Goal: Task Accomplishment & Management: Manage account settings

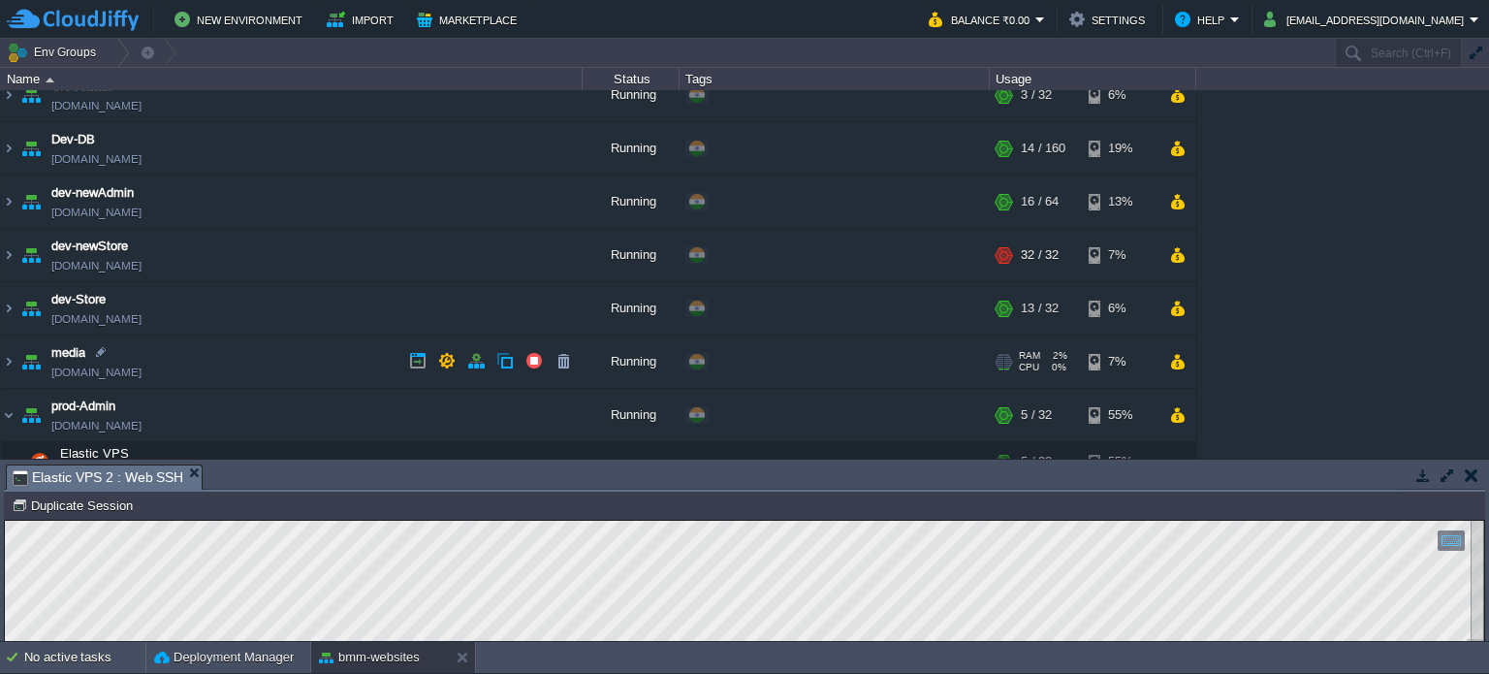
scroll to position [194, 0]
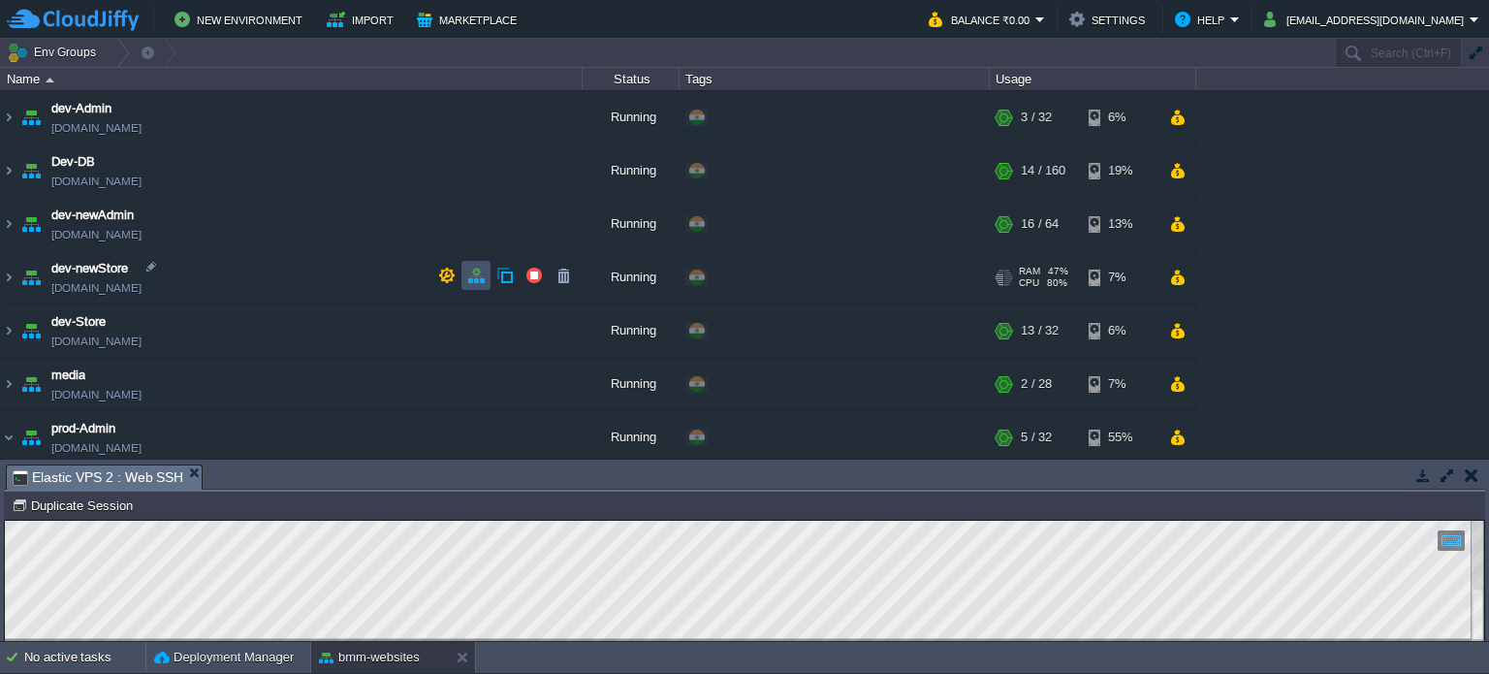
click at [482, 272] on button "button" at bounding box center [475, 275] width 17 height 17
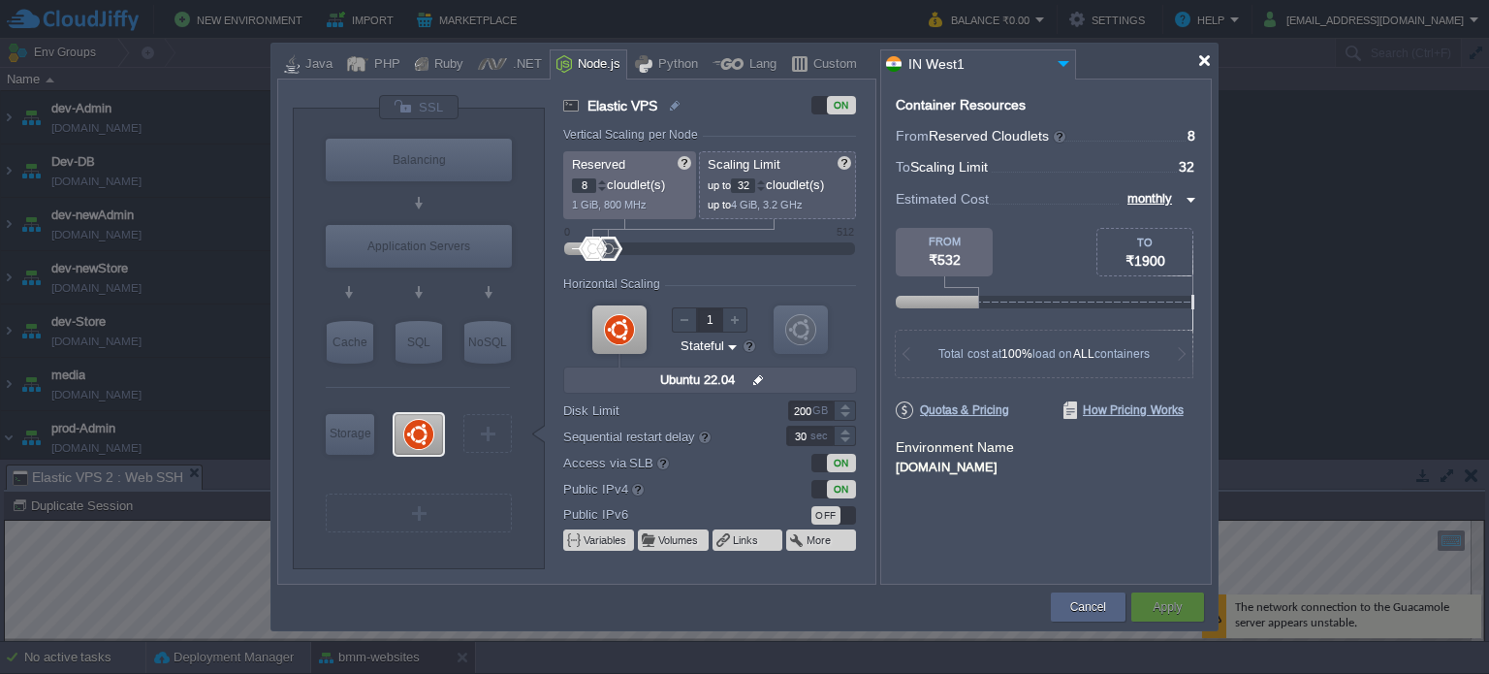
click at [1208, 65] on div at bounding box center [1204, 60] width 15 height 15
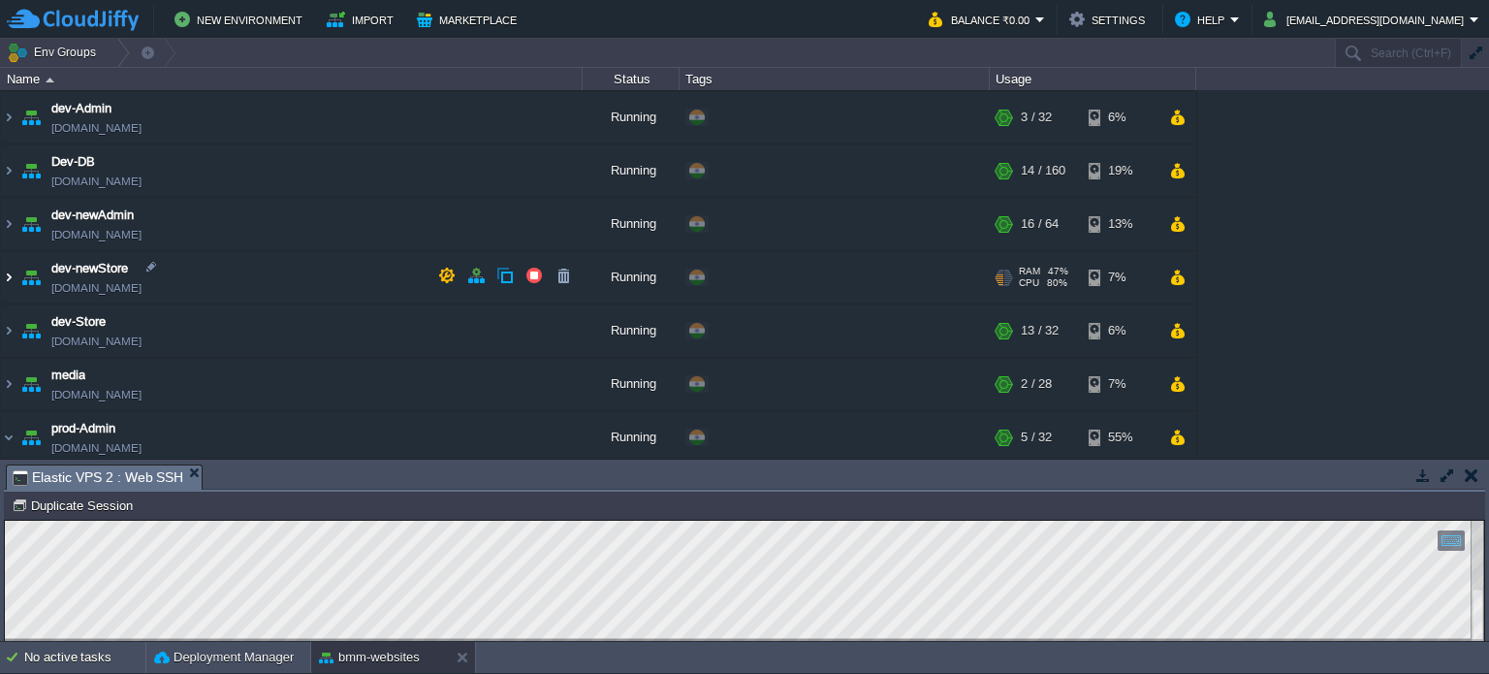
click at [9, 275] on img at bounding box center [9, 277] width 16 height 52
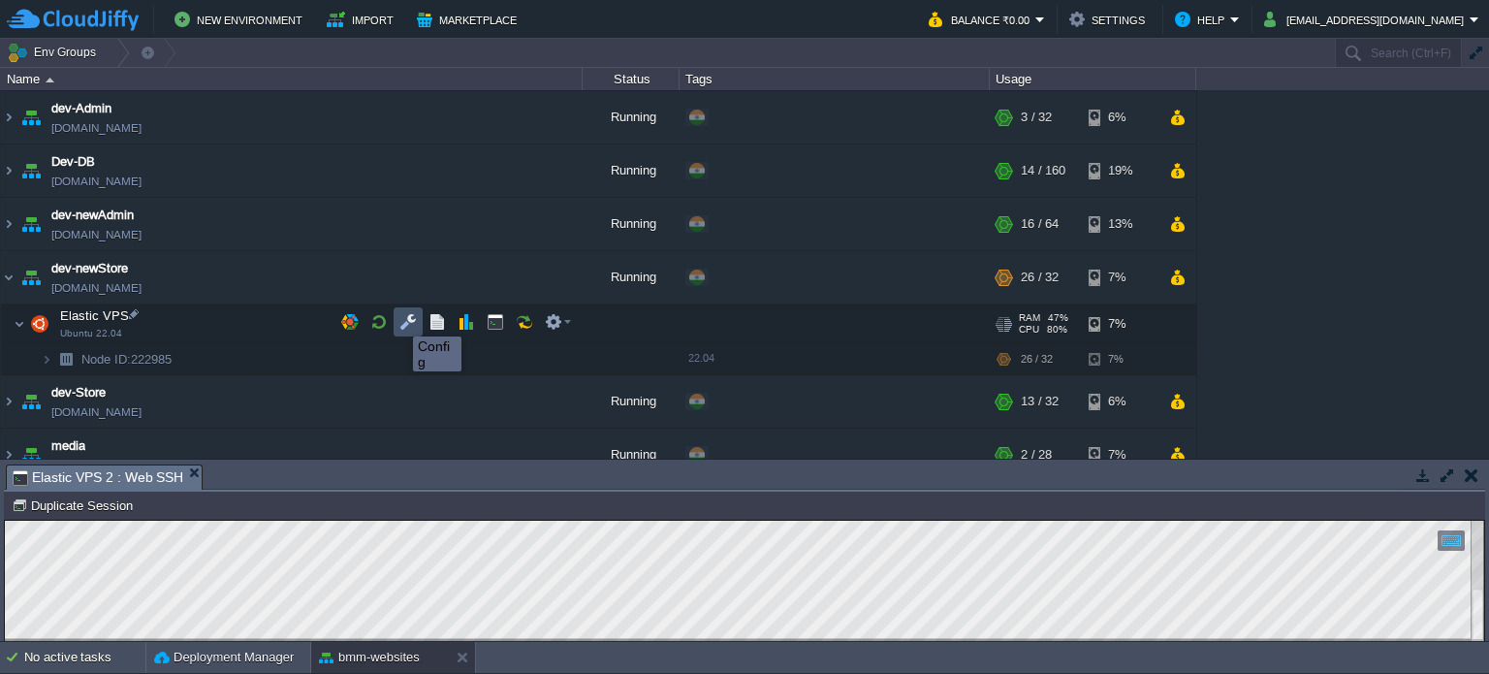
click at [403, 319] on button "button" at bounding box center [407, 321] width 17 height 17
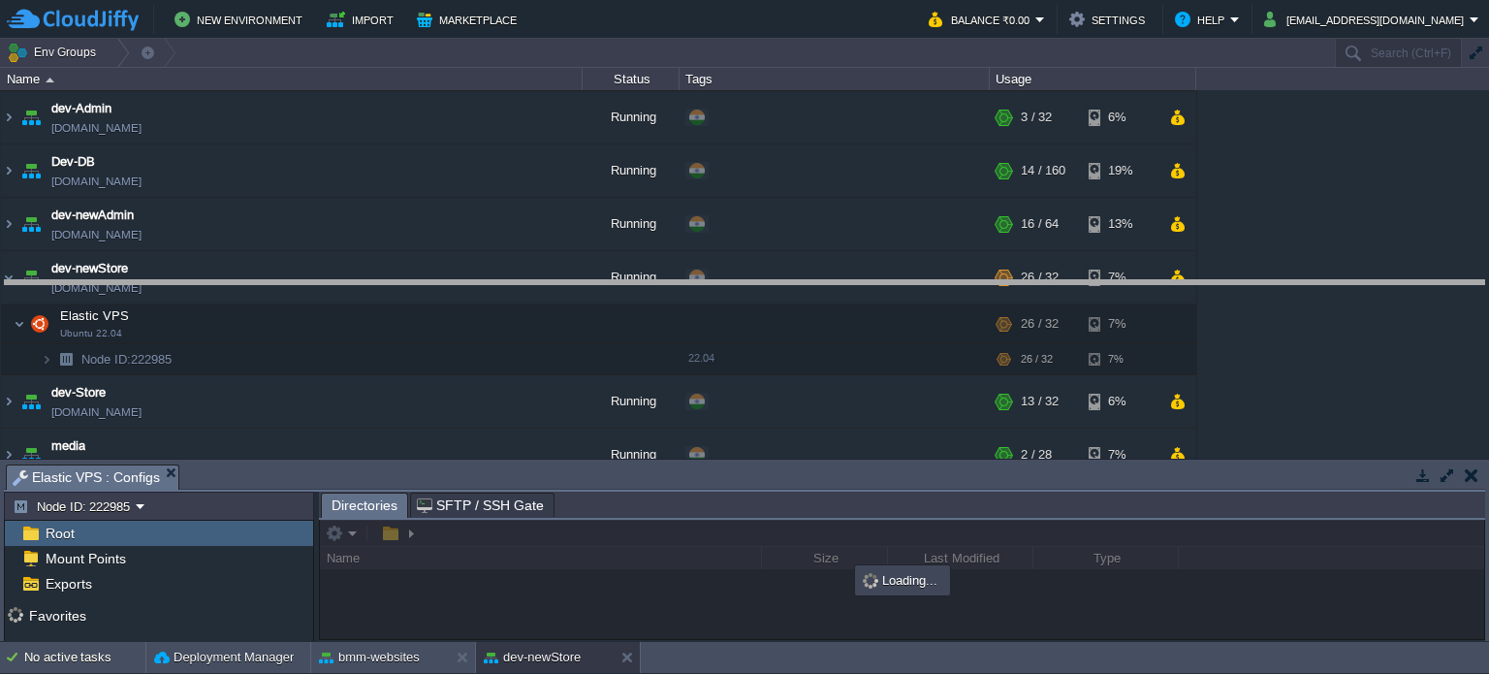
drag, startPoint x: 622, startPoint y: 482, endPoint x: 632, endPoint y: 240, distance: 241.6
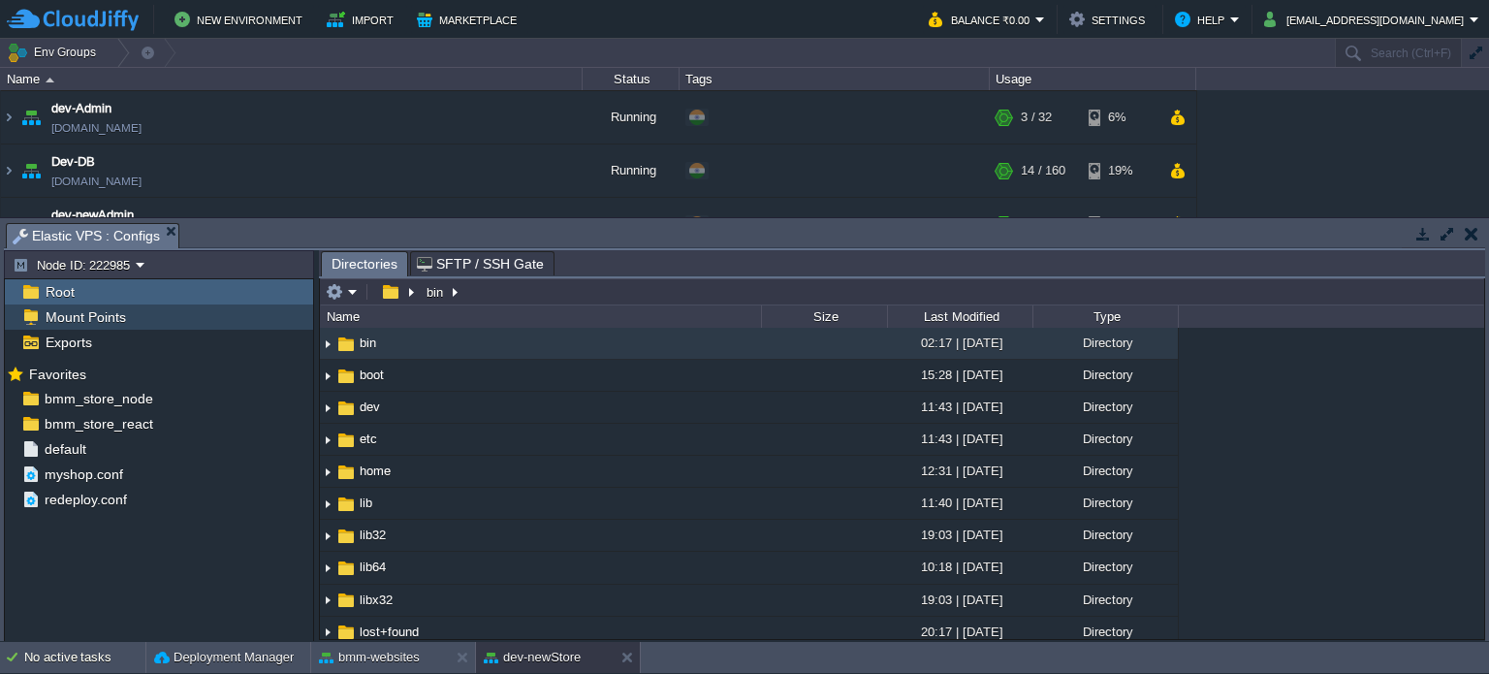
click at [124, 321] on span "Mount Points" at bounding box center [85, 316] width 87 height 17
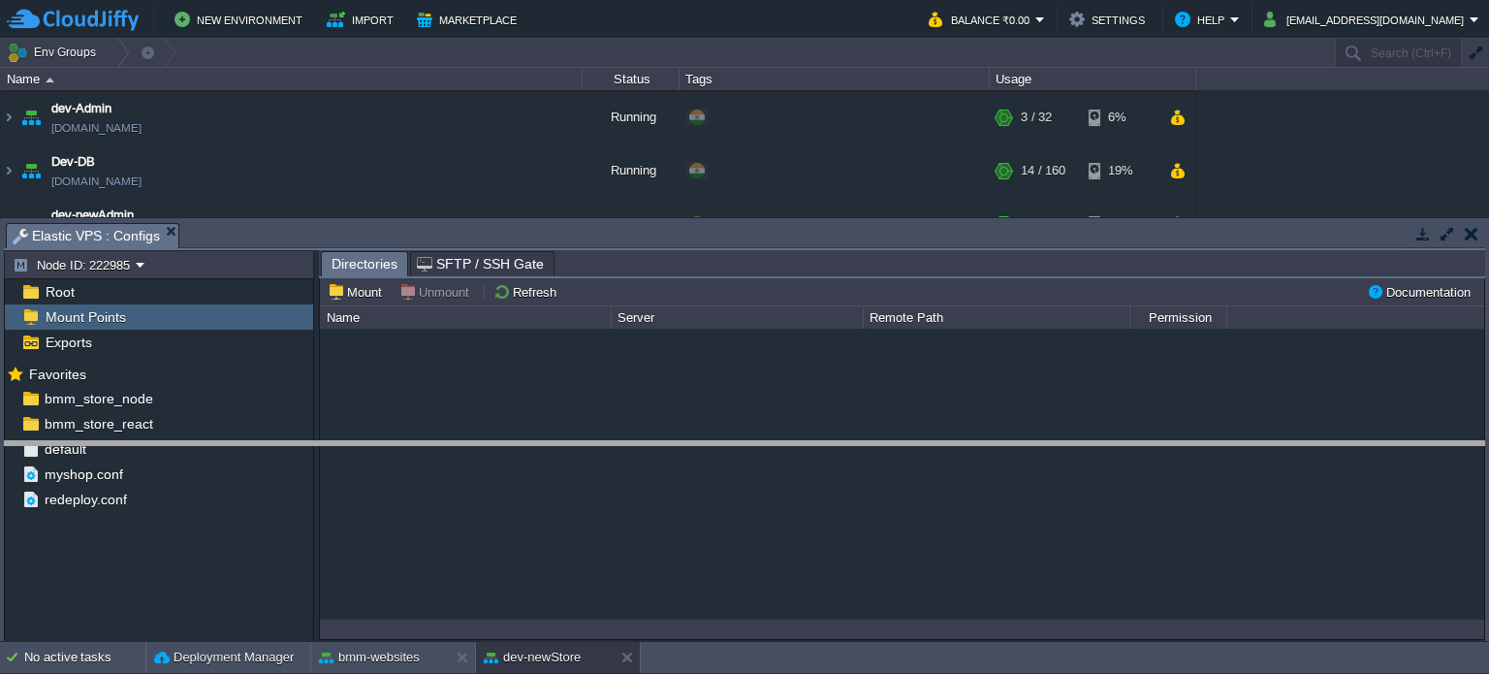
drag, startPoint x: 672, startPoint y: 236, endPoint x: 697, endPoint y: 390, distance: 156.2
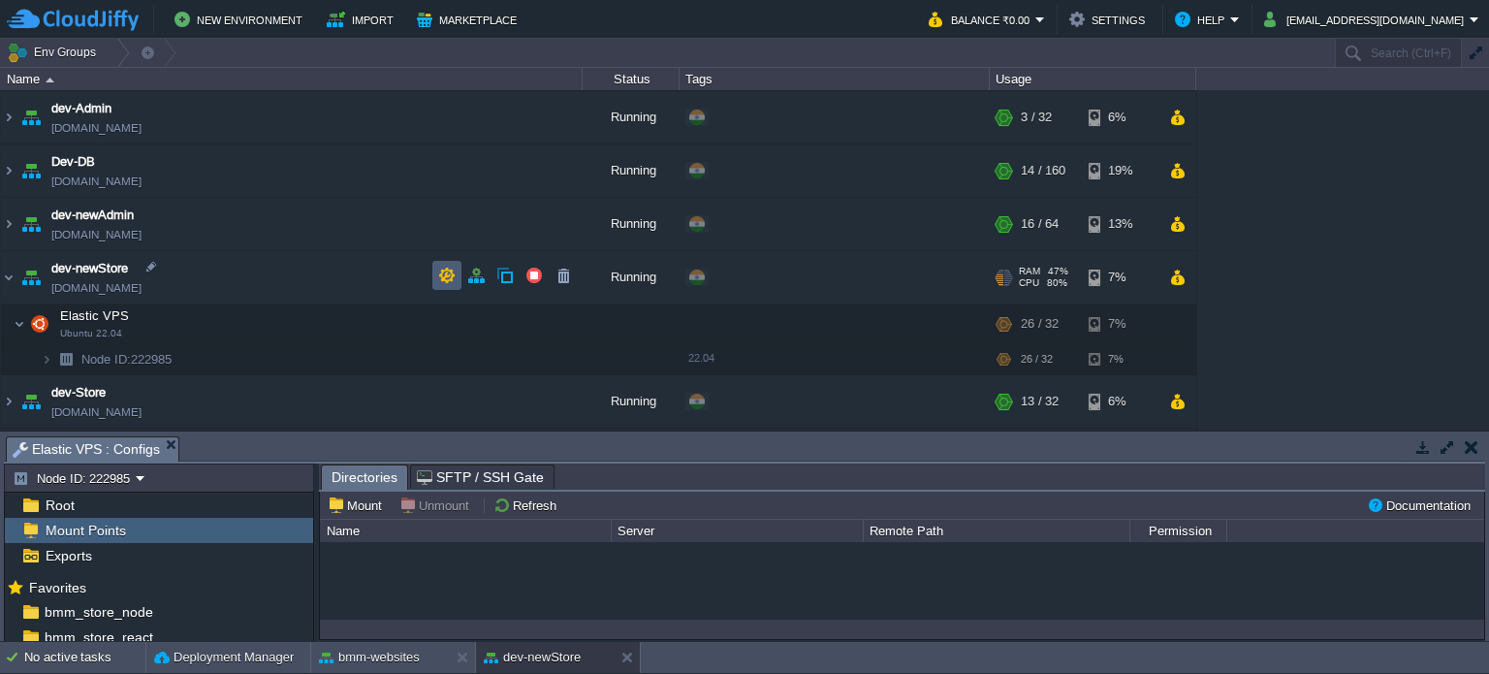
click at [449, 268] on button "button" at bounding box center [446, 275] width 17 height 17
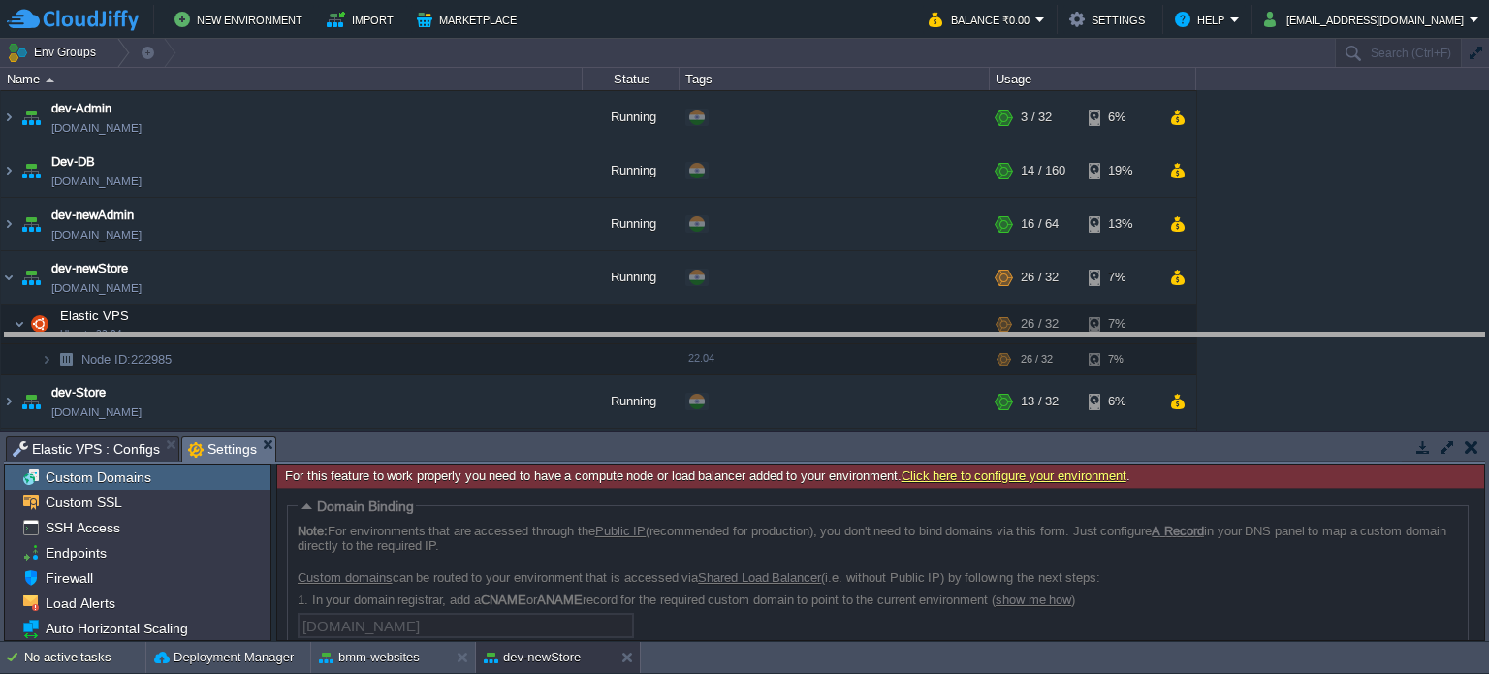
drag, startPoint x: 805, startPoint y: 450, endPoint x: 778, endPoint y: 251, distance: 200.4
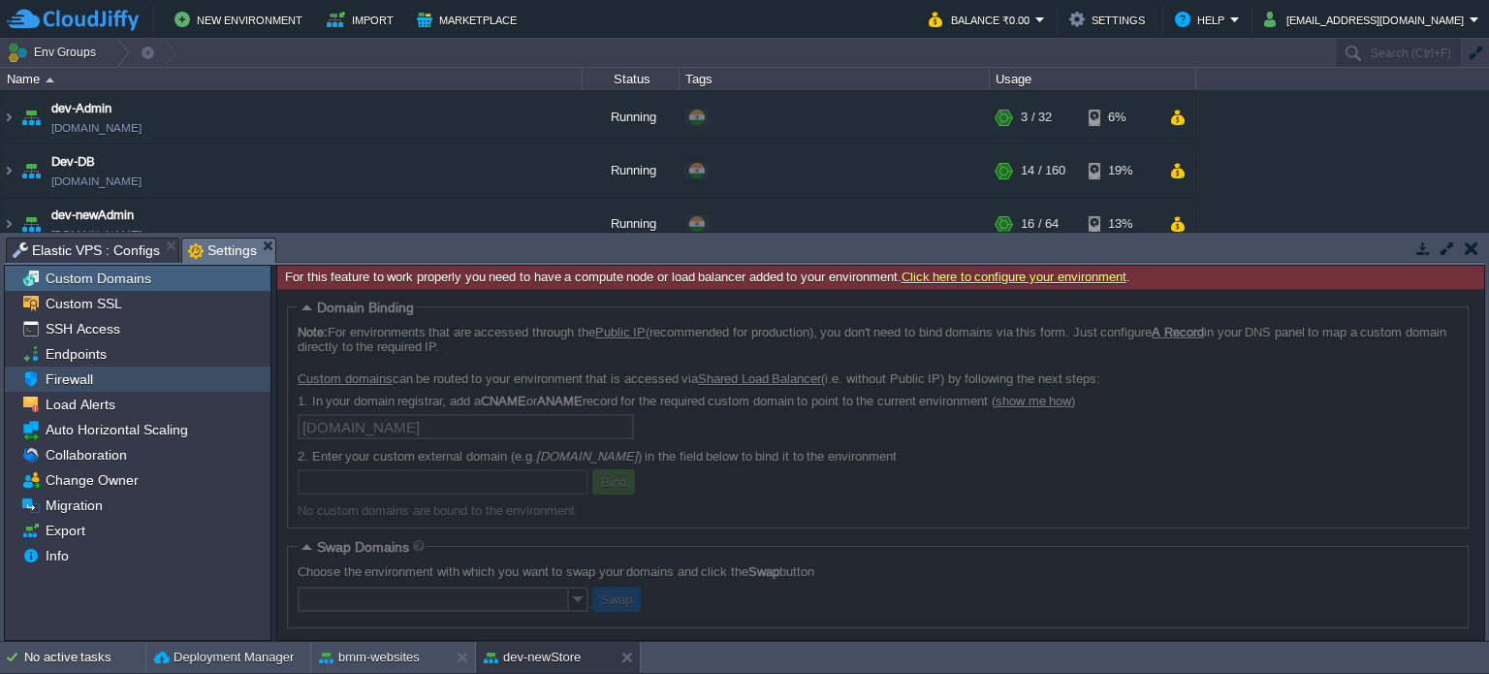
click at [73, 377] on span "Firewall" at bounding box center [69, 378] width 54 height 17
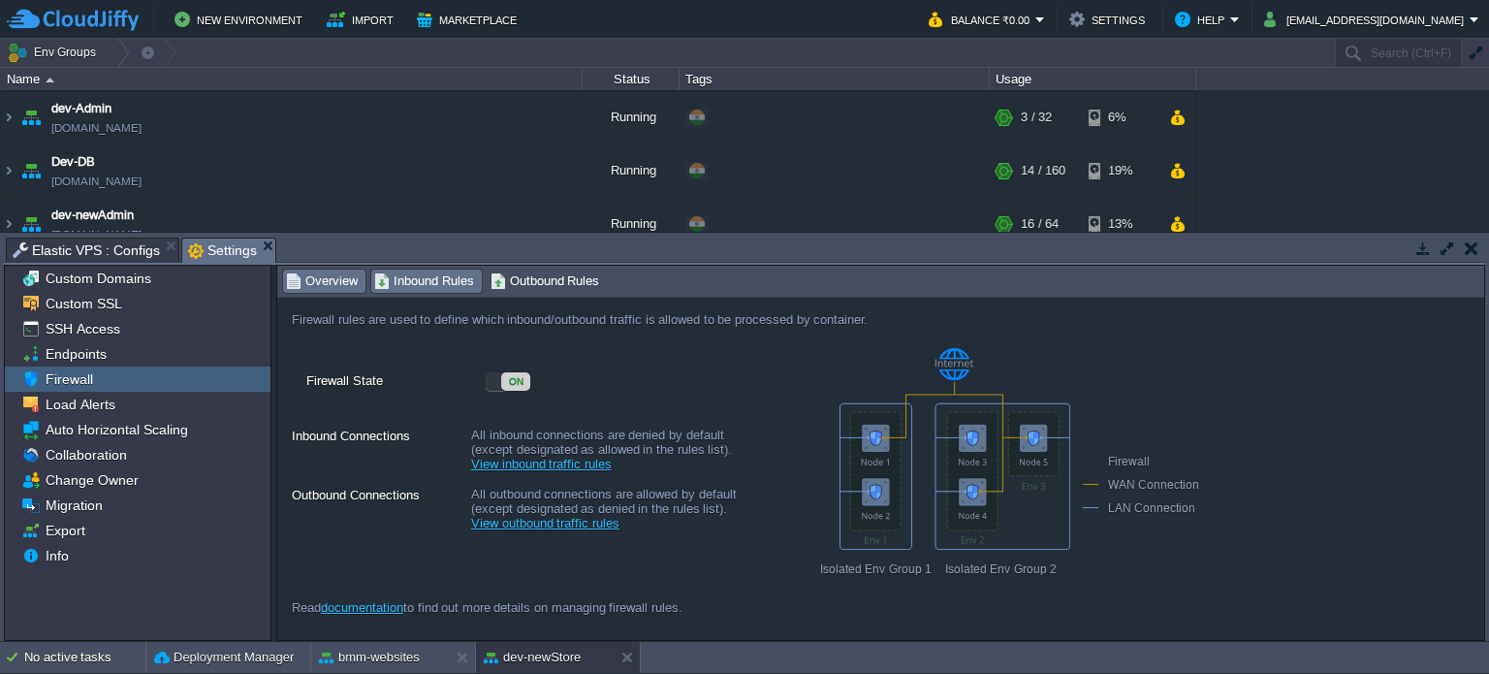
click at [439, 283] on span "Inbound Rules" at bounding box center [424, 280] width 100 height 21
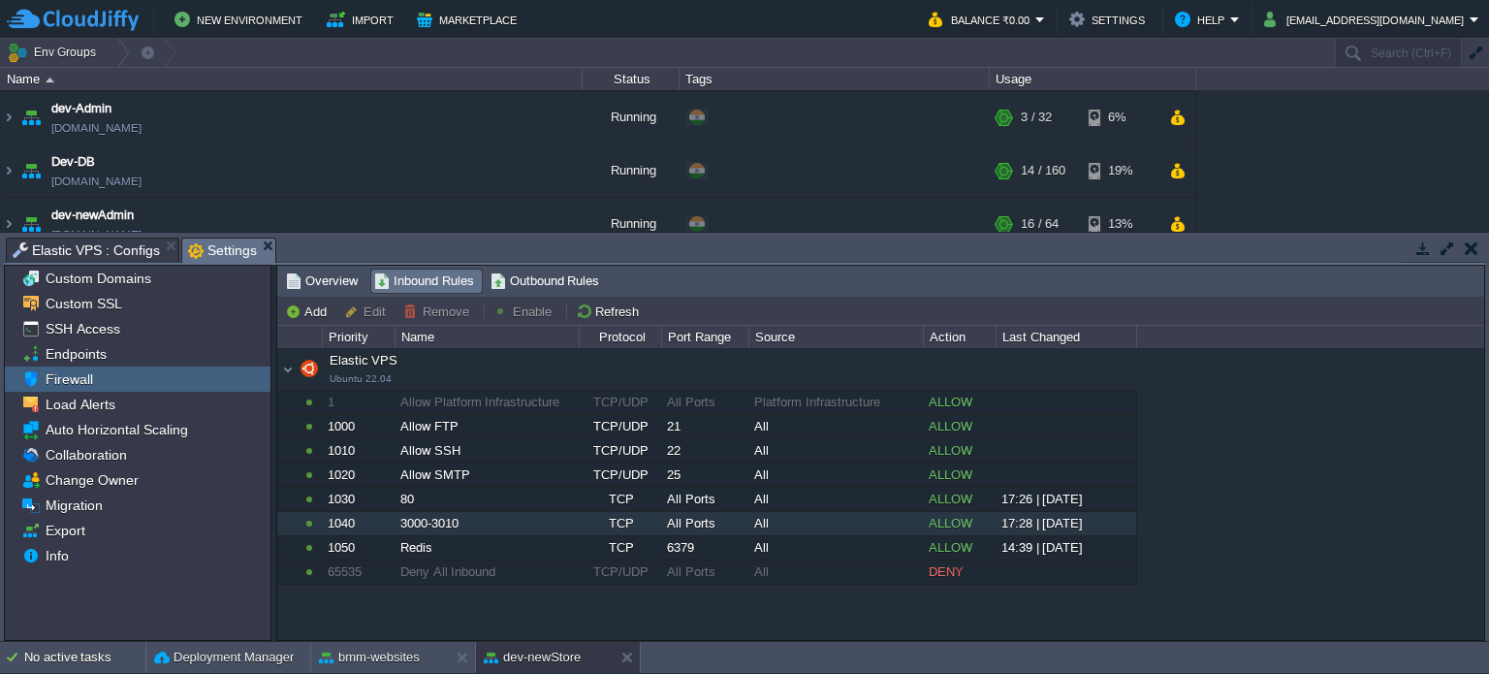
click at [349, 521] on div "1040" at bounding box center [358, 523] width 71 height 23
click at [362, 309] on button "Edit" at bounding box center [368, 310] width 48 height 17
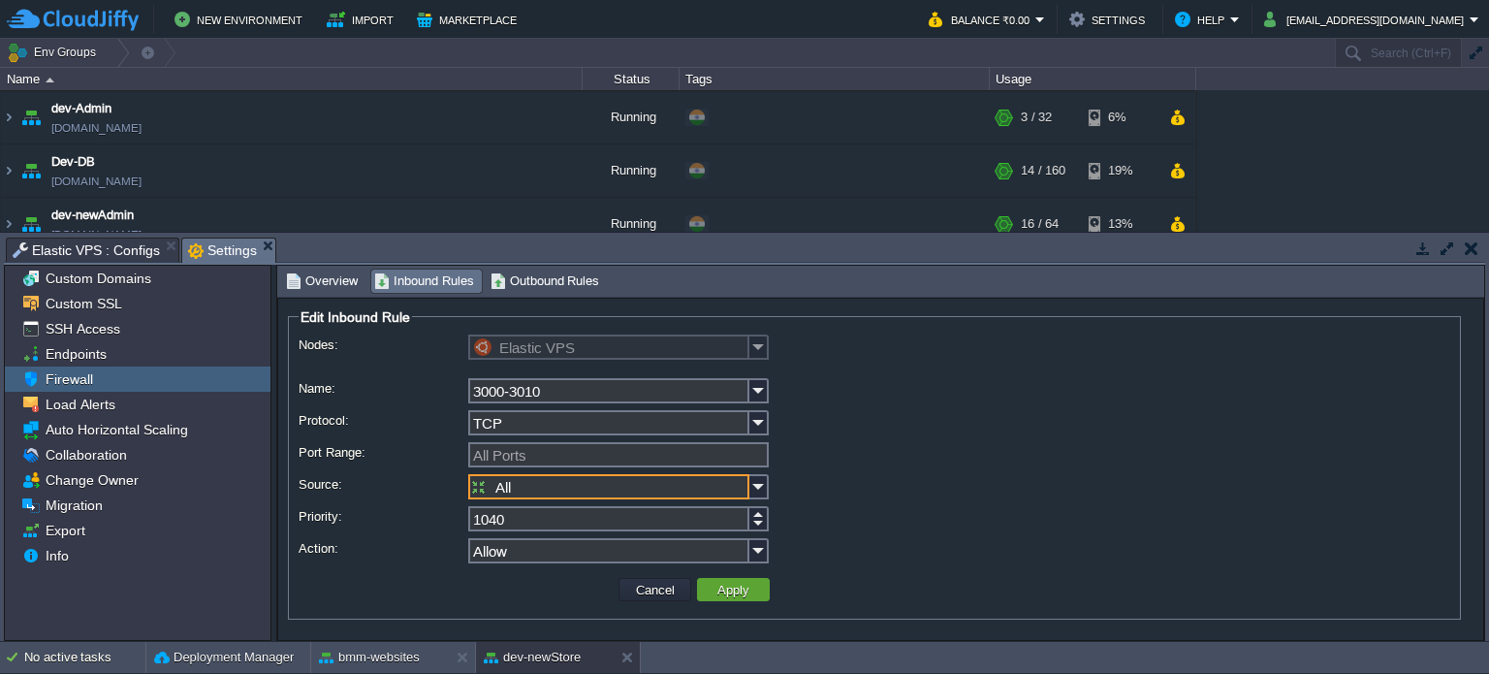
click at [521, 487] on input "All" at bounding box center [608, 486] width 281 height 25
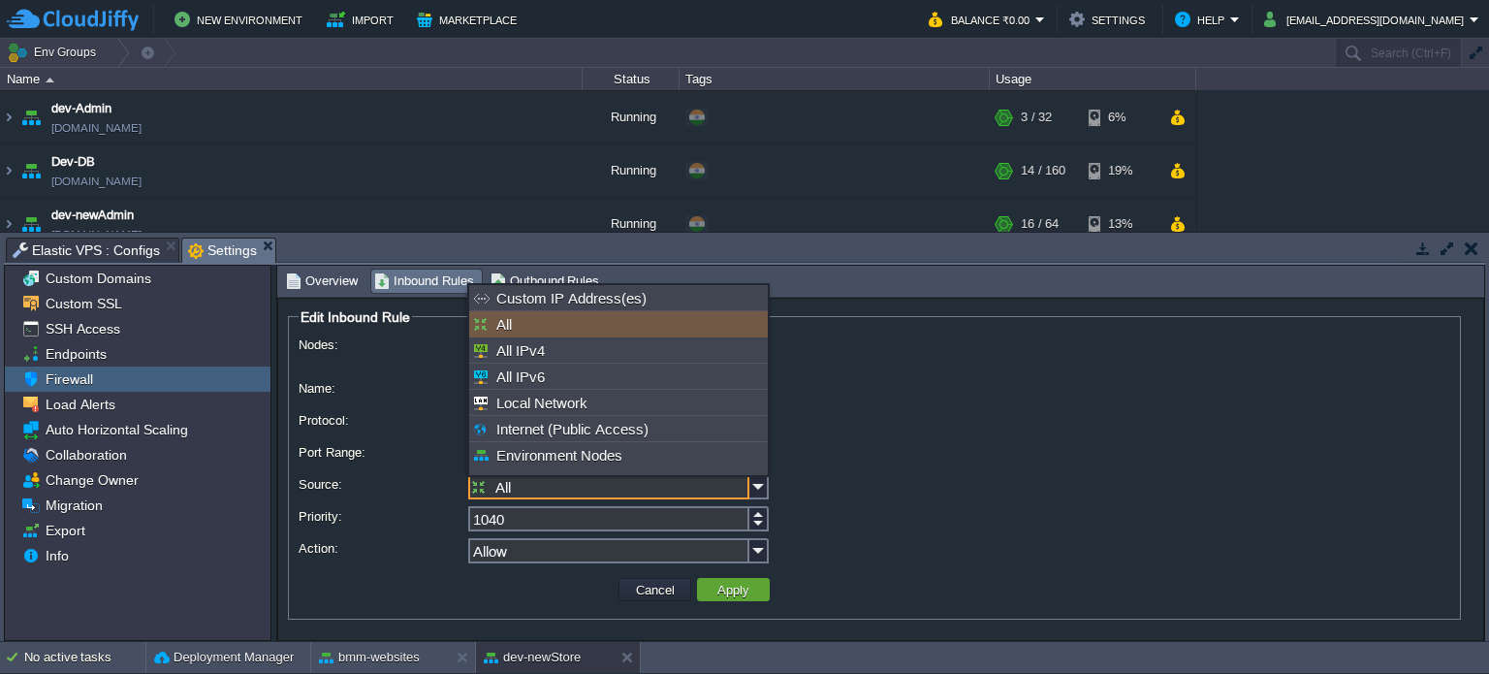
click at [521, 487] on input "All" at bounding box center [608, 486] width 281 height 25
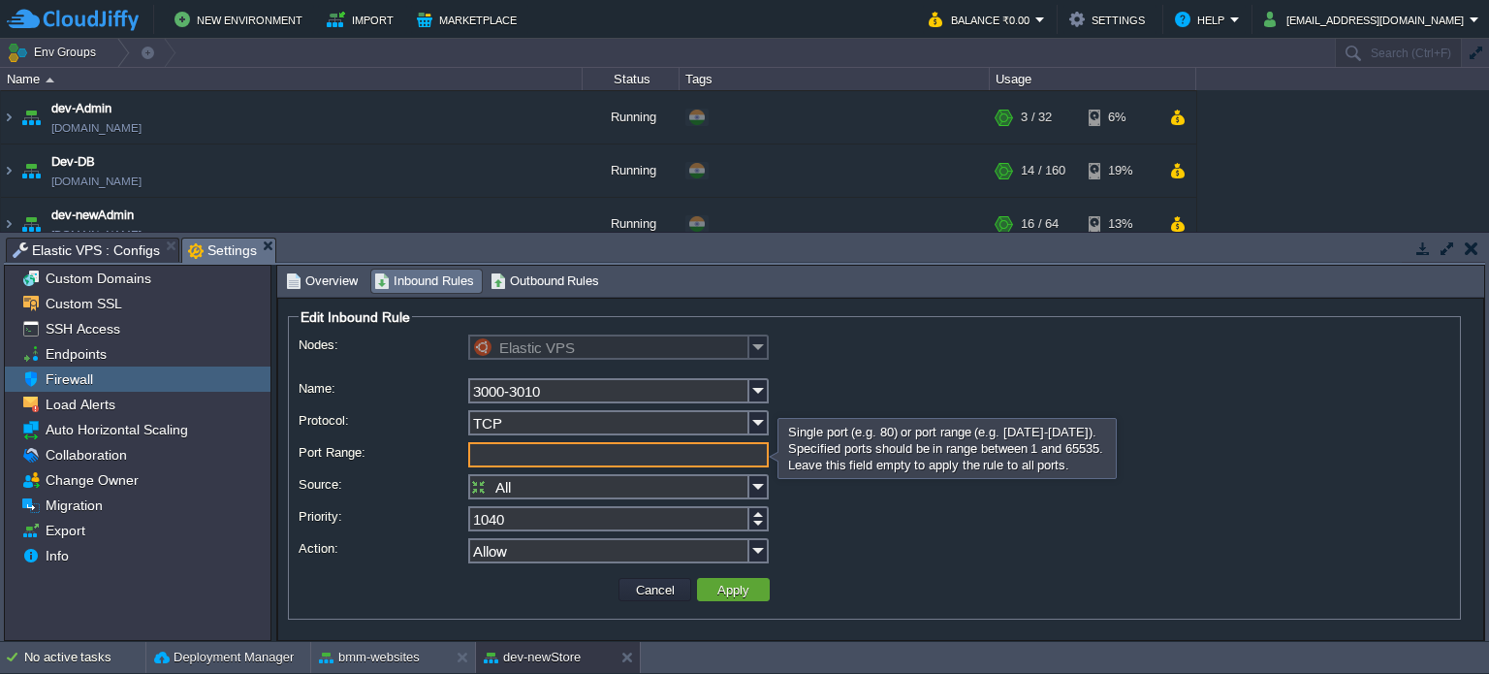
click at [501, 457] on input "Port Range:" at bounding box center [618, 454] width 301 height 25
type input "3000-3010"
click at [737, 590] on button "Apply" at bounding box center [734, 589] width 44 height 17
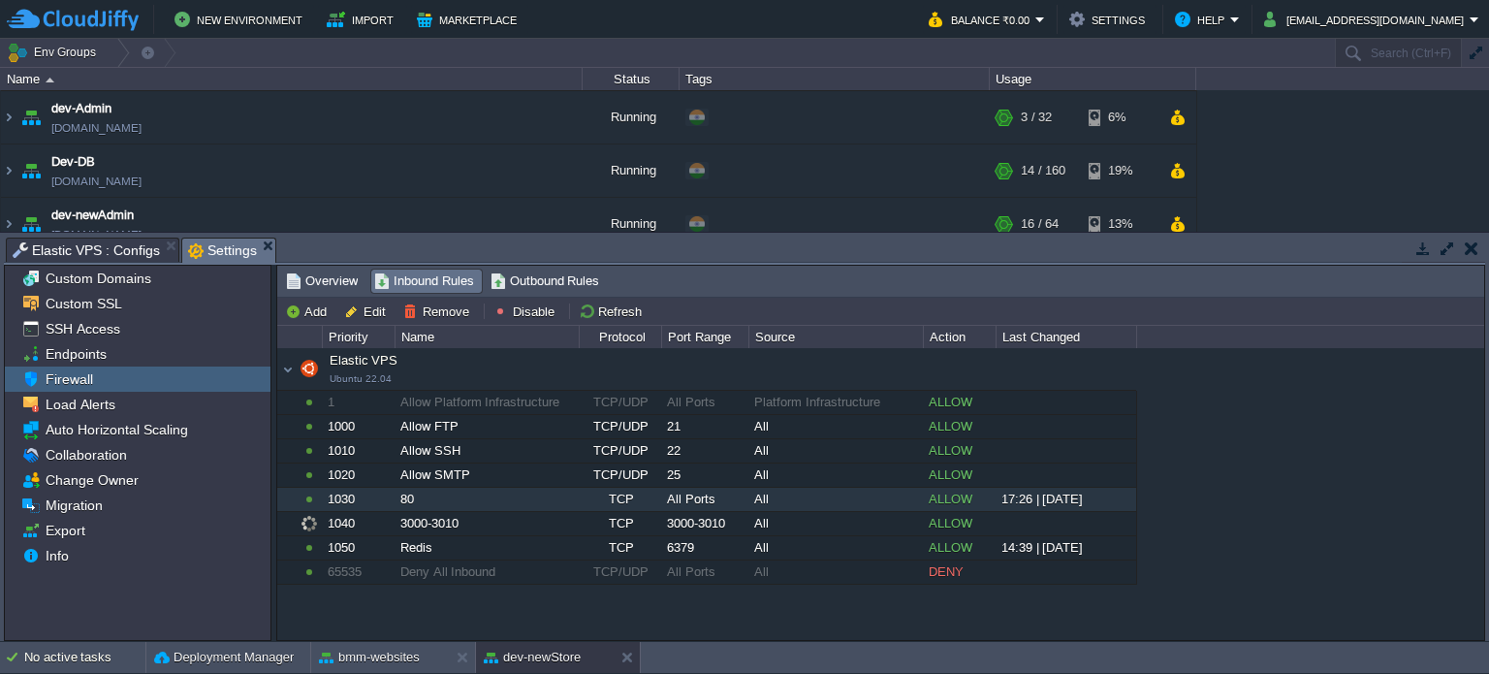
click at [454, 502] on div "80" at bounding box center [487, 499] width 182 height 23
click at [364, 302] on button "Edit" at bounding box center [368, 310] width 48 height 17
type input "Elastic VPS"
type input "80"
type input "All Ports"
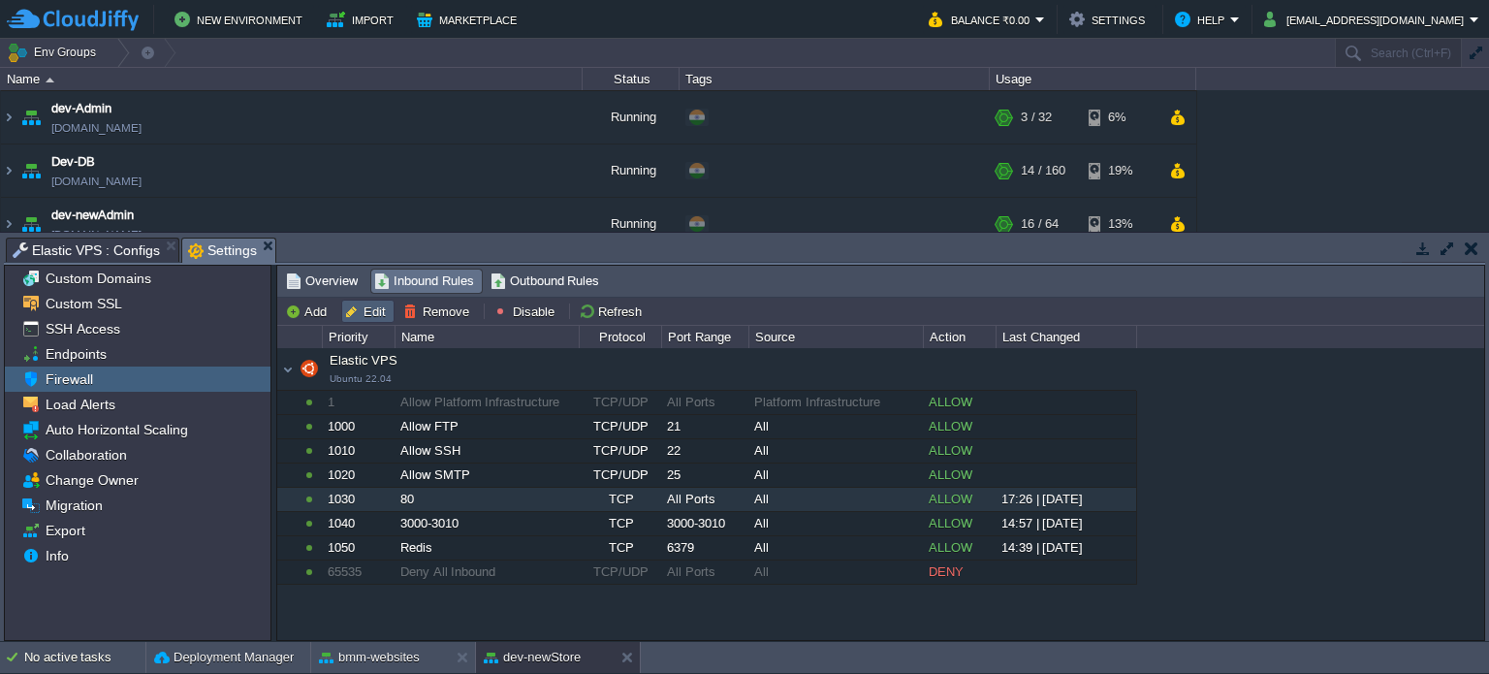
type input "1030"
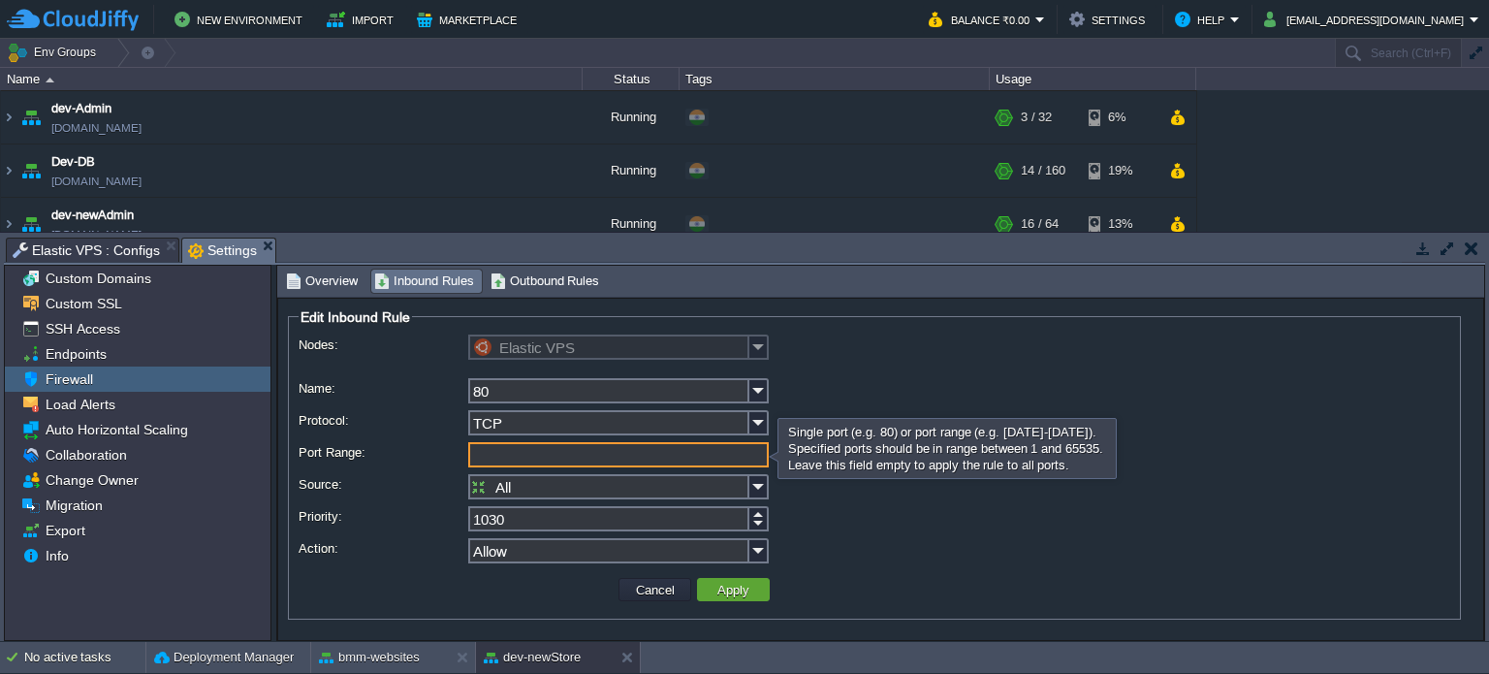
click at [538, 458] on input "Port Range:" at bounding box center [618, 454] width 301 height 25
type input "80"
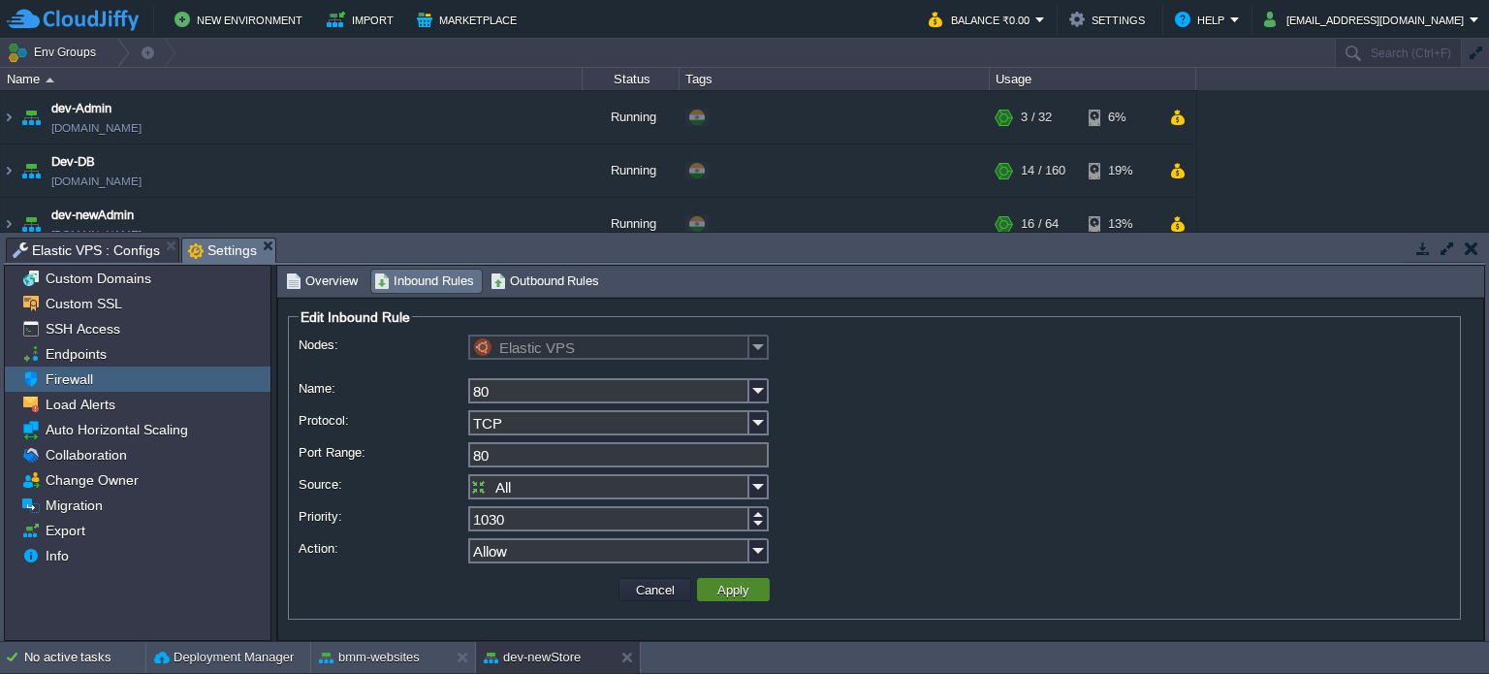
click at [736, 586] on button "Apply" at bounding box center [734, 589] width 44 height 17
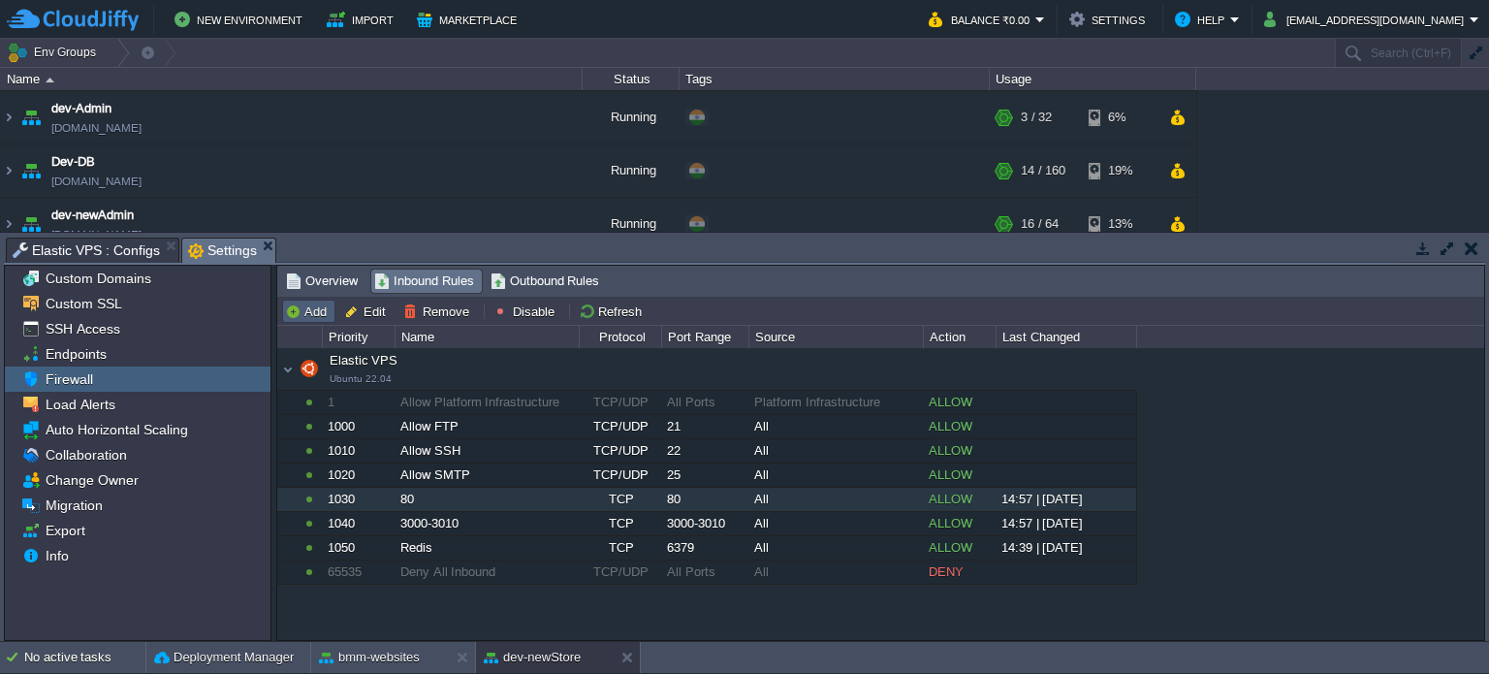
click at [306, 309] on button "Add" at bounding box center [309, 310] width 48 height 17
type input "Elastic VPS"
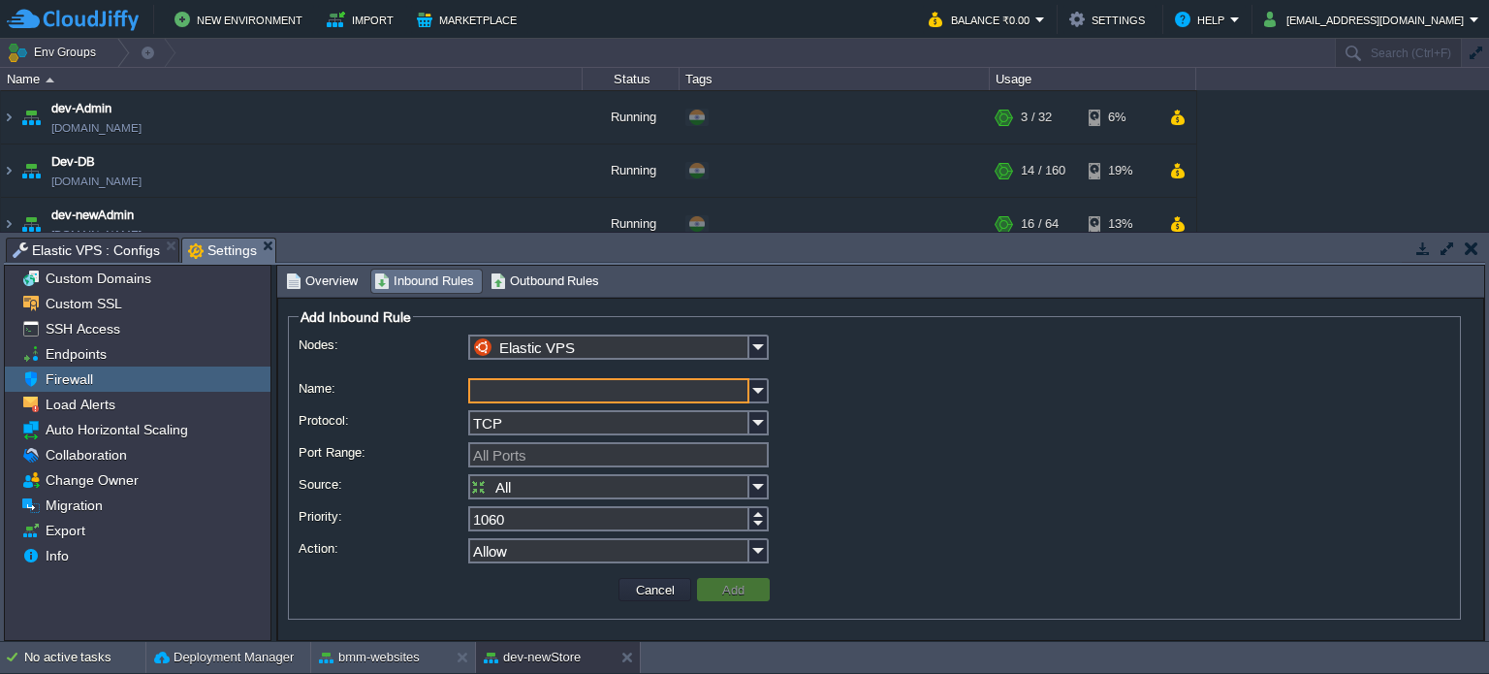
click at [515, 391] on input "Name:" at bounding box center [608, 390] width 281 height 25
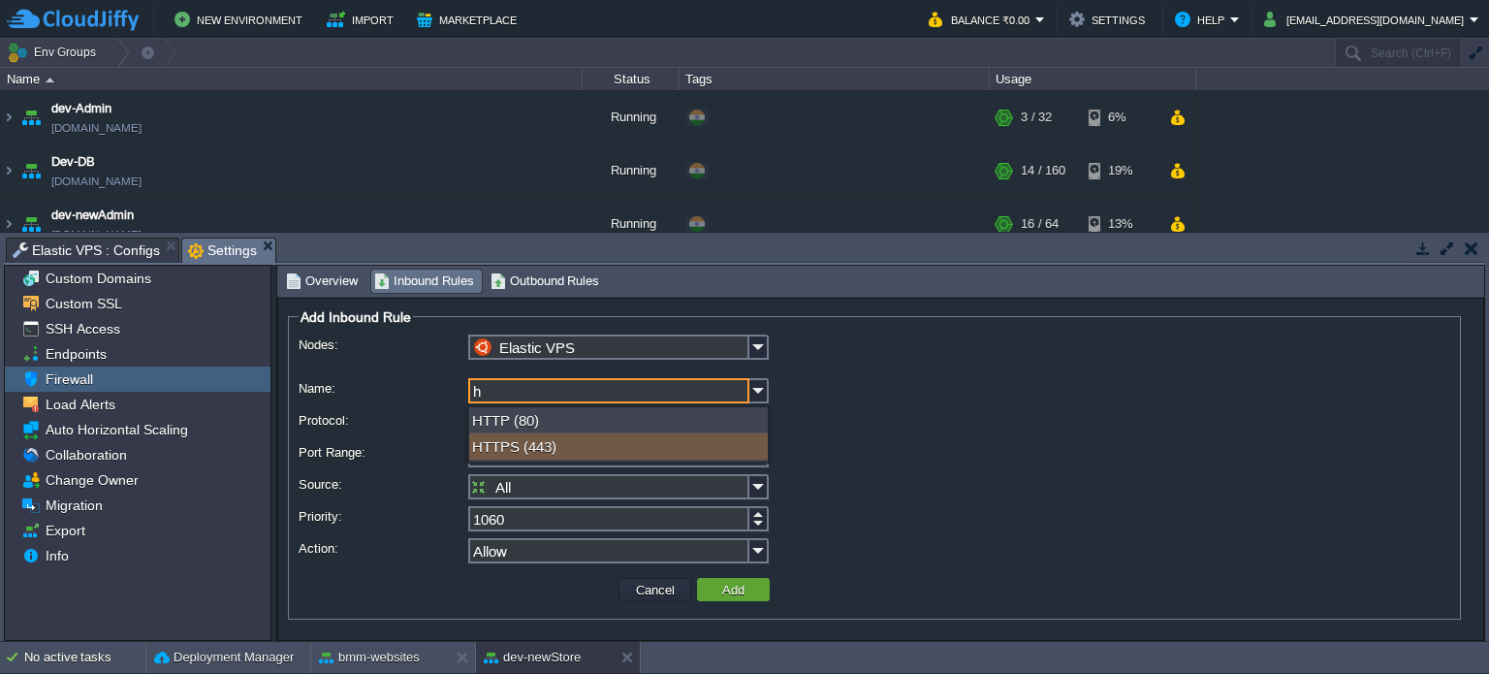
click at [525, 449] on div "HTTPS (443)" at bounding box center [618, 446] width 299 height 26
type input "HTTPS"
type input "443"
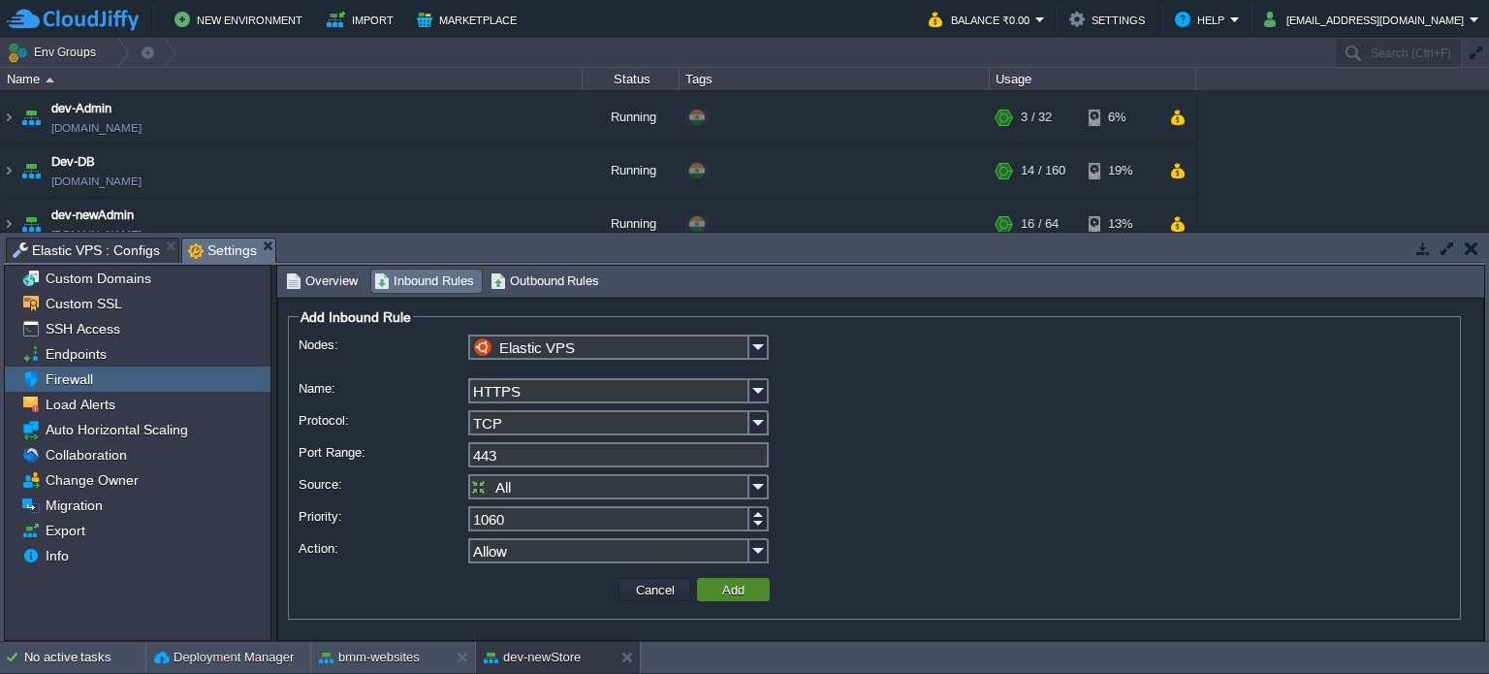
click at [729, 593] on button "Add" at bounding box center [733, 589] width 34 height 17
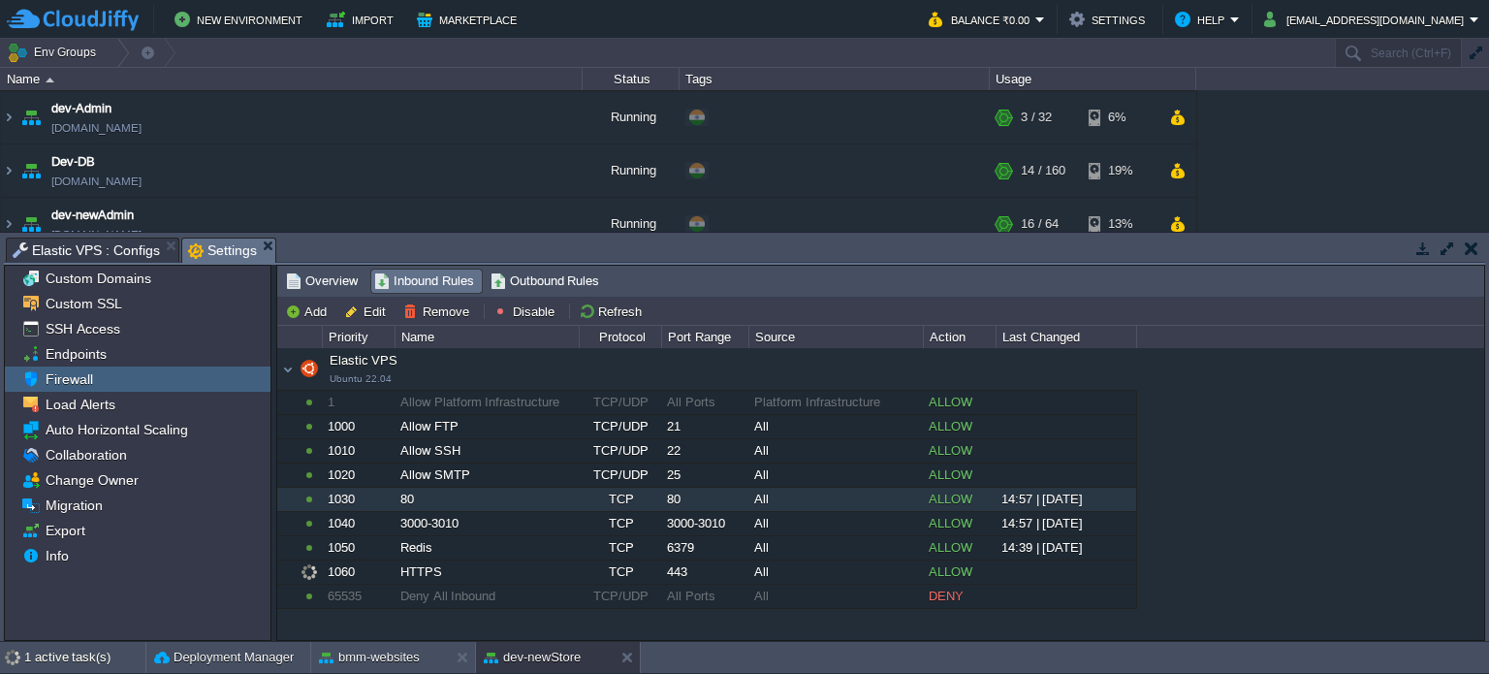
click at [463, 498] on div "80" at bounding box center [487, 499] width 182 height 23
click at [370, 309] on button "Edit" at bounding box center [368, 310] width 48 height 17
type input "Elastic VPS"
type input "80"
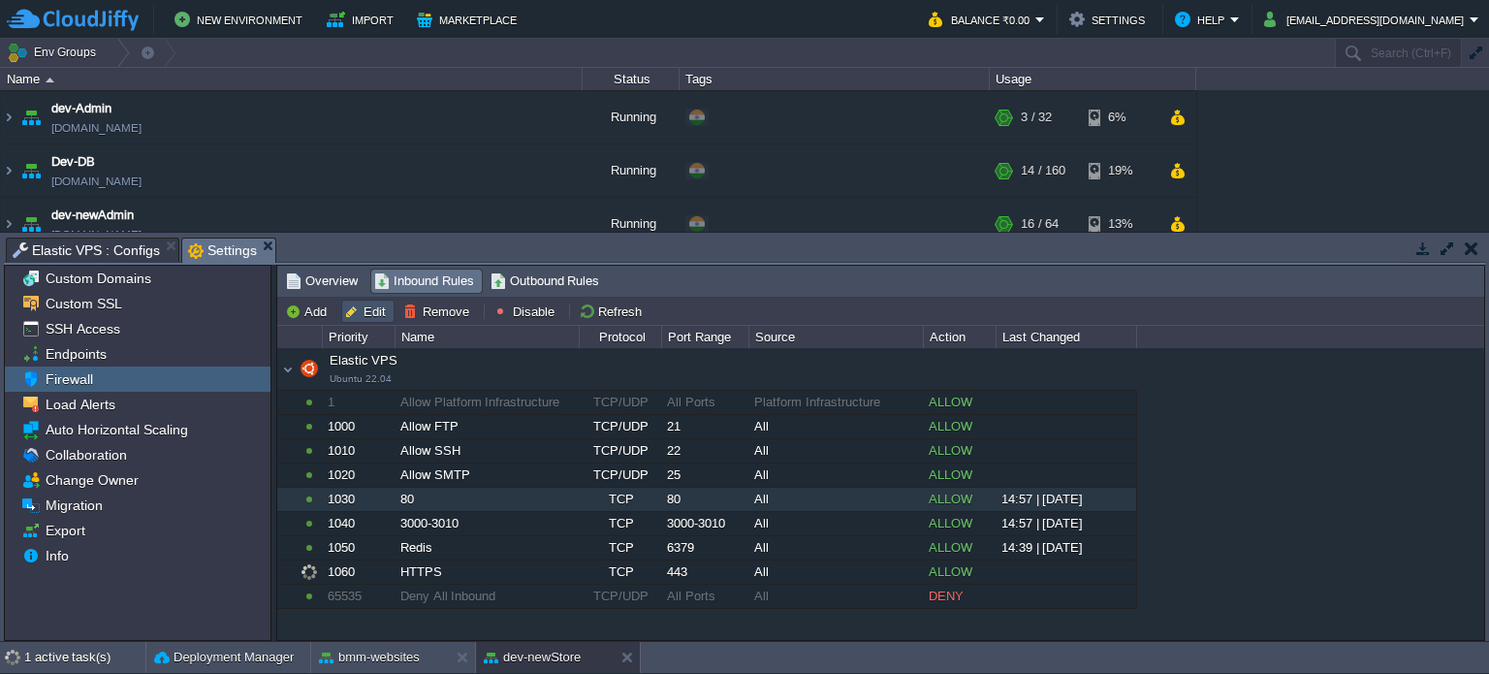
type input "1030"
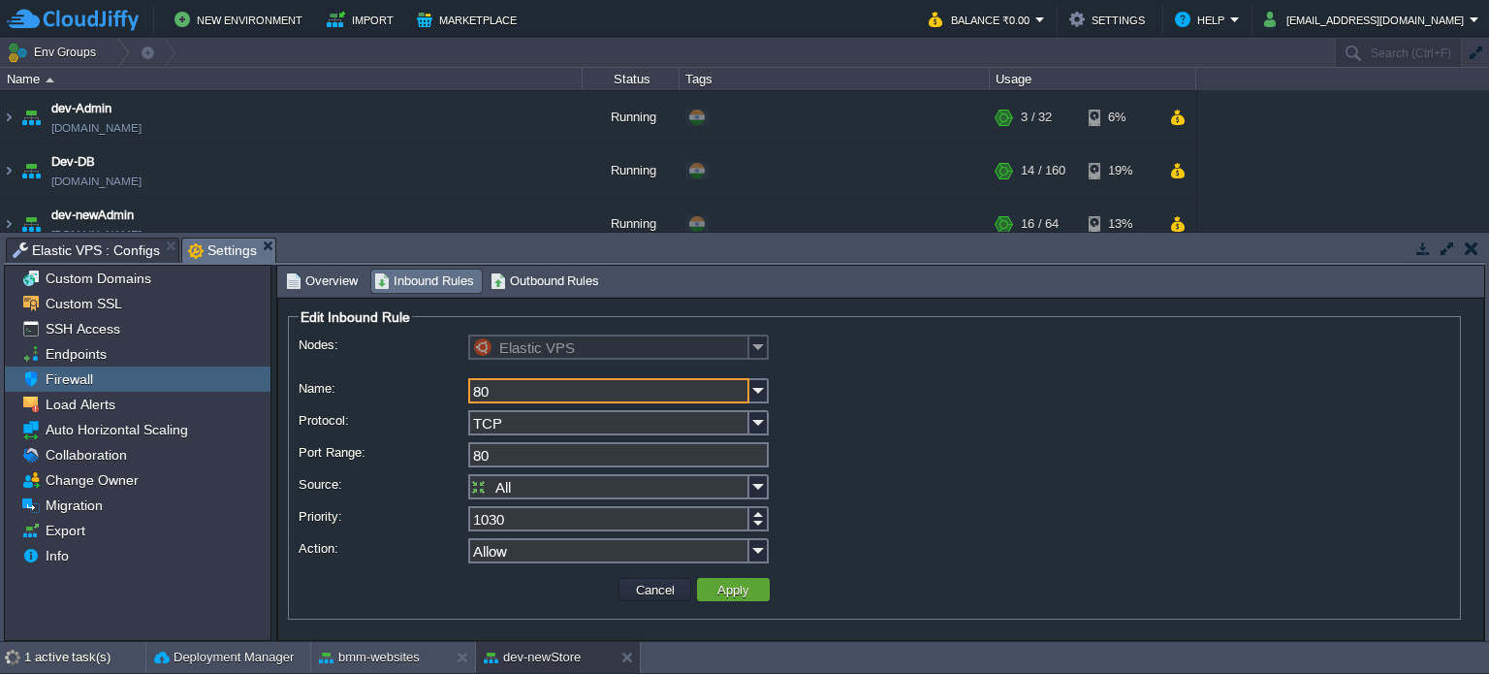
drag, startPoint x: 514, startPoint y: 387, endPoint x: 425, endPoint y: 387, distance: 89.2
click at [425, 387] on div "Name: 80" at bounding box center [875, 392] width 1152 height 28
click at [756, 392] on img at bounding box center [758, 390] width 19 height 25
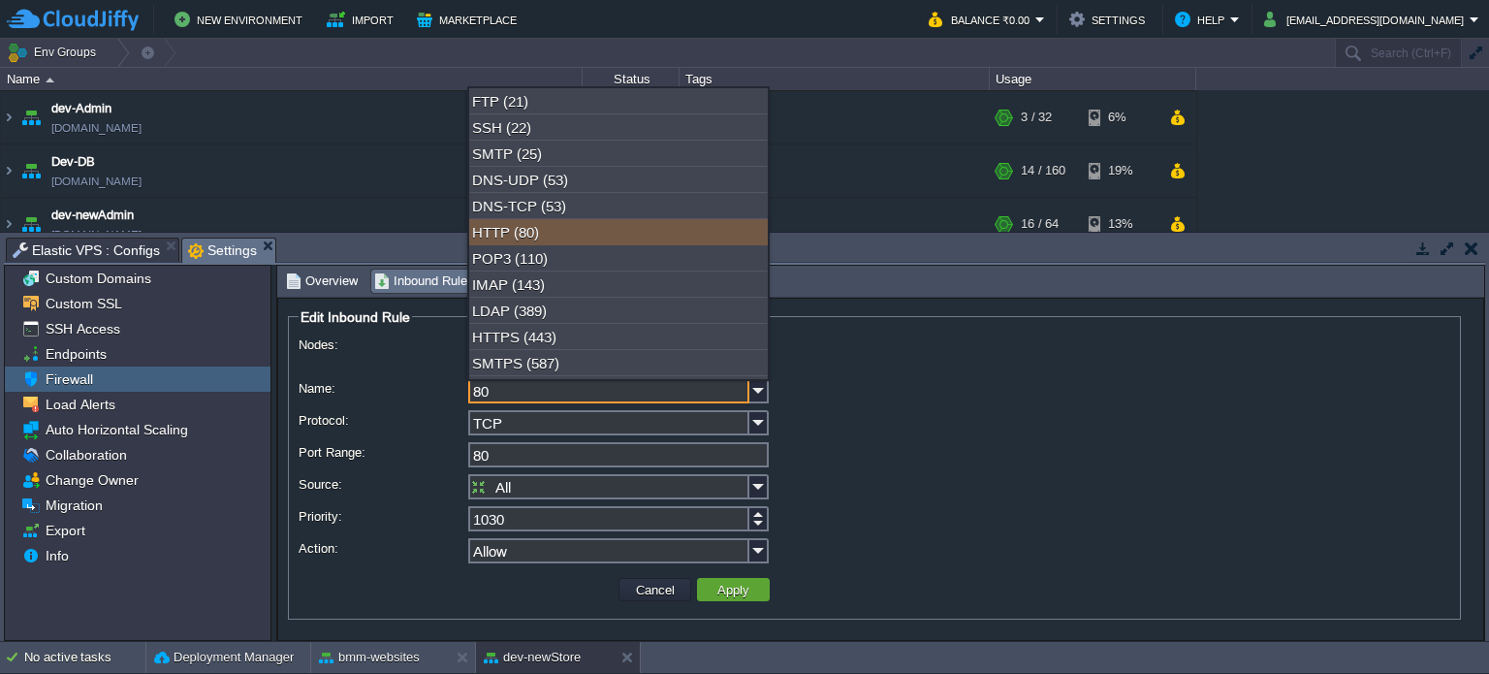
click at [546, 233] on div "HTTP (80)" at bounding box center [618, 232] width 299 height 26
type input "HTTP"
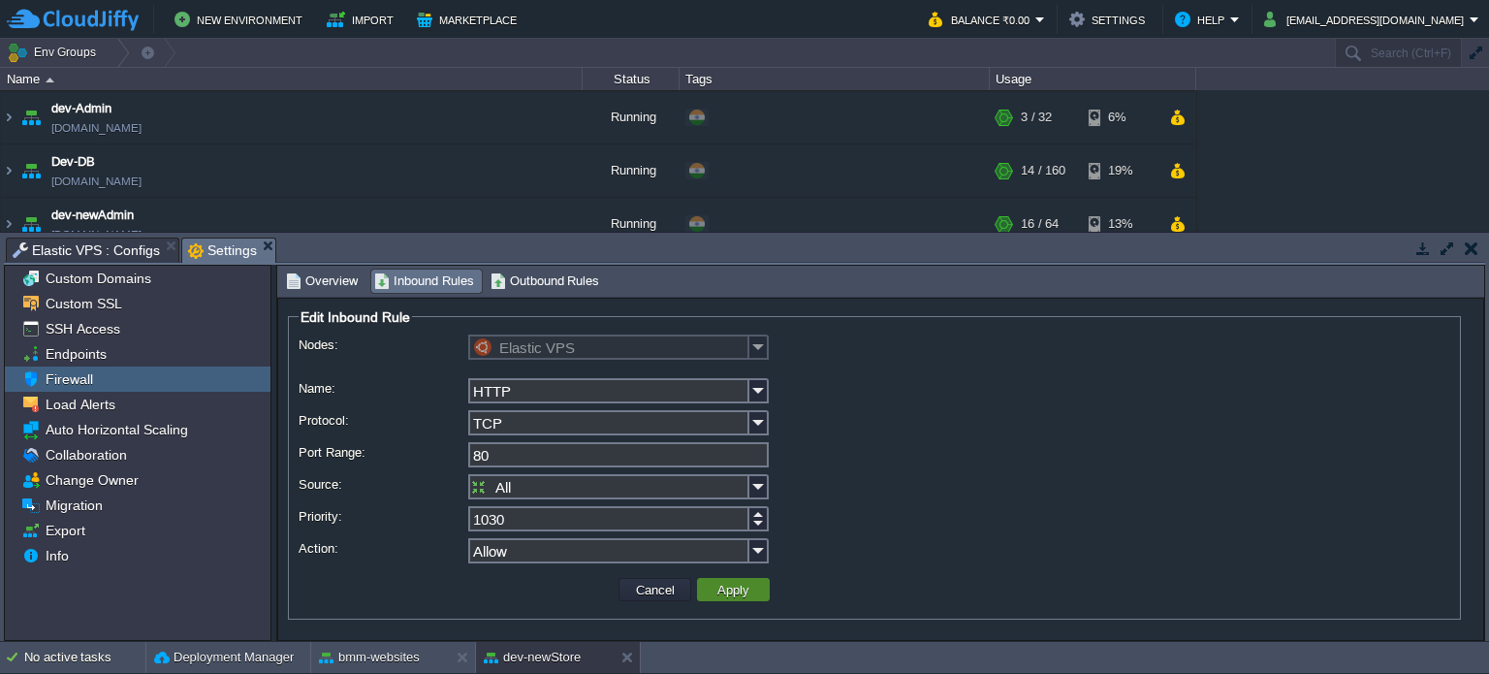
click at [743, 588] on button "Apply" at bounding box center [734, 589] width 44 height 17
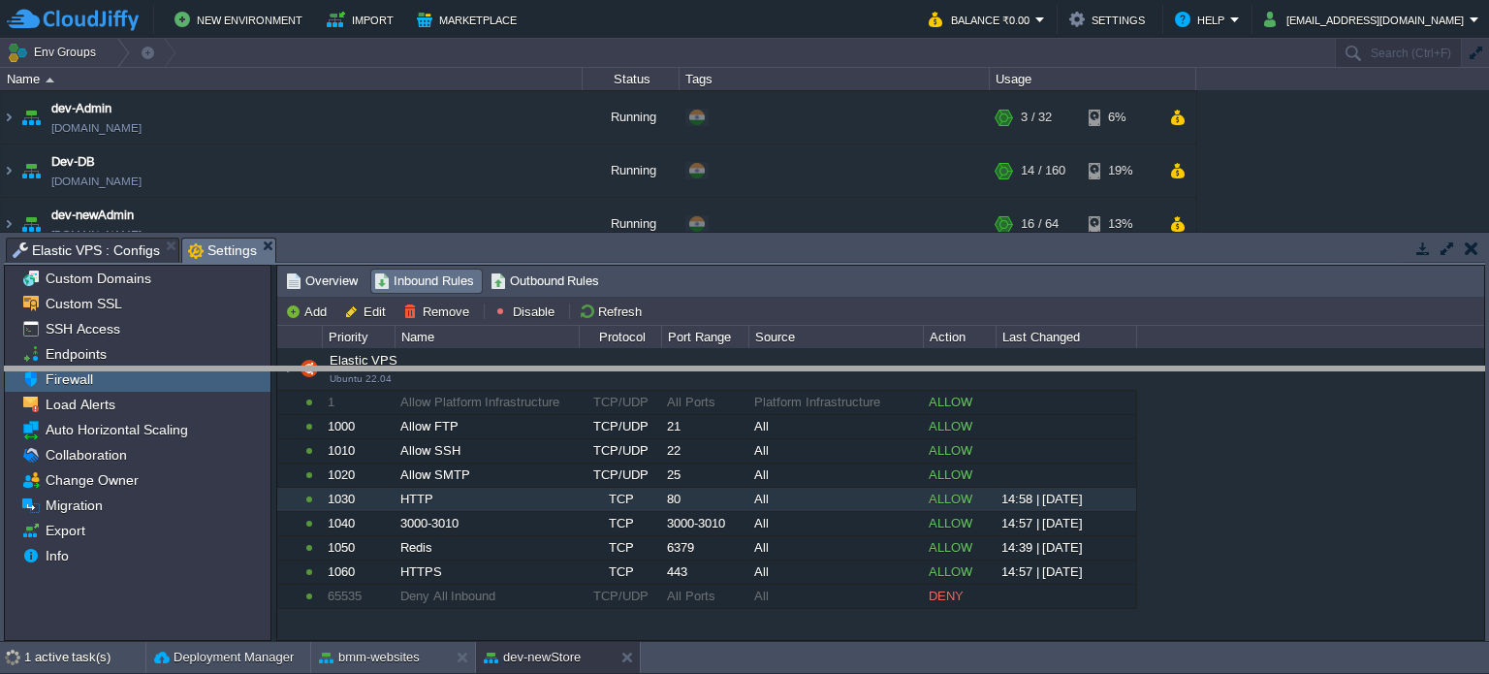
drag, startPoint x: 737, startPoint y: 256, endPoint x: 749, endPoint y: 373, distance: 118.0
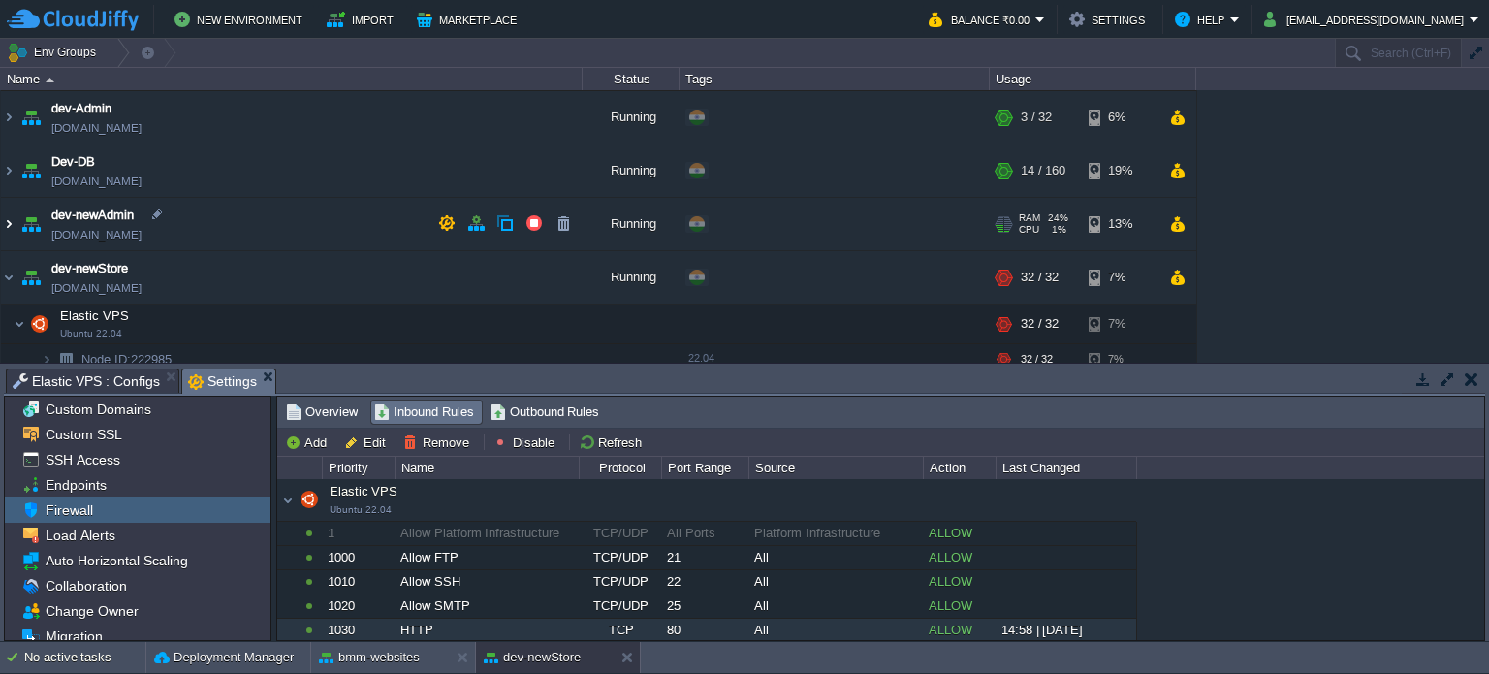
click at [14, 220] on img at bounding box center [9, 224] width 16 height 52
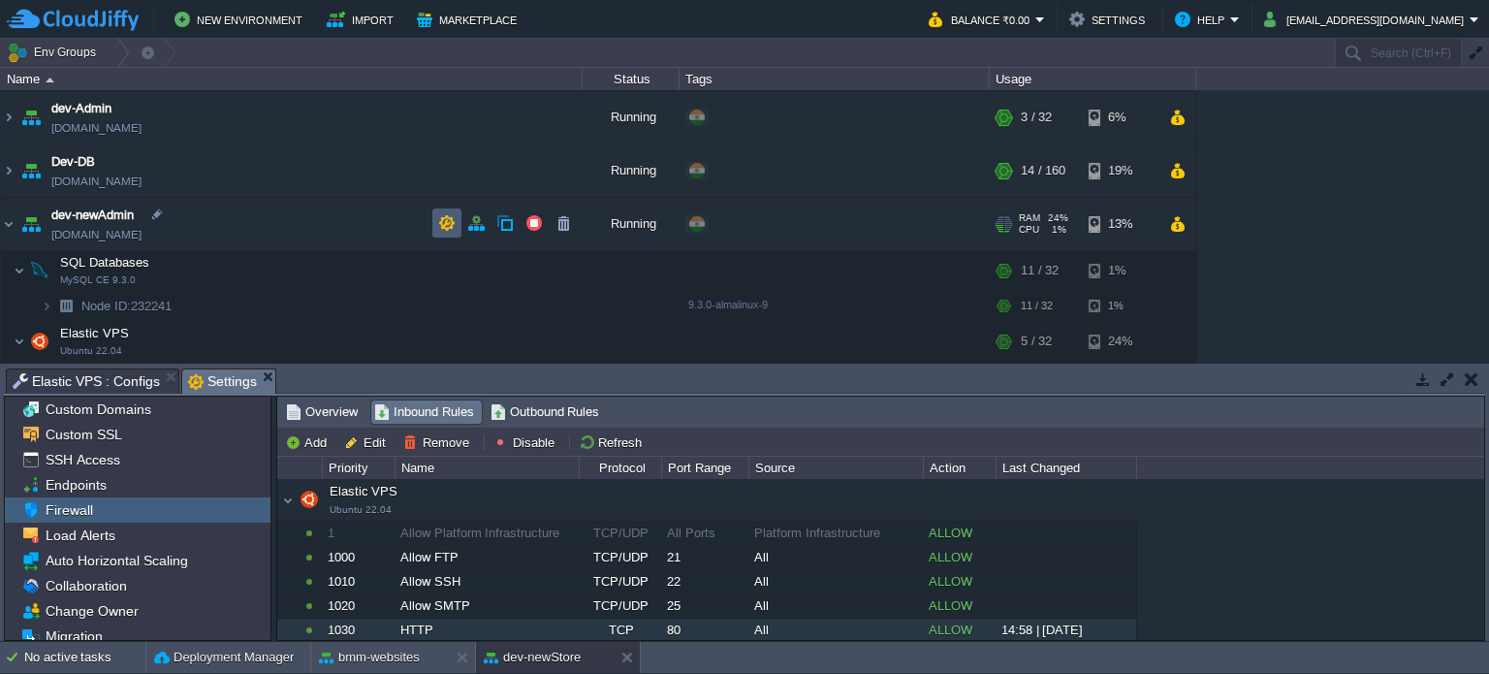
click at [442, 220] on button "button" at bounding box center [446, 222] width 17 height 17
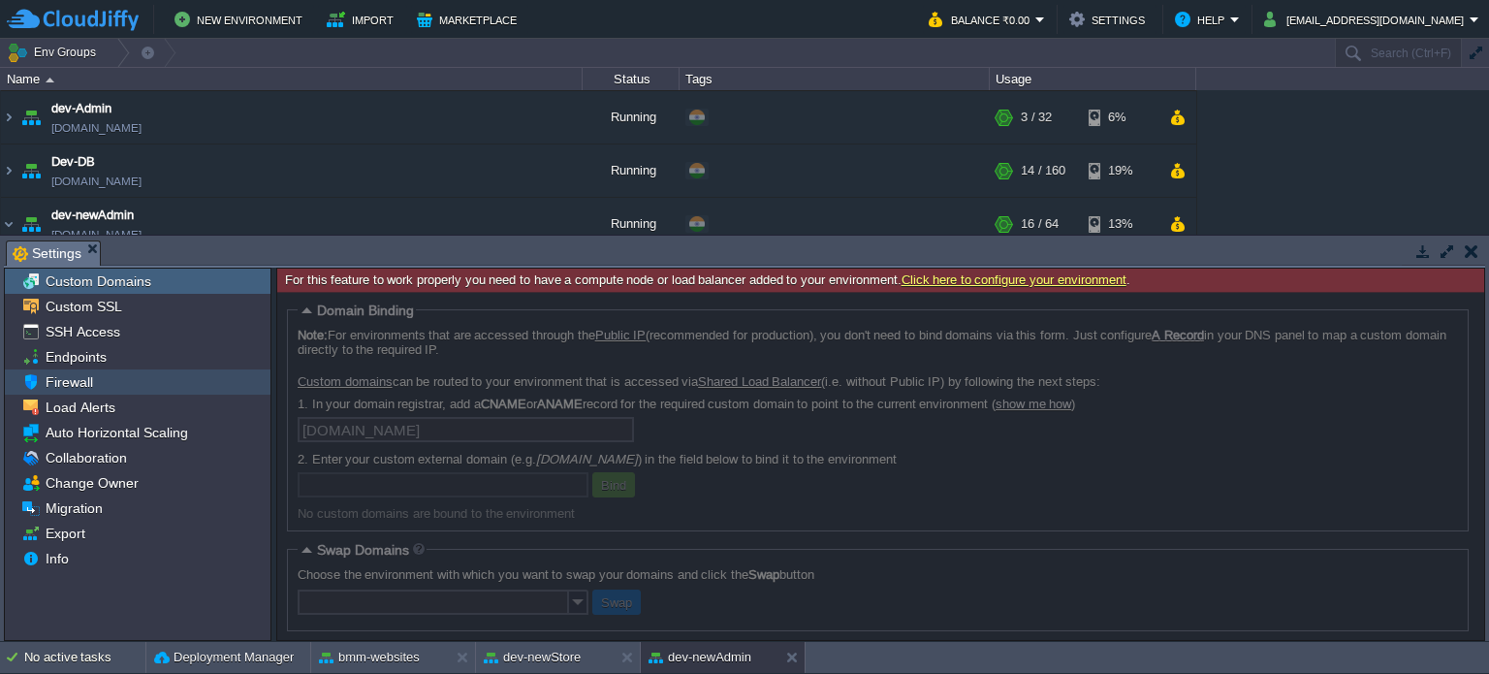
click at [78, 382] on span "Firewall" at bounding box center [69, 381] width 54 height 17
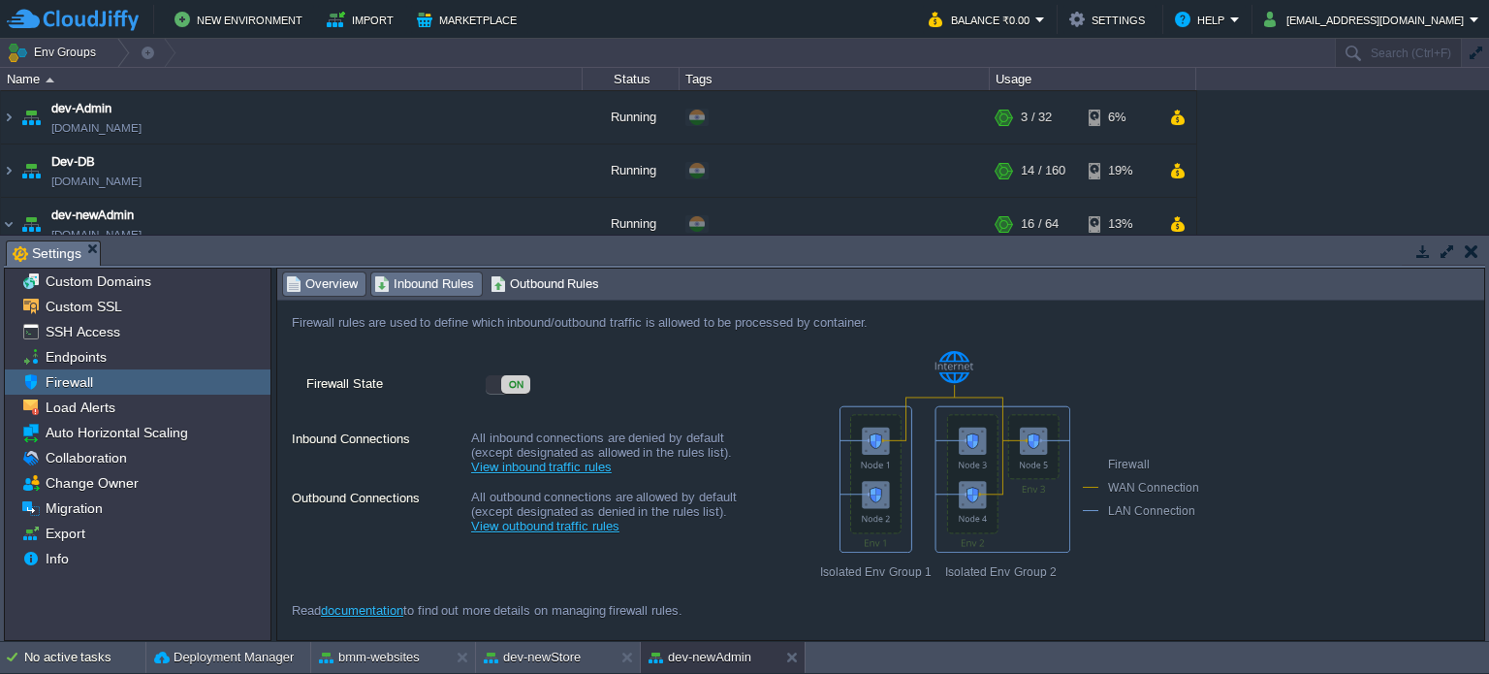
click at [439, 282] on span "Inbound Rules" at bounding box center [424, 283] width 100 height 21
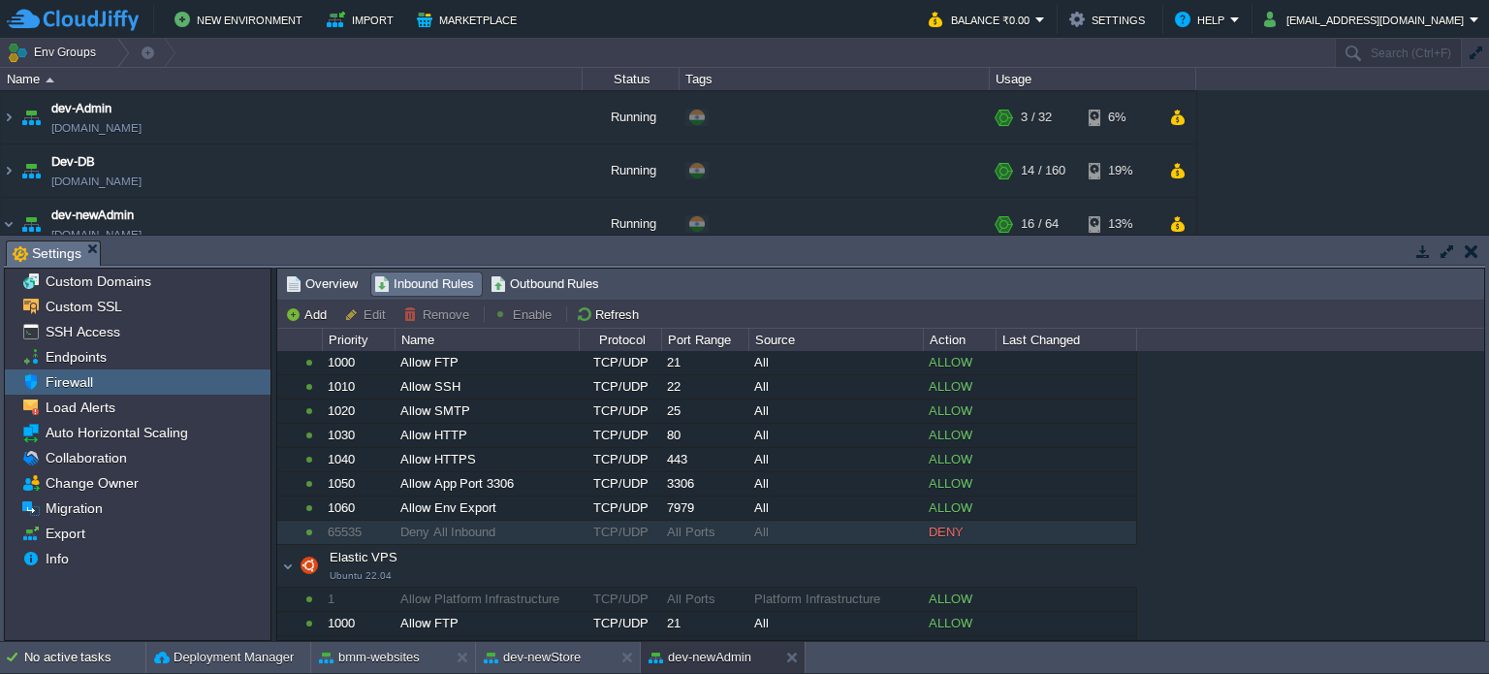
scroll to position [226, 0]
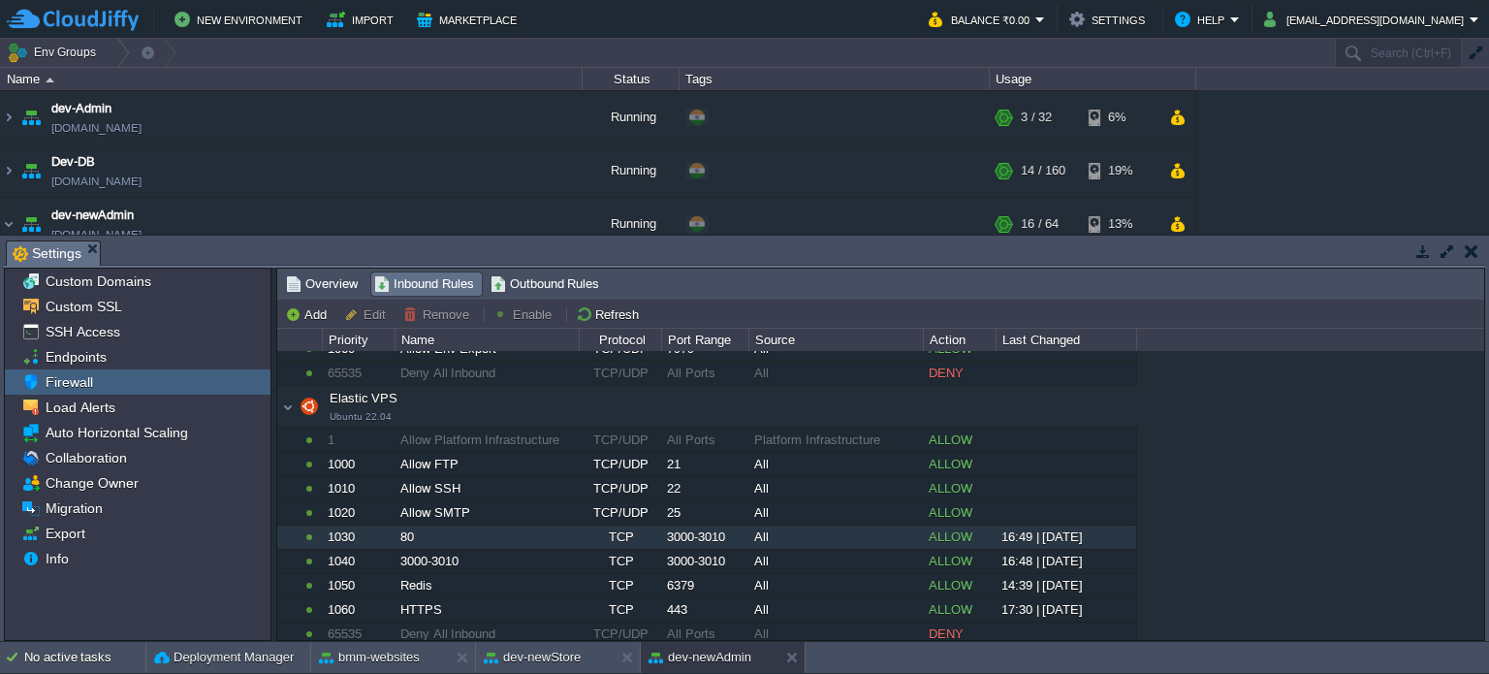
click at [477, 533] on div "80" at bounding box center [487, 536] width 182 height 23
click at [367, 310] on button "Edit" at bounding box center [368, 313] width 48 height 17
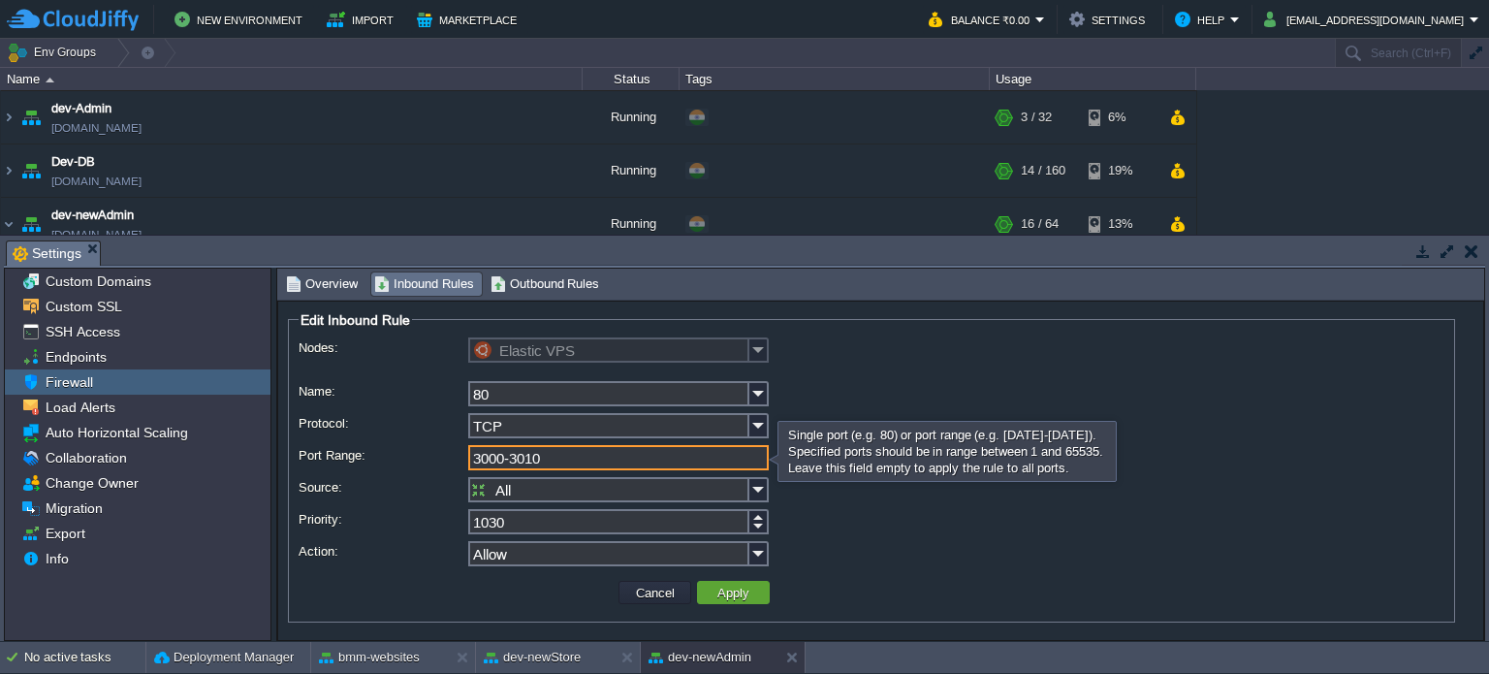
drag, startPoint x: 564, startPoint y: 461, endPoint x: 437, endPoint y: 457, distance: 127.1
click at [437, 457] on div "Port Range: 3000-3010" at bounding box center [872, 459] width 1146 height 28
type input "80"
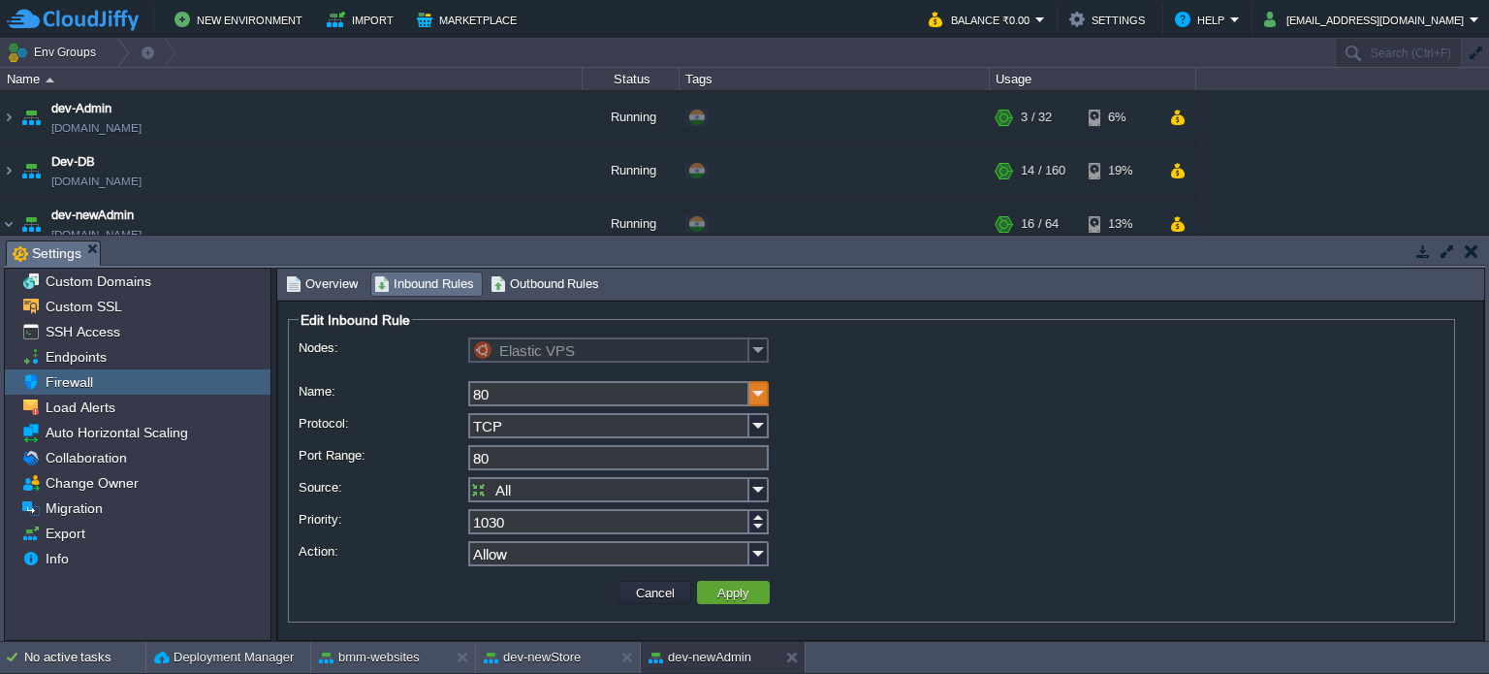
click at [759, 398] on img at bounding box center [758, 393] width 19 height 25
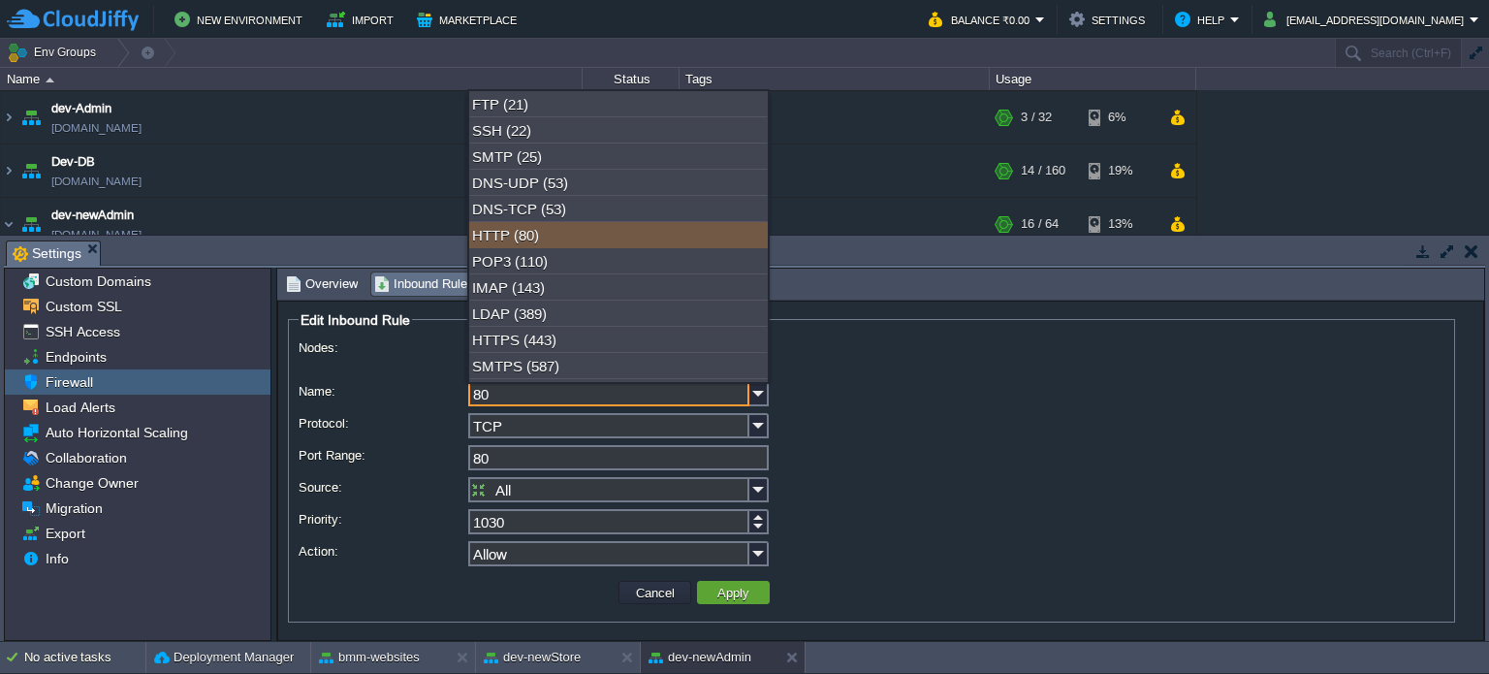
click at [532, 240] on div "HTTP (80)" at bounding box center [618, 235] width 299 height 26
type input "HTTP"
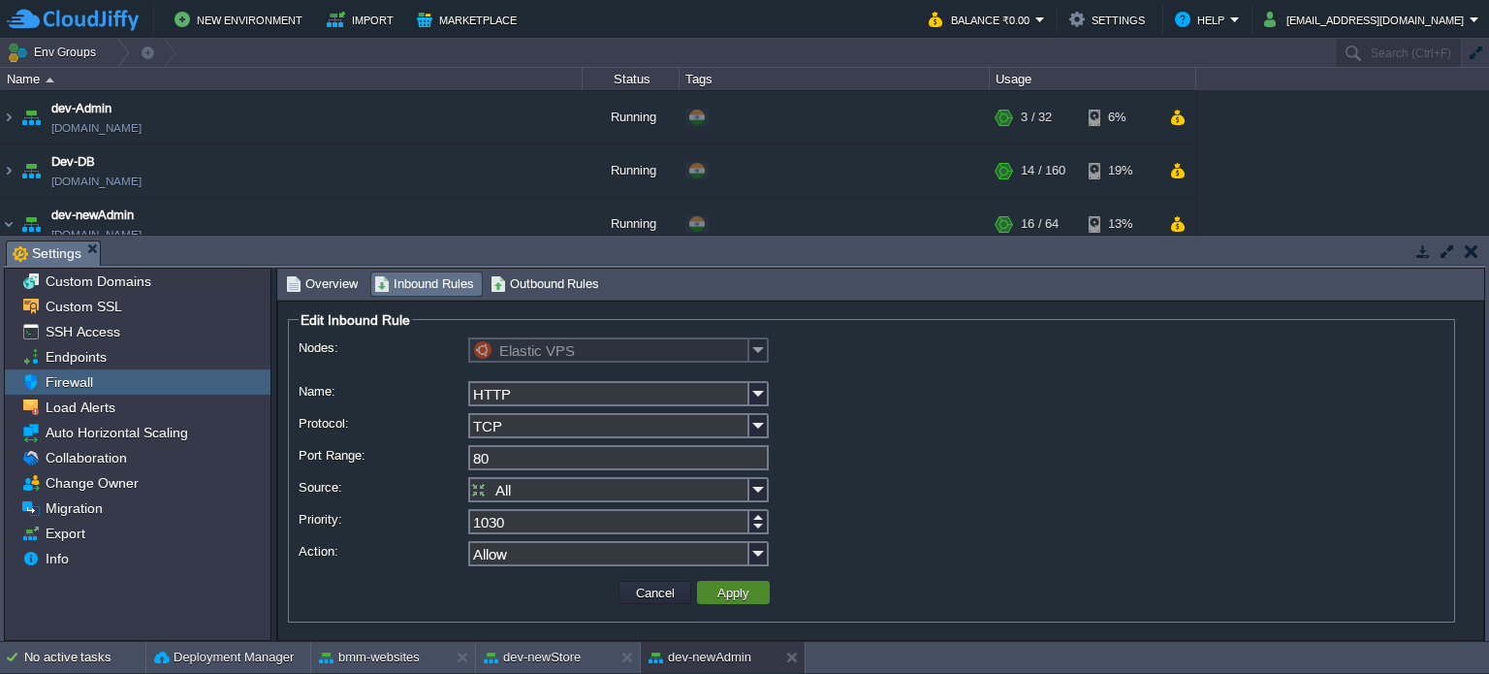
click at [728, 600] on button "Apply" at bounding box center [734, 592] width 44 height 17
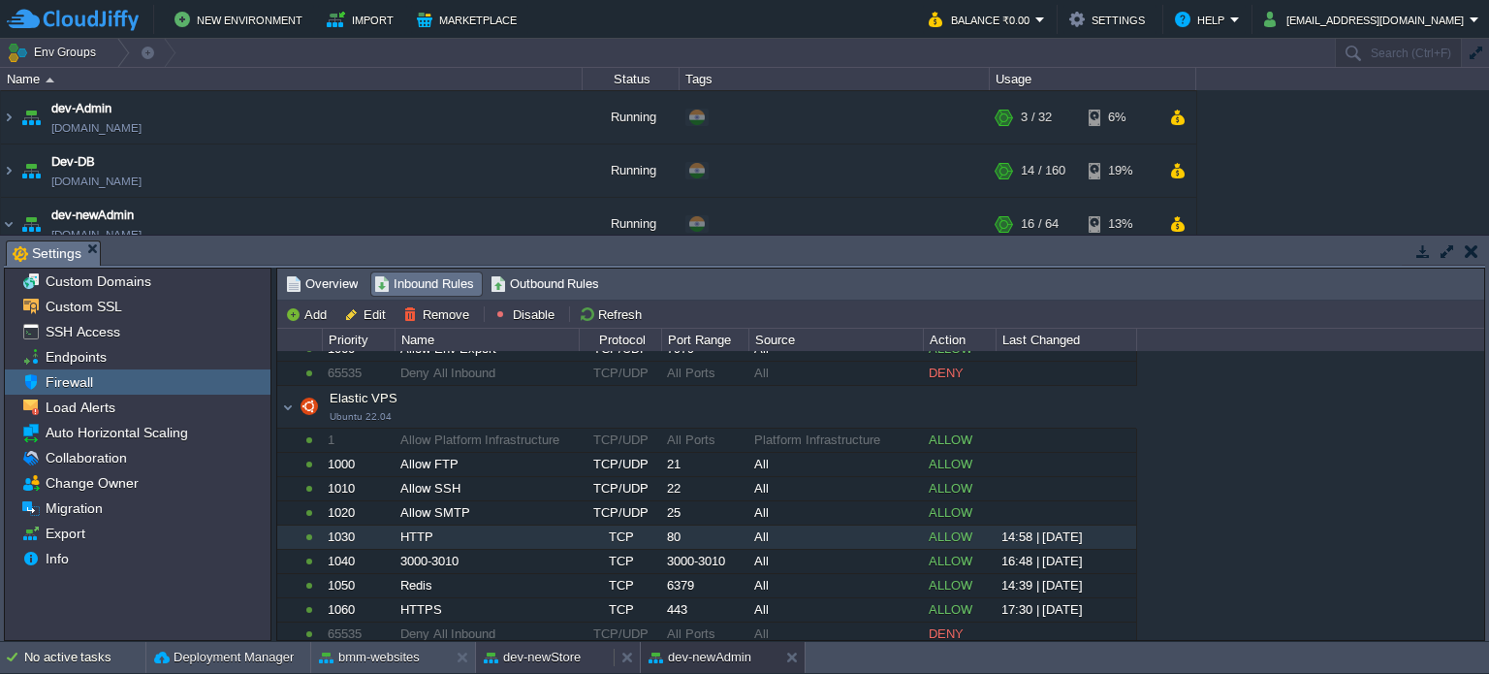
click at [537, 652] on button "dev-newStore" at bounding box center [532, 657] width 97 height 19
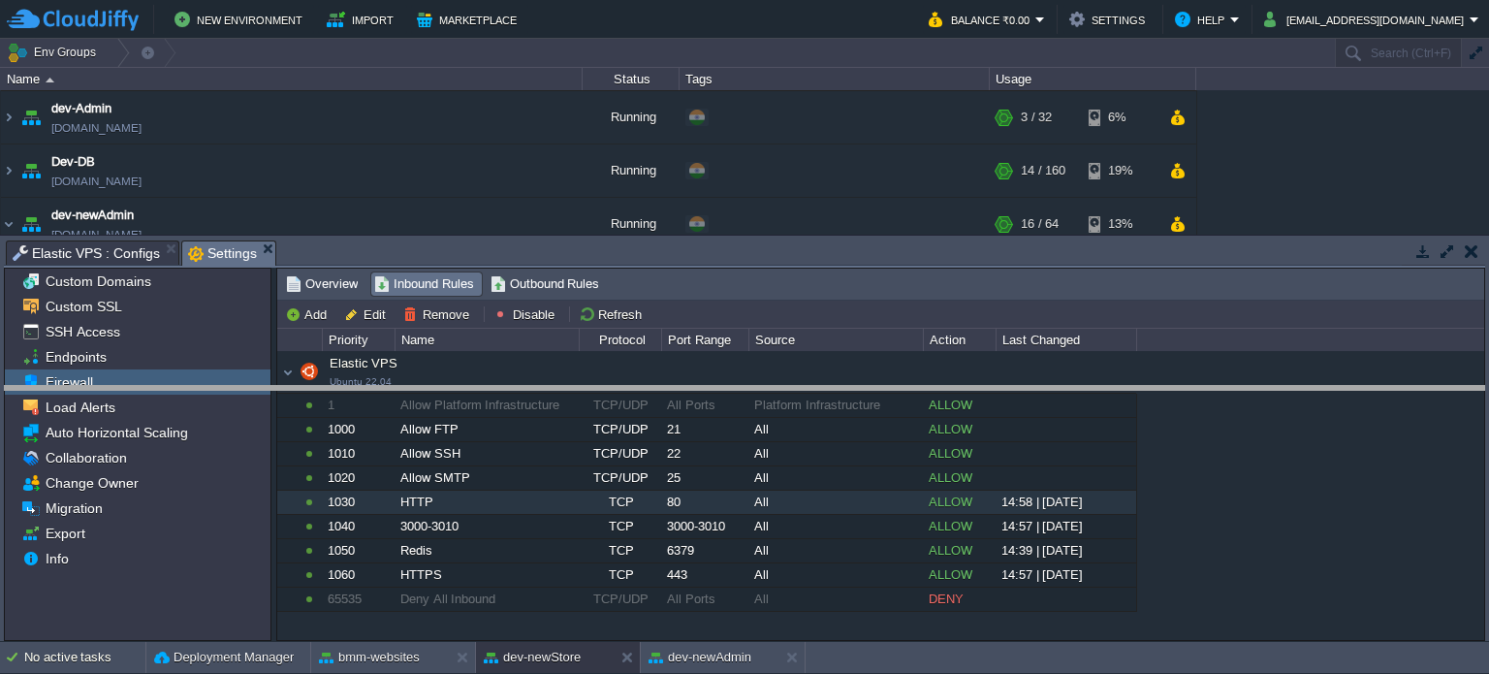
drag, startPoint x: 710, startPoint y: 257, endPoint x: 733, endPoint y: 403, distance: 148.2
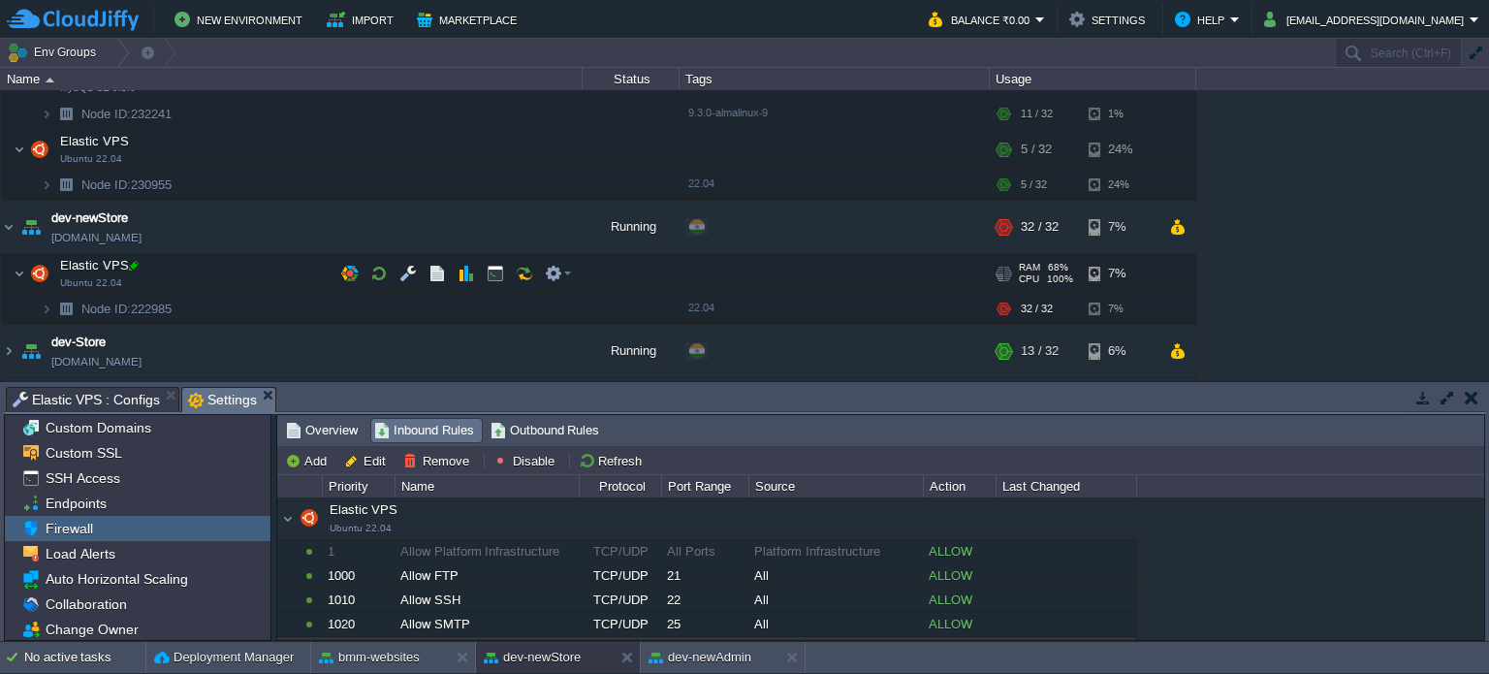
scroll to position [388, 0]
click at [430, 273] on button "button" at bounding box center [436, 268] width 17 height 17
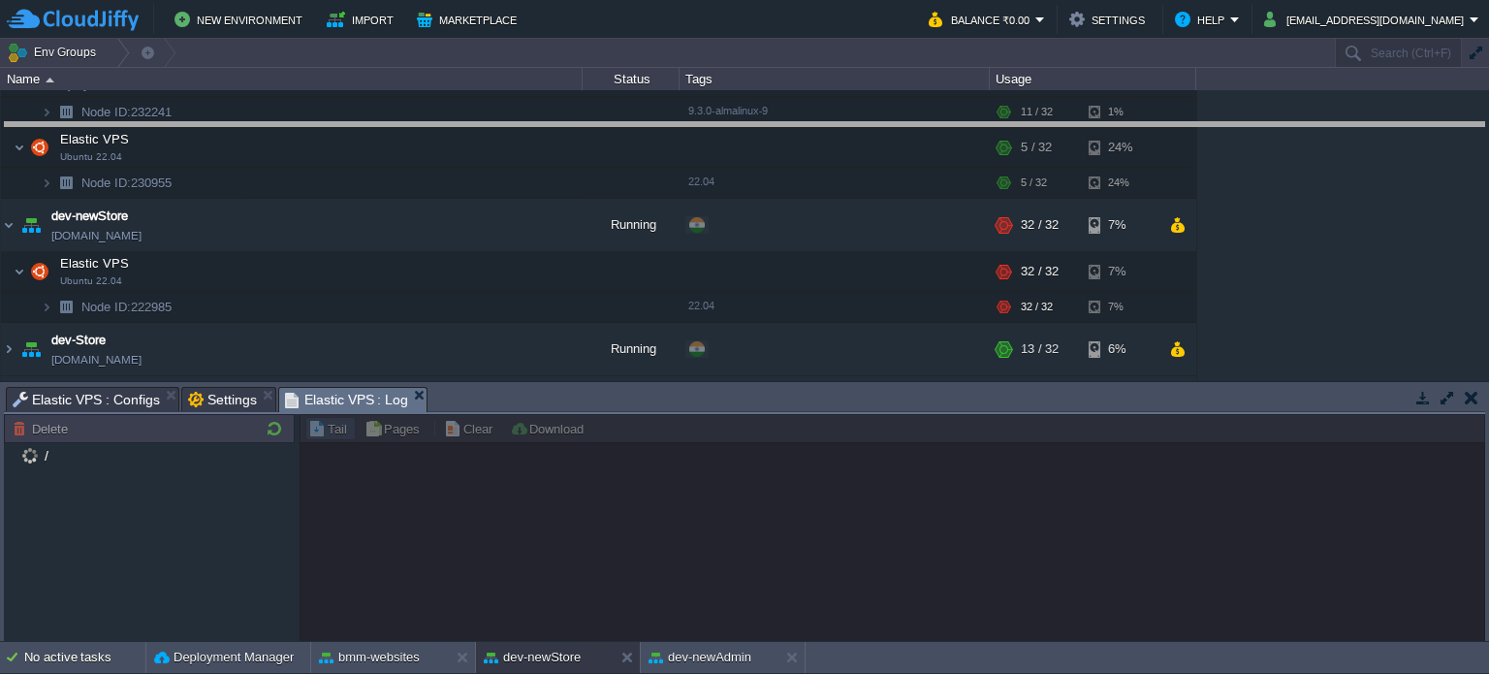
drag, startPoint x: 714, startPoint y: 398, endPoint x: 715, endPoint y: 133, distance: 265.6
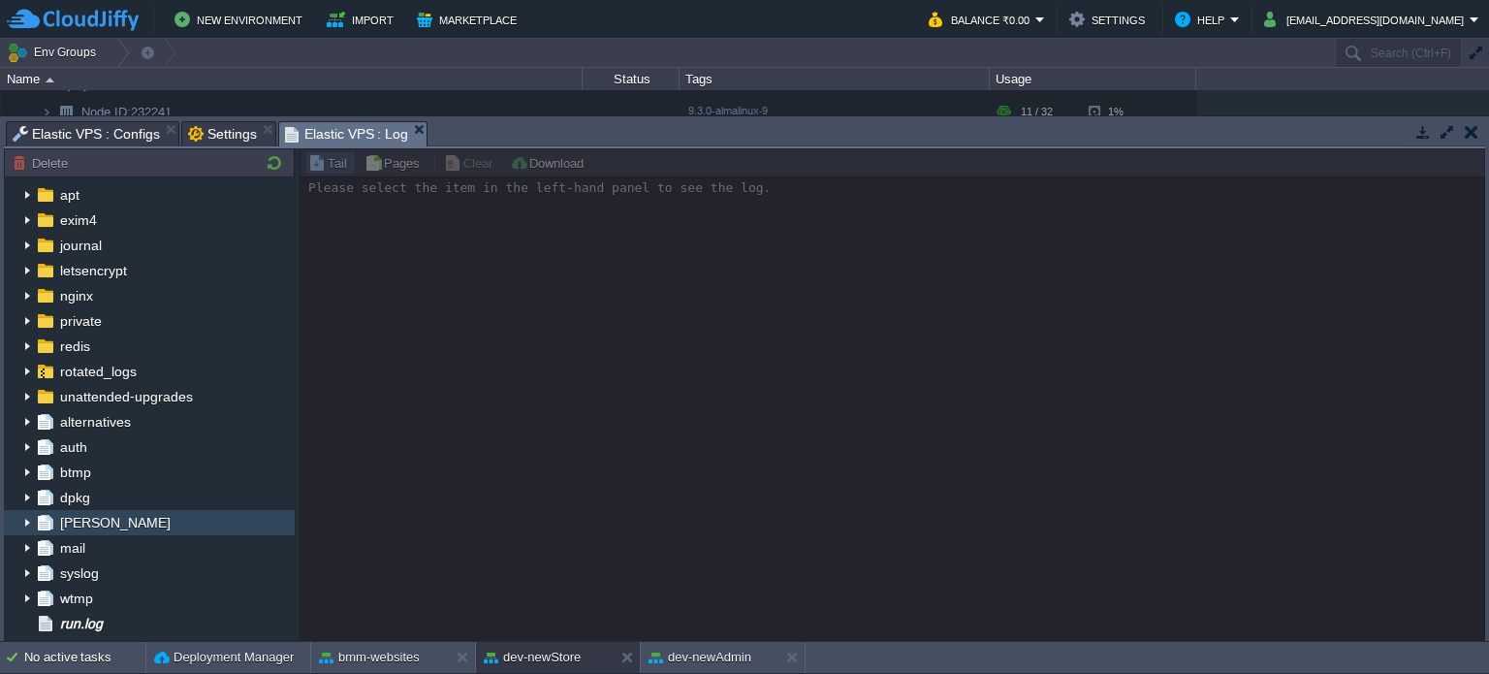
scroll to position [0, 0]
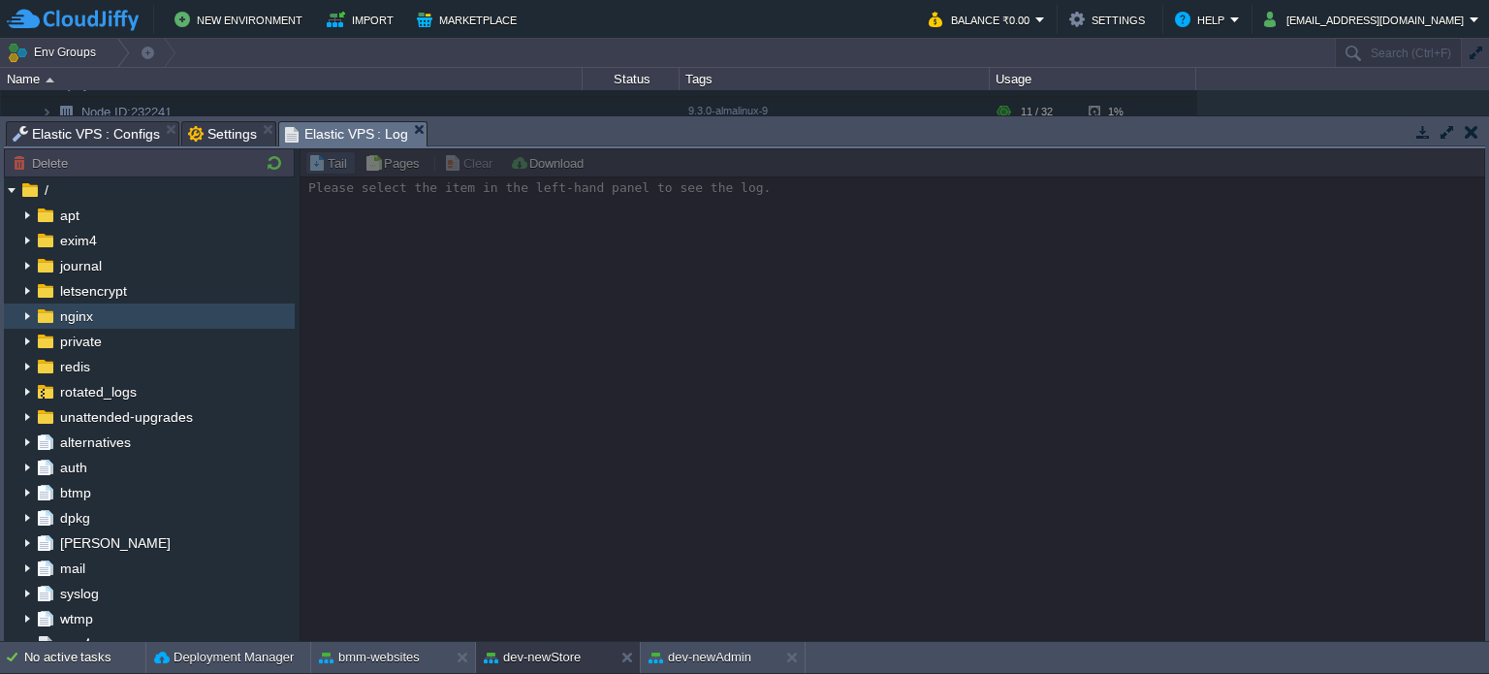
click at [29, 313] on img at bounding box center [27, 315] width 16 height 25
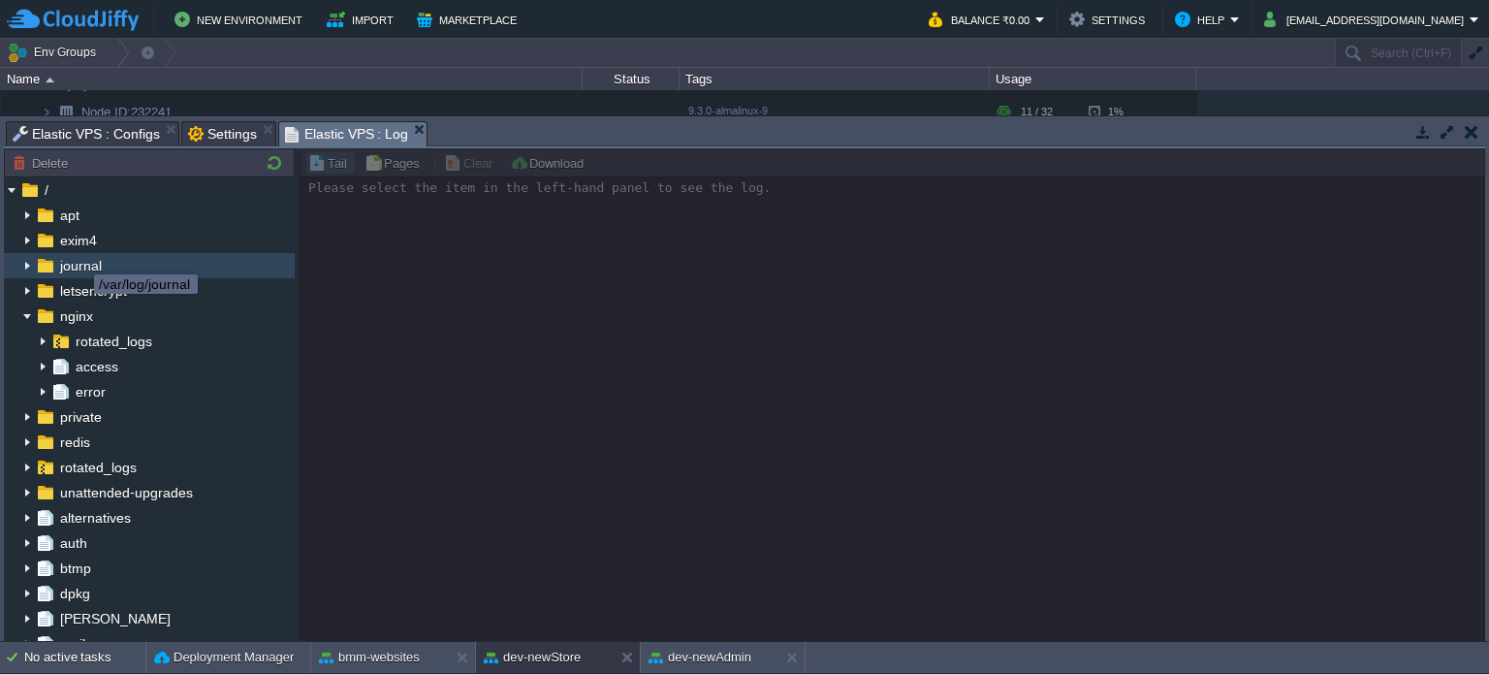
click at [62, 263] on span "journal" at bounding box center [80, 265] width 48 height 17
click at [26, 259] on img at bounding box center [27, 265] width 16 height 25
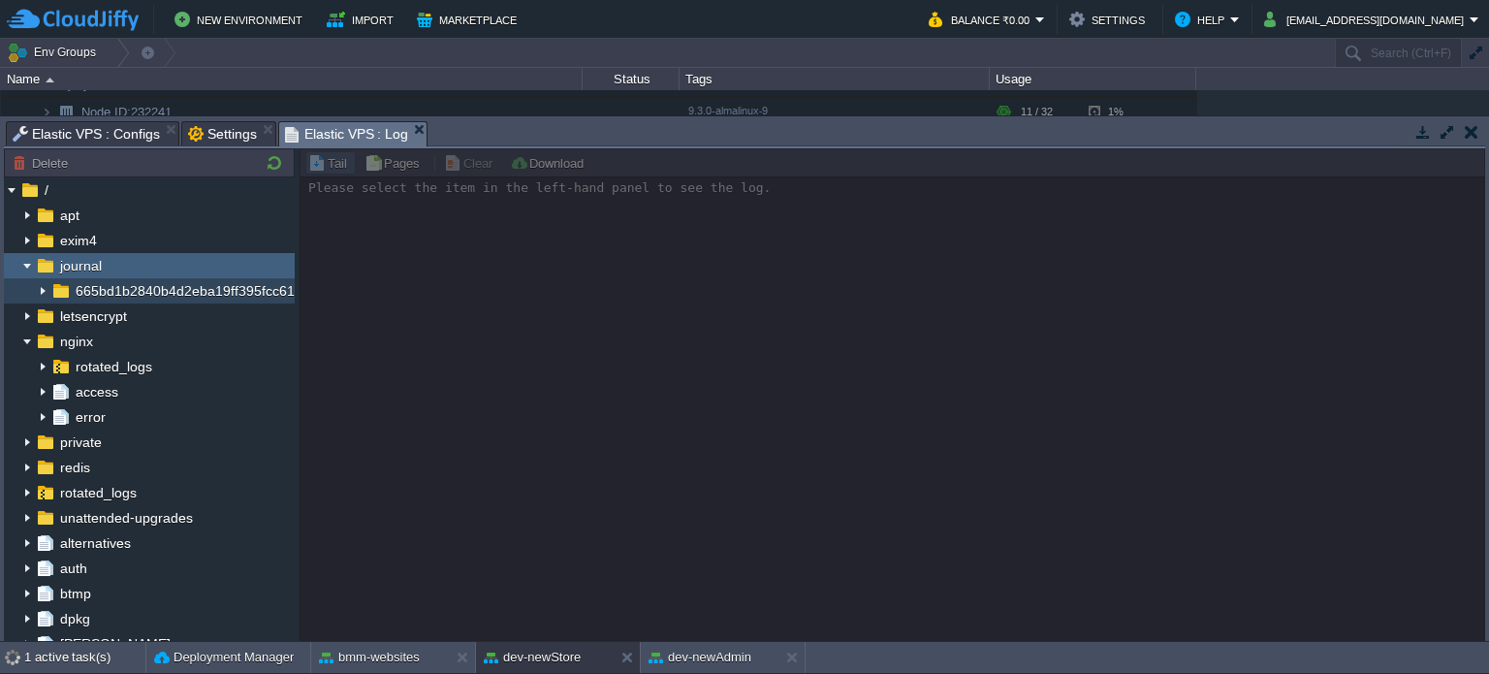
click at [111, 297] on span "665bd1b2840b4d2eba19ff395fcc6199" at bounding box center [192, 290] width 241 height 17
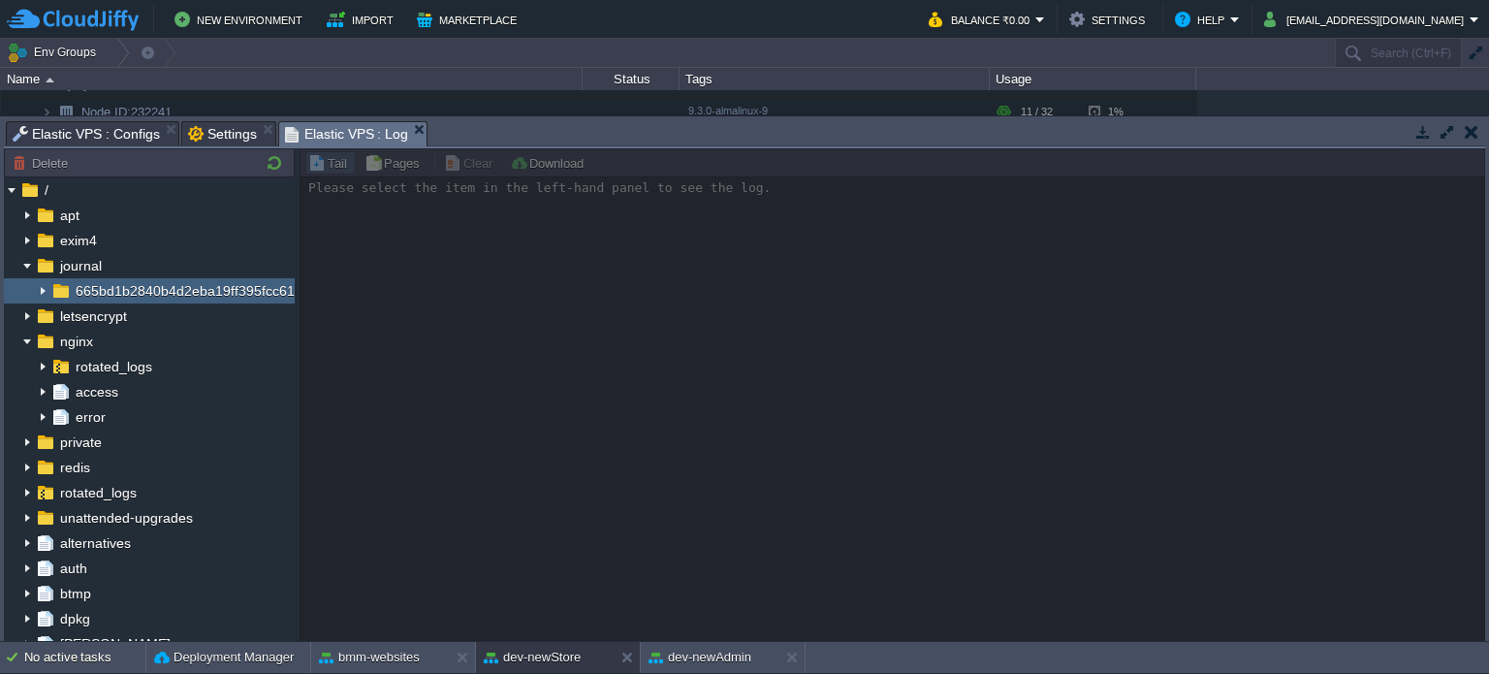
click at [48, 294] on img at bounding box center [43, 290] width 16 height 25
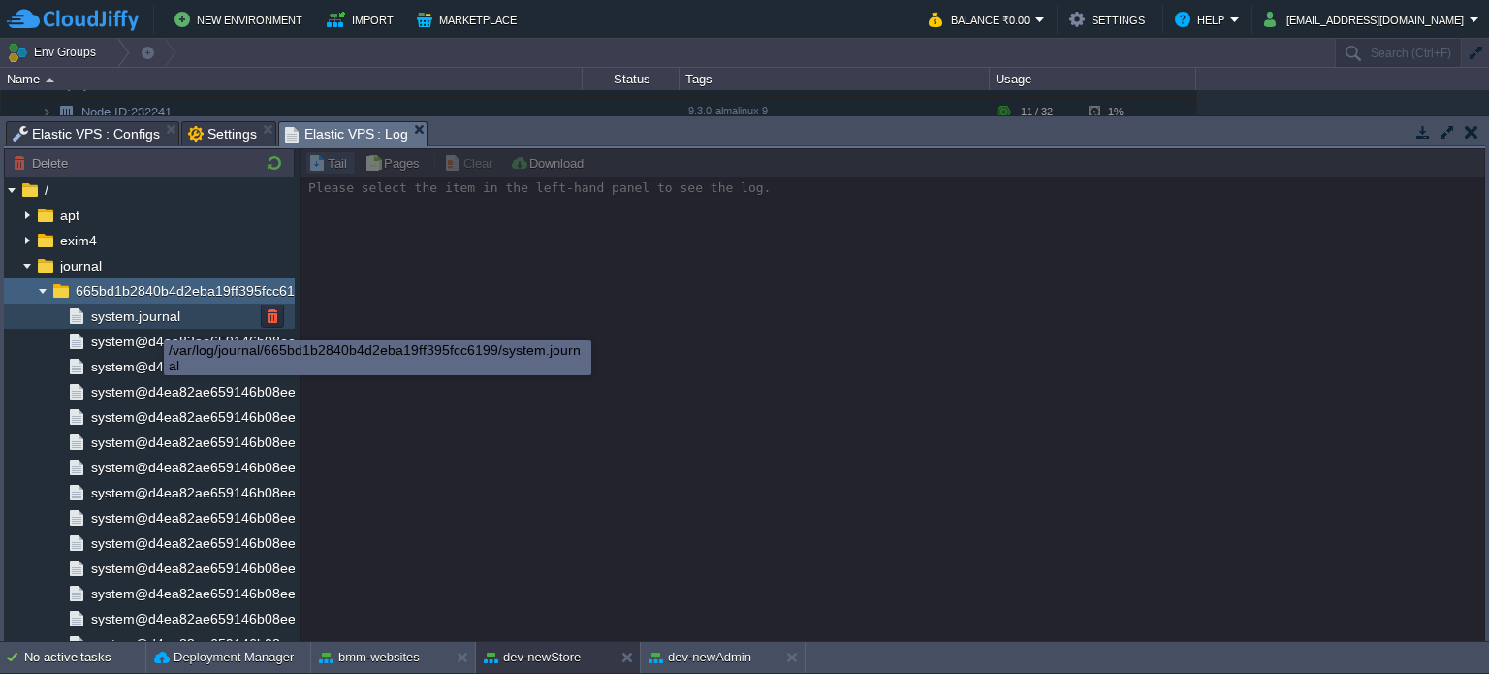
click at [151, 318] on span "system.journal" at bounding box center [135, 315] width 96 height 17
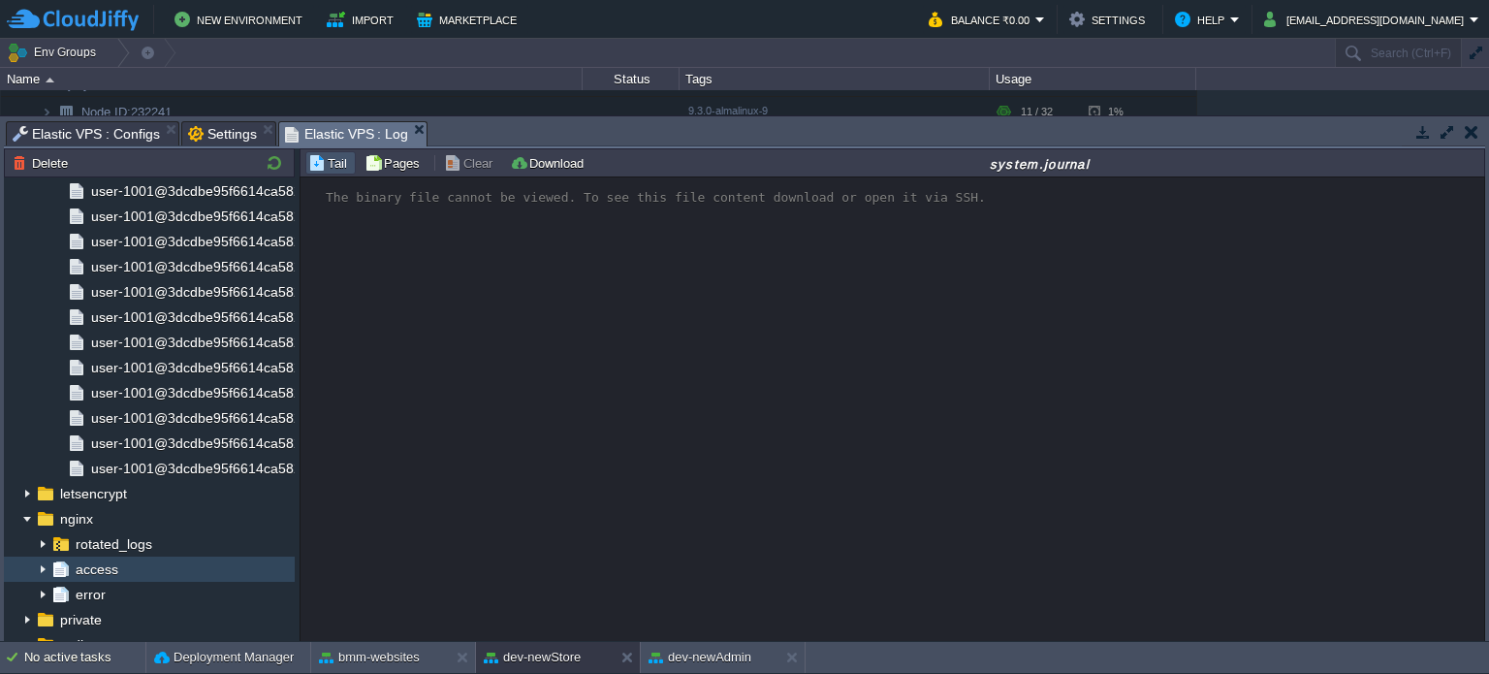
scroll to position [1964, 0]
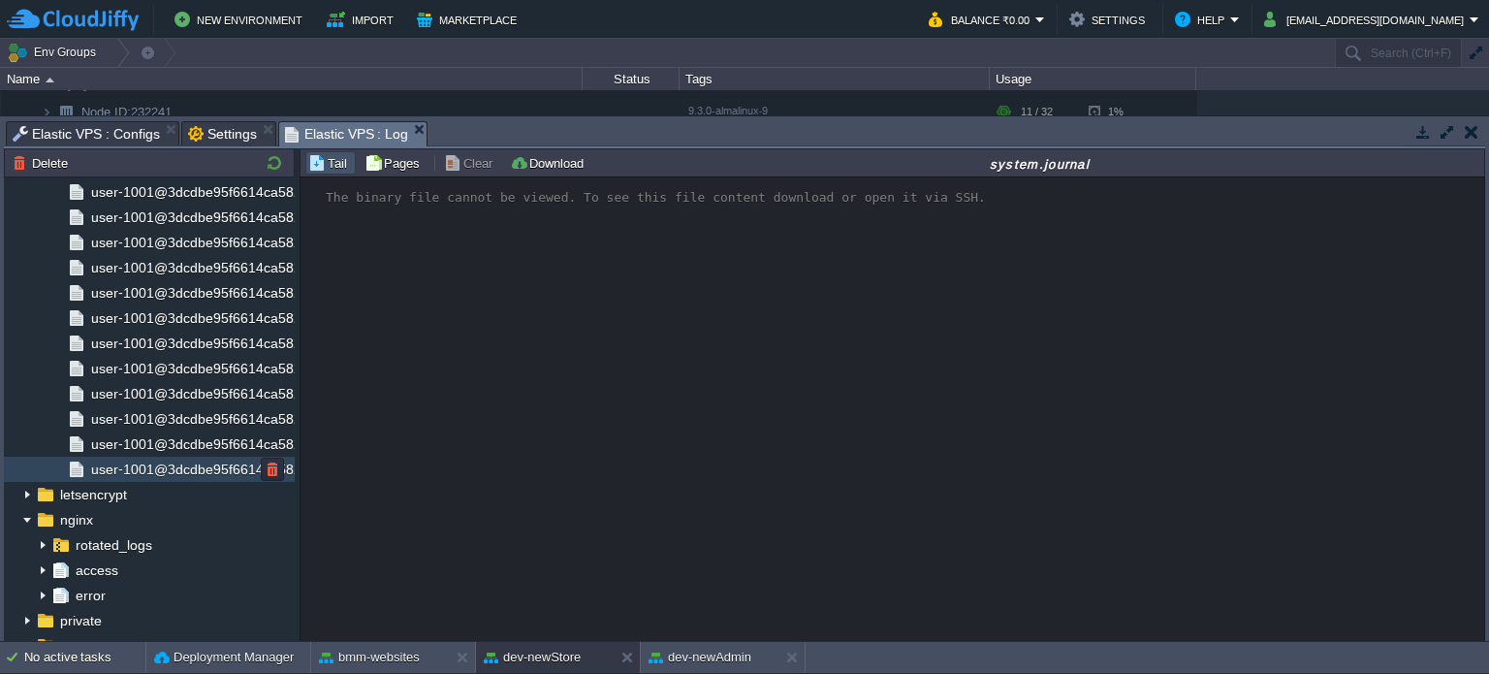
click at [156, 468] on span "user-1001@3dcdbe95f6614ca58217febf69116005-000000000060d3dd-00063c76fbb1d999.jo…" at bounding box center [395, 468] width 616 height 17
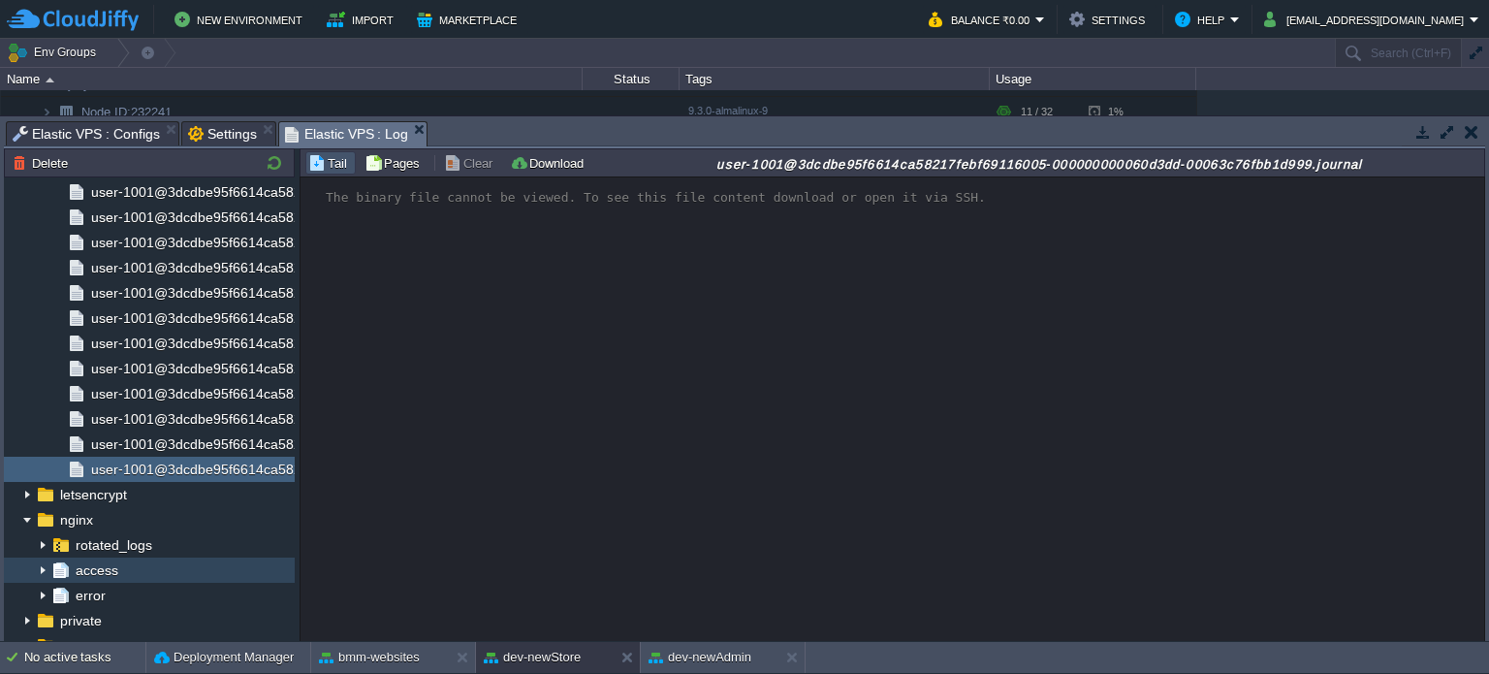
click at [95, 571] on span "access" at bounding box center [96, 569] width 49 height 17
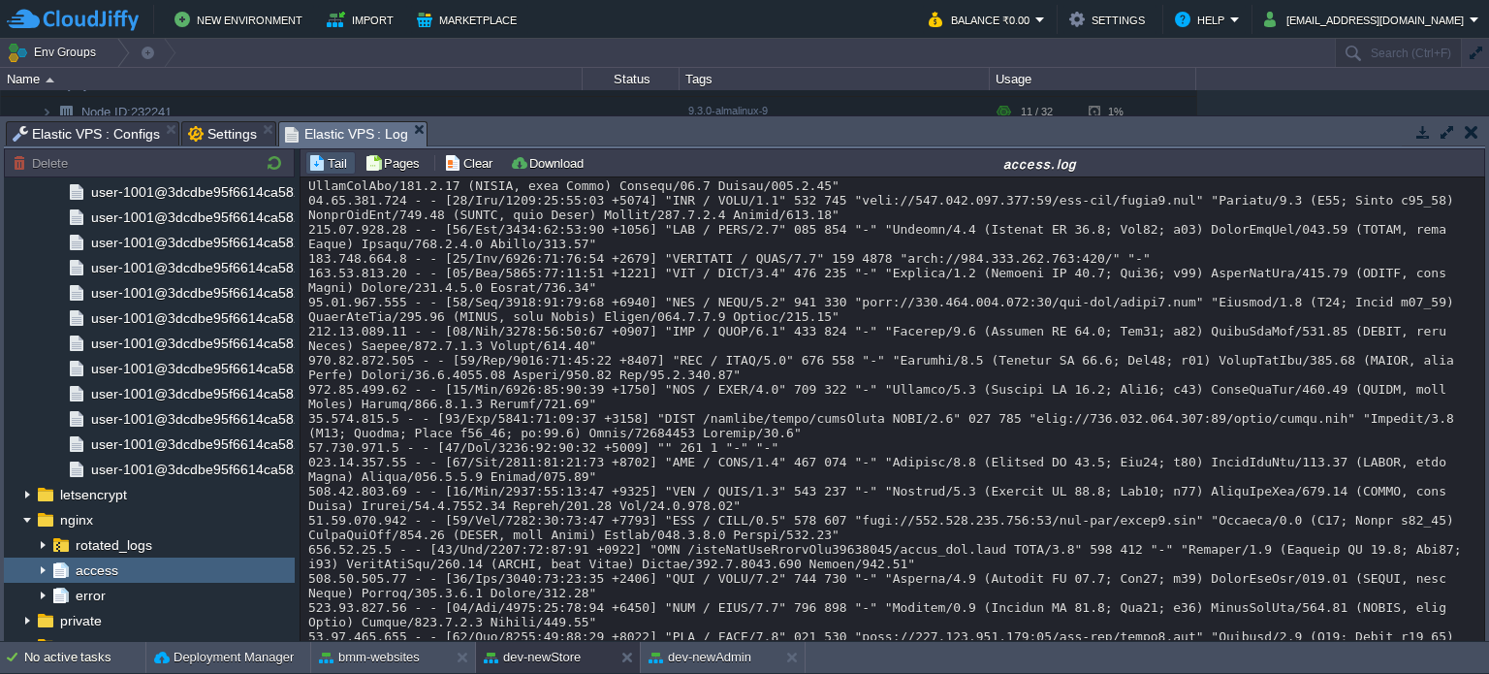
scroll to position [26439, 0]
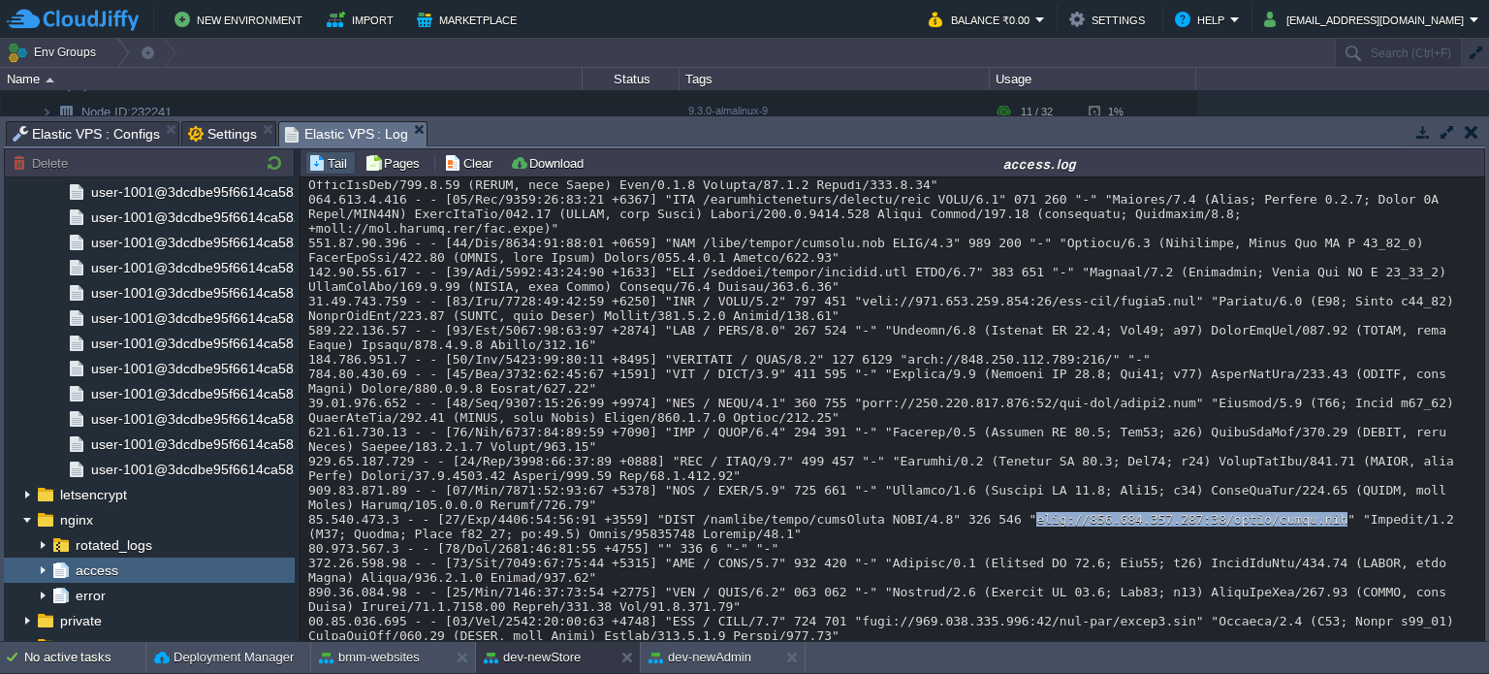
drag, startPoint x: 975, startPoint y: 256, endPoint x: 1256, endPoint y: 254, distance: 281.1
copy div "[URL][TECHNICAL_ID]"
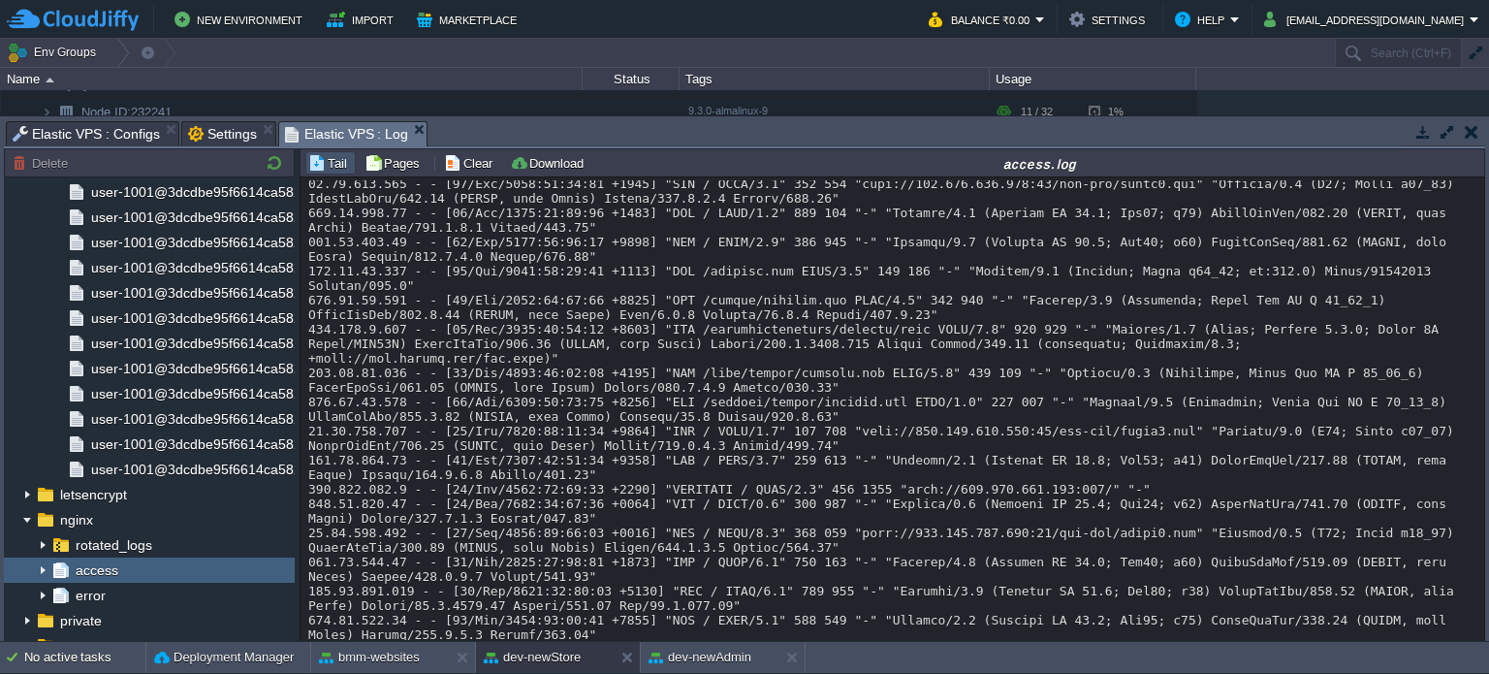
scroll to position [26342, 0]
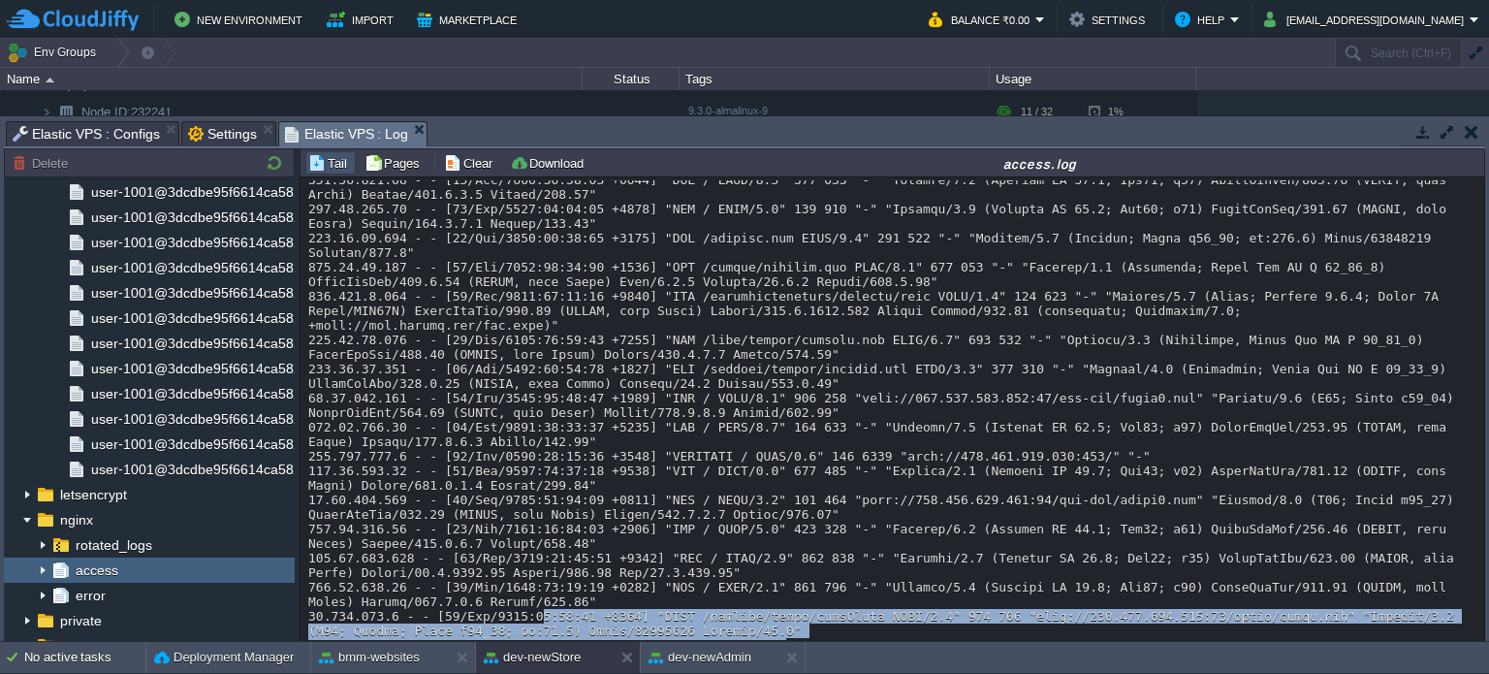
drag, startPoint x: 1141, startPoint y: 576, endPoint x: 522, endPoint y: 348, distance: 660.0
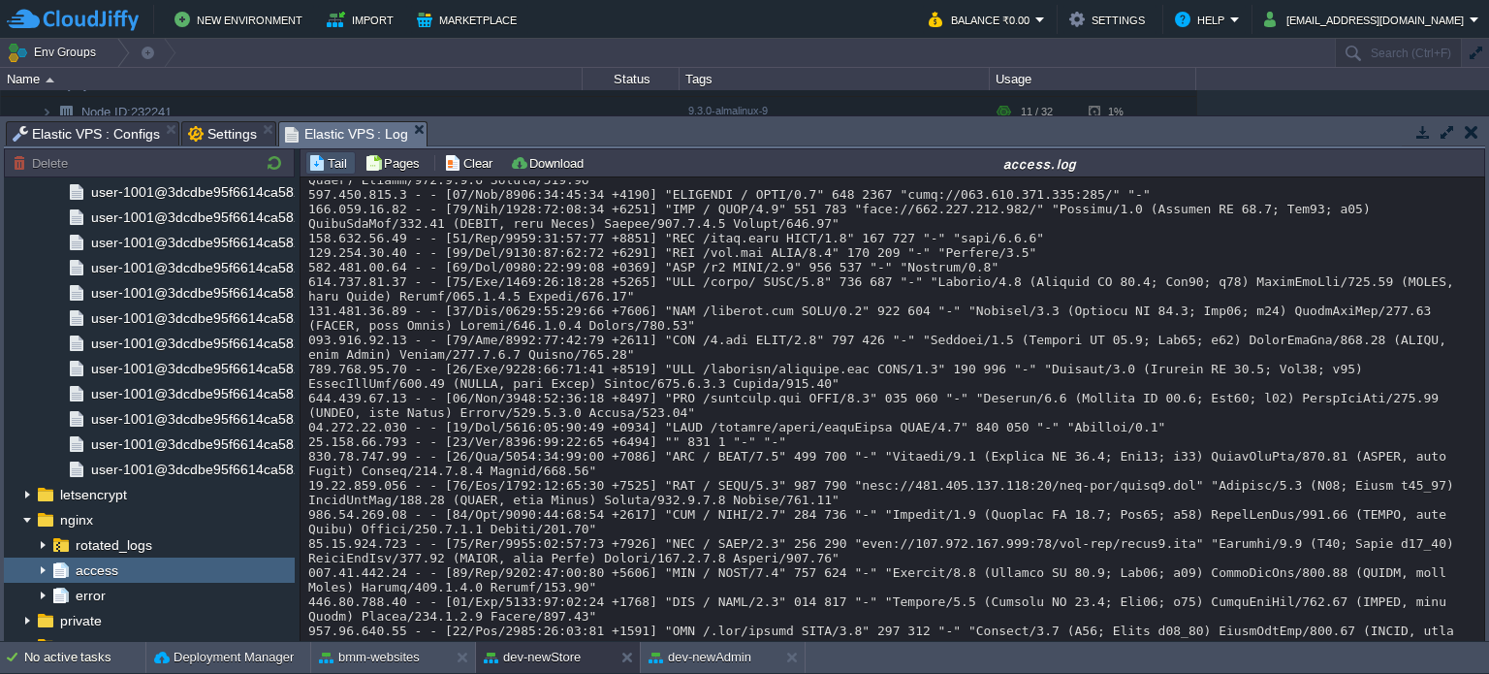
scroll to position [27312, 0]
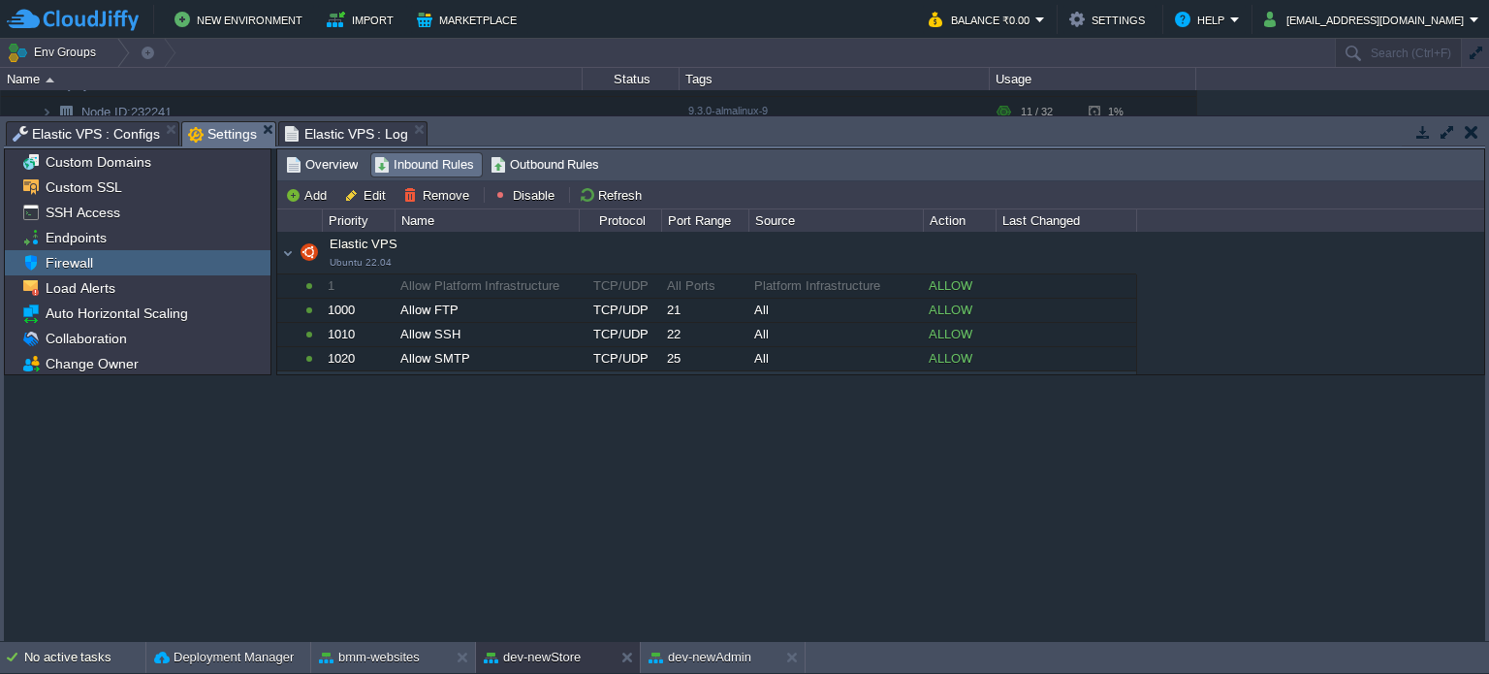
click at [237, 128] on span "Settings" at bounding box center [222, 134] width 69 height 24
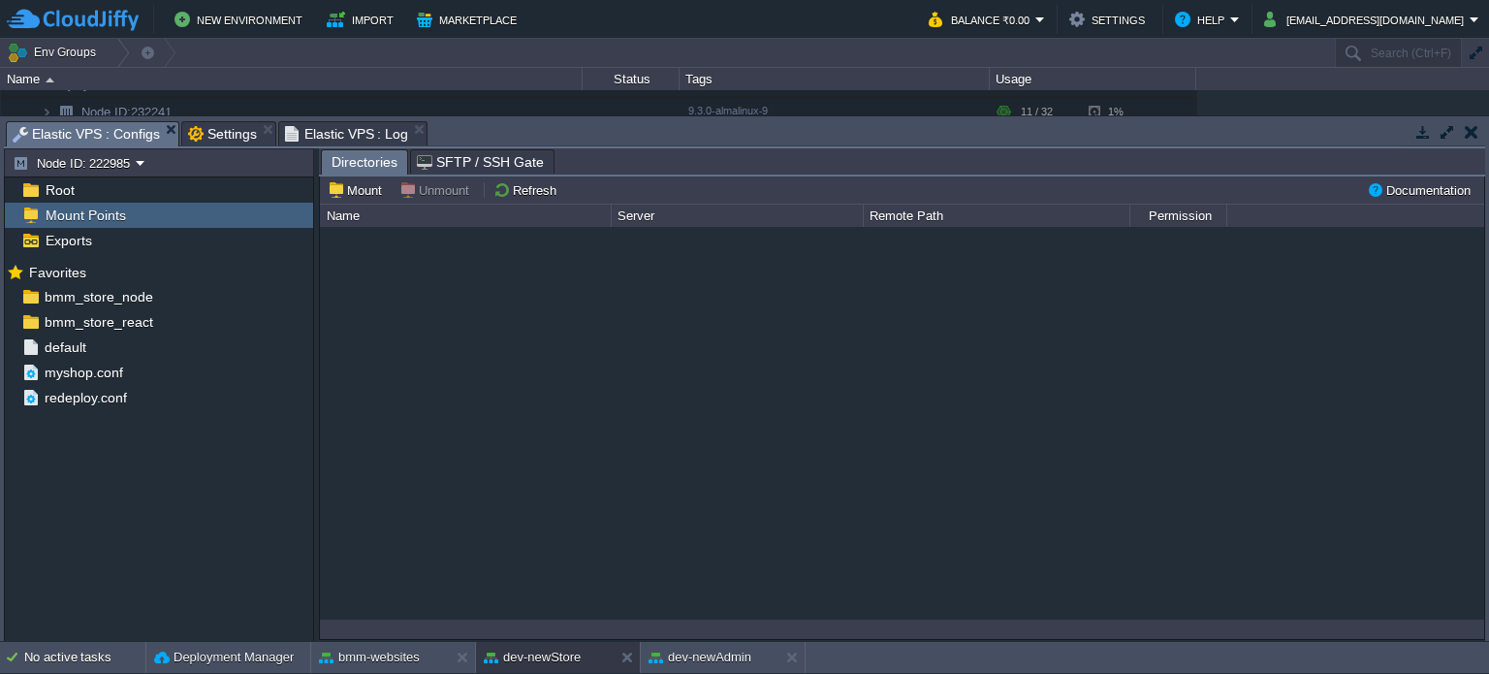
click at [101, 133] on span "Elastic VPS : Configs" at bounding box center [86, 134] width 147 height 24
click at [524, 193] on button "Refresh" at bounding box center [527, 189] width 69 height 17
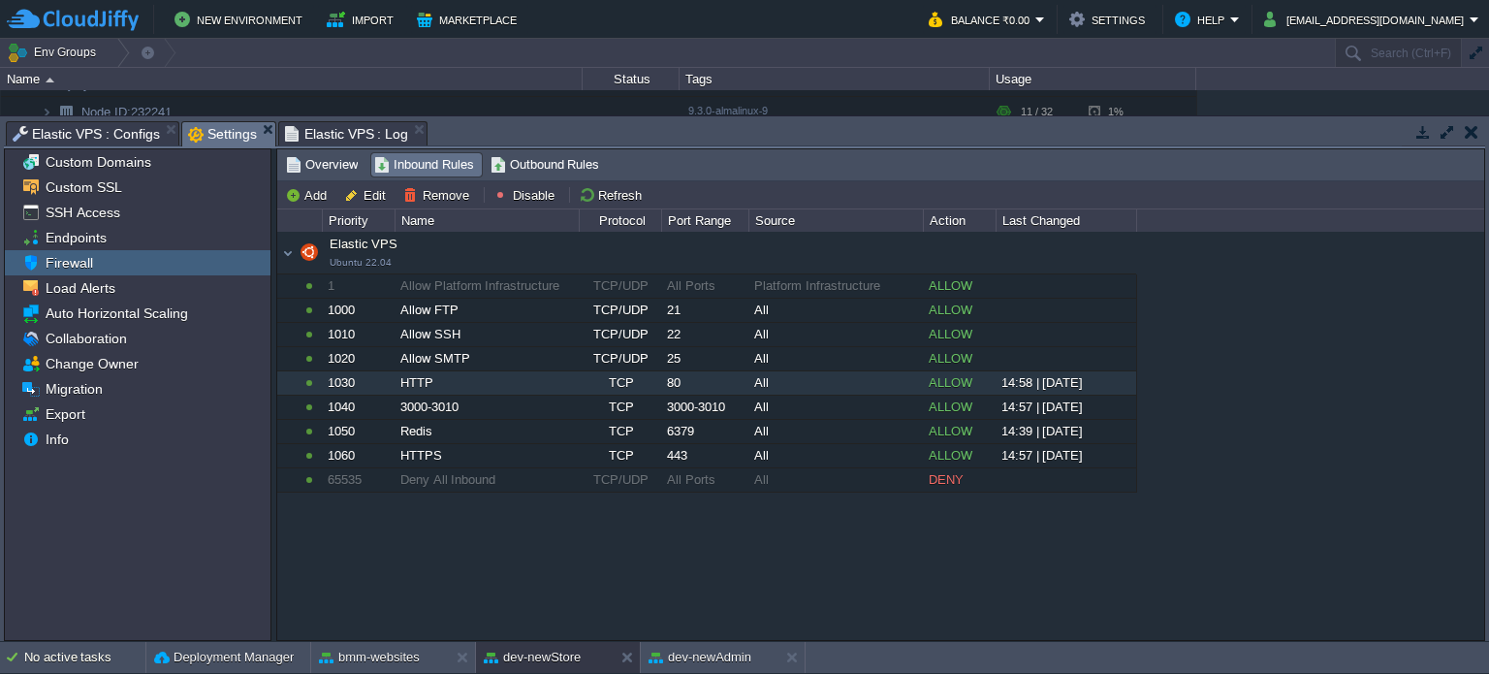
click at [210, 127] on span "Settings" at bounding box center [222, 134] width 69 height 24
click at [1470, 134] on button "button" at bounding box center [1472, 131] width 14 height 17
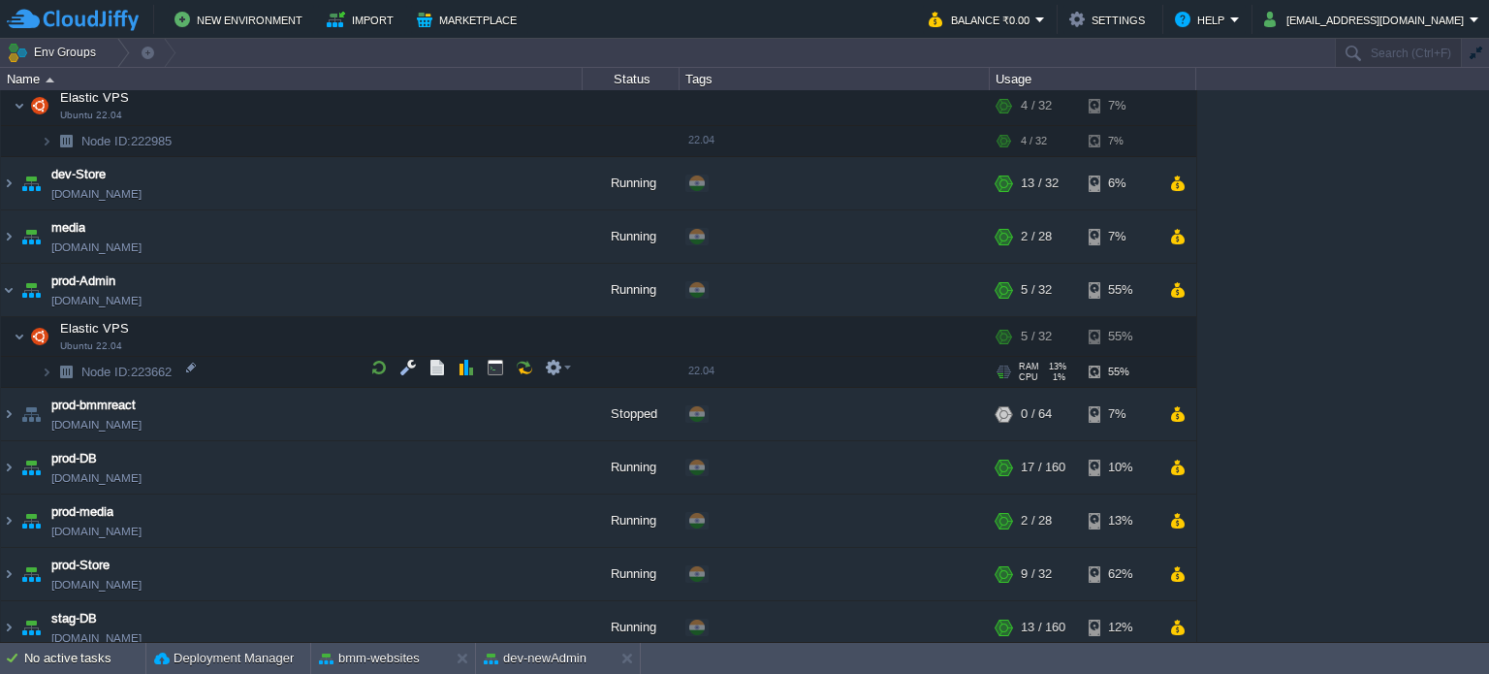
scroll to position [679, 0]
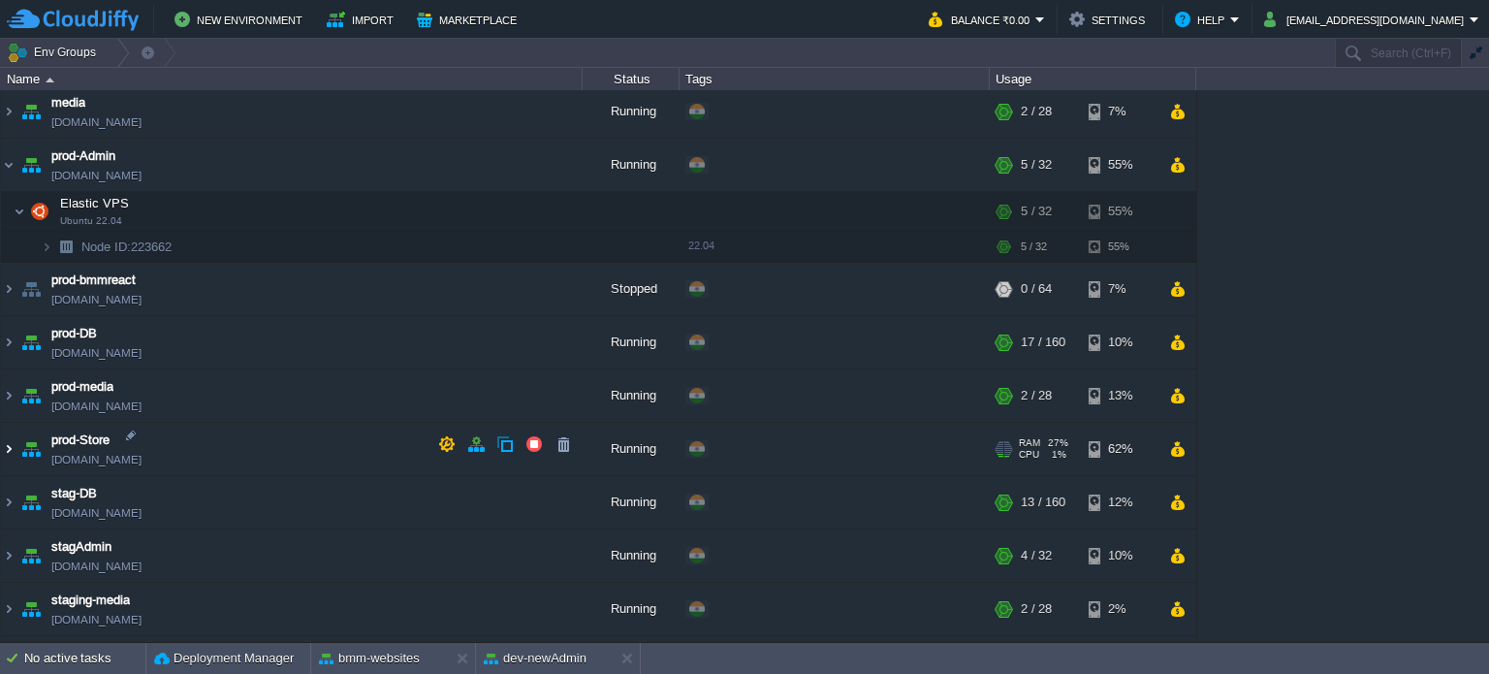
click at [12, 443] on img at bounding box center [9, 449] width 16 height 52
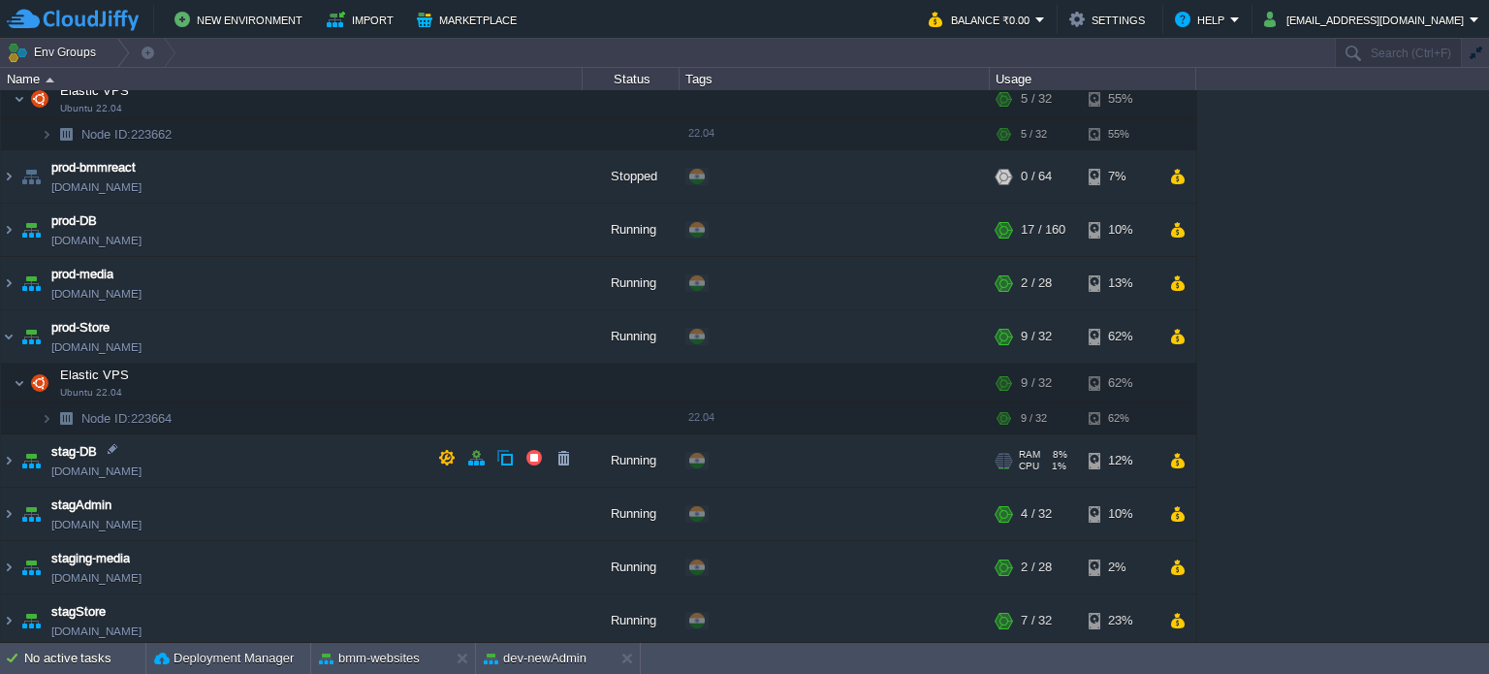
scroll to position [791, 0]
click at [47, 411] on img at bounding box center [47, 418] width 12 height 30
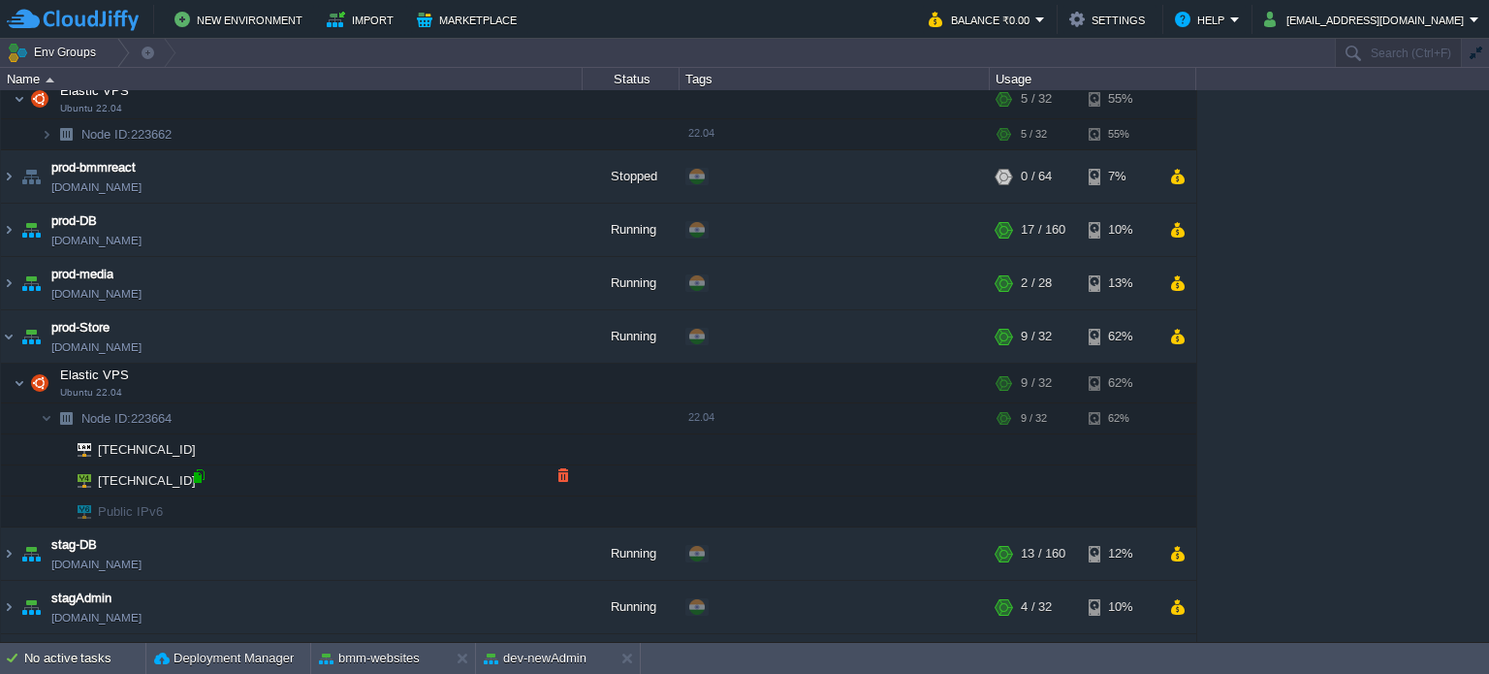
drag, startPoint x: 195, startPoint y: 478, endPoint x: 207, endPoint y: 469, distance: 15.3
click at [196, 478] on div at bounding box center [198, 475] width 17 height 17
click at [403, 375] on button "button" at bounding box center [407, 377] width 17 height 17
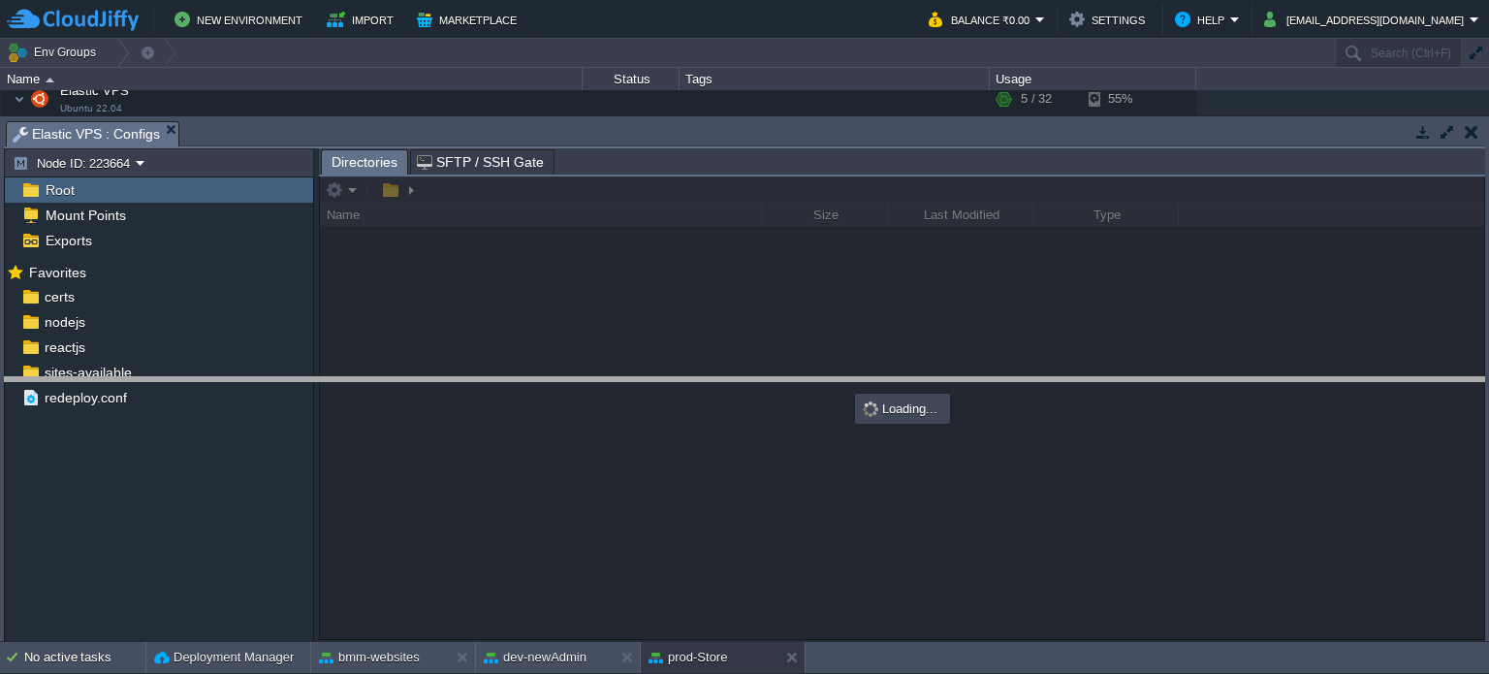
drag, startPoint x: 621, startPoint y: 137, endPoint x: 616, endPoint y: 364, distance: 226.9
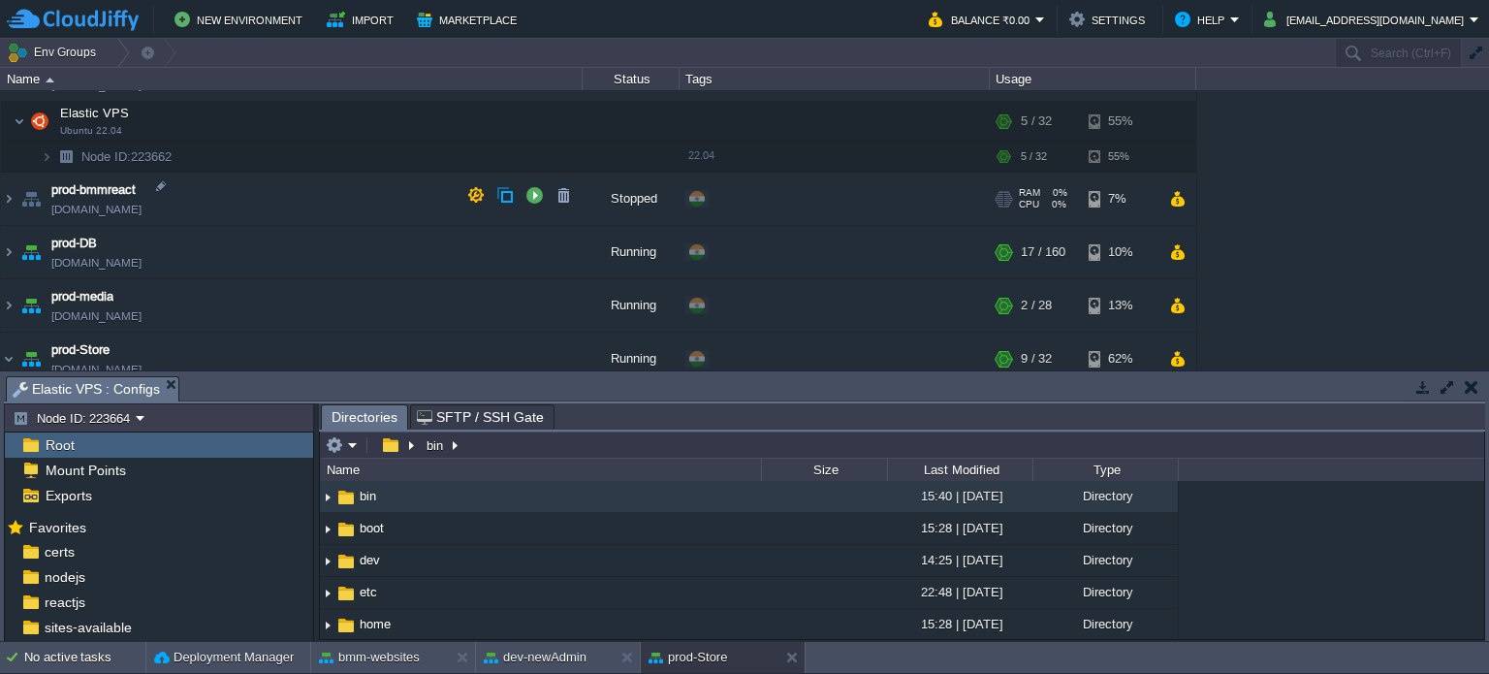
scroll to position [888, 0]
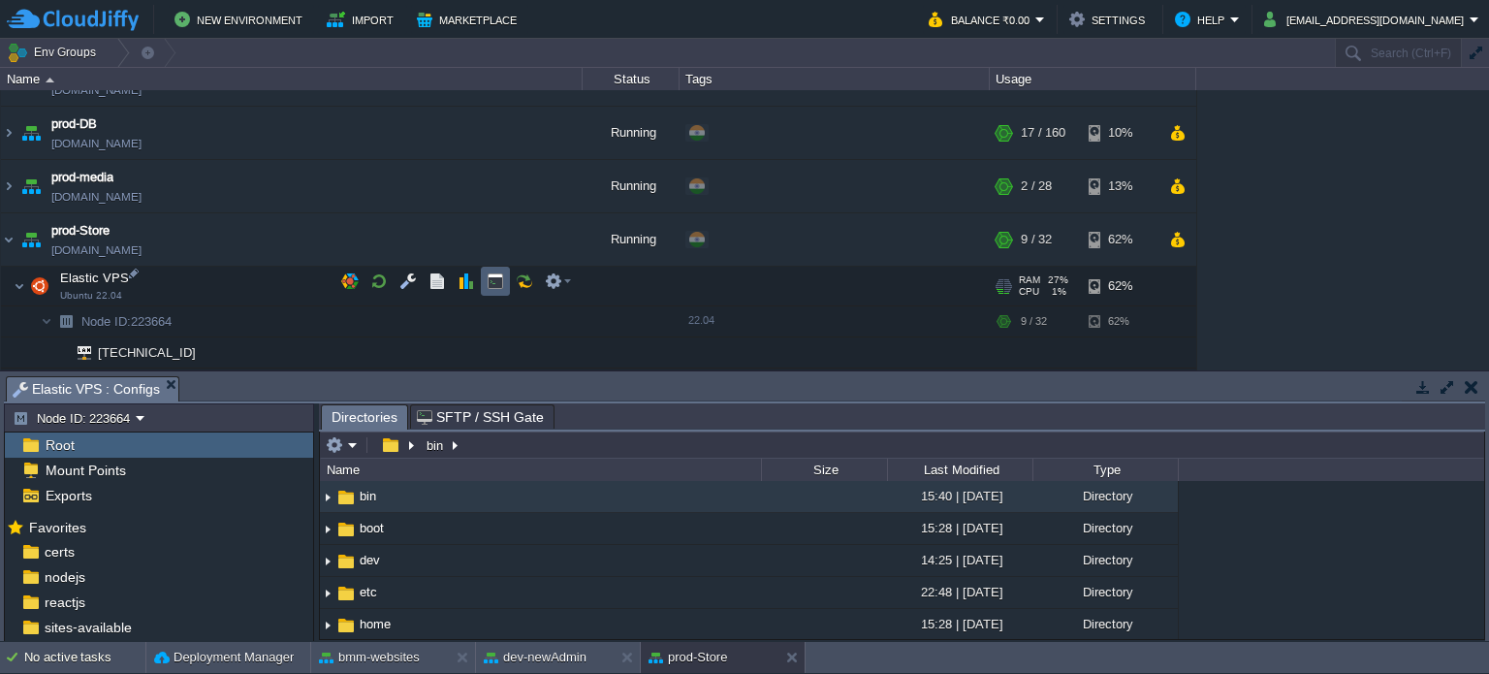
click at [491, 288] on button "button" at bounding box center [495, 280] width 17 height 17
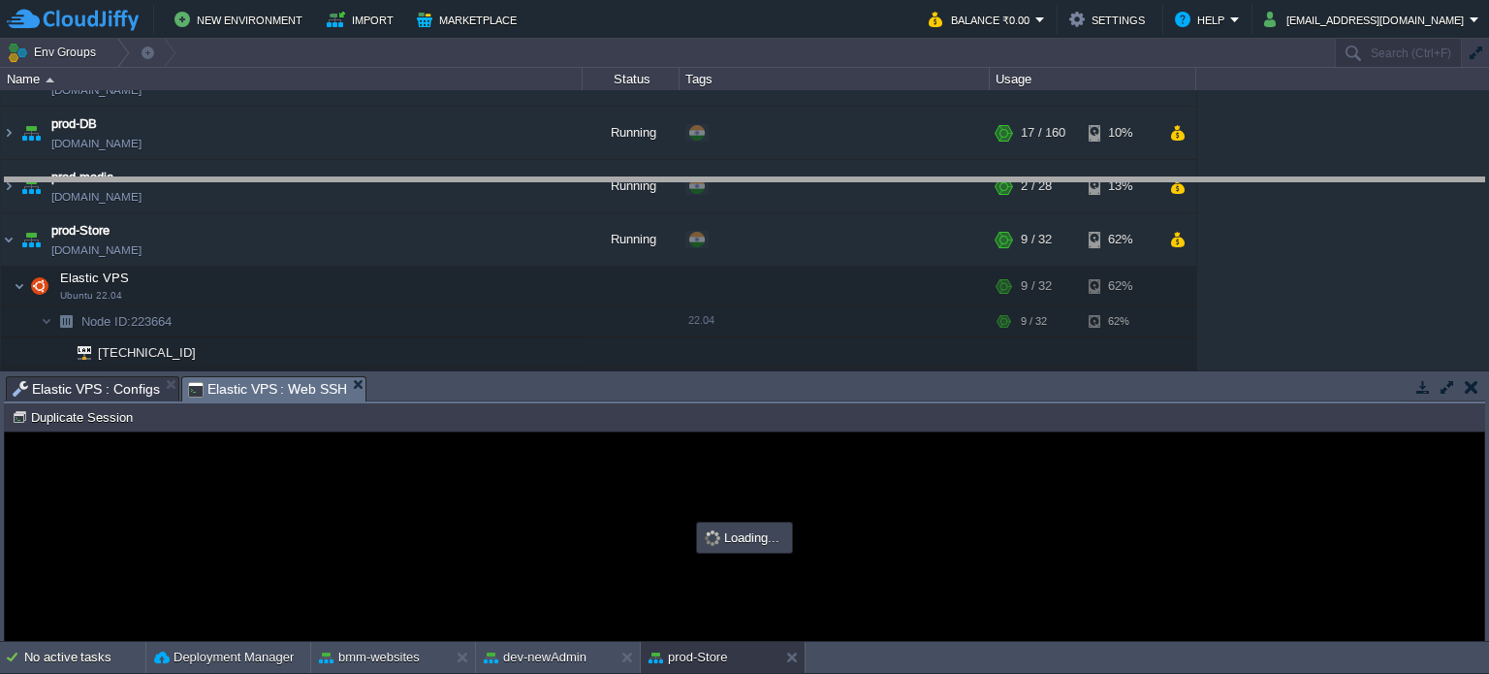
drag, startPoint x: 690, startPoint y: 389, endPoint x: 651, endPoint y: 184, distance: 208.2
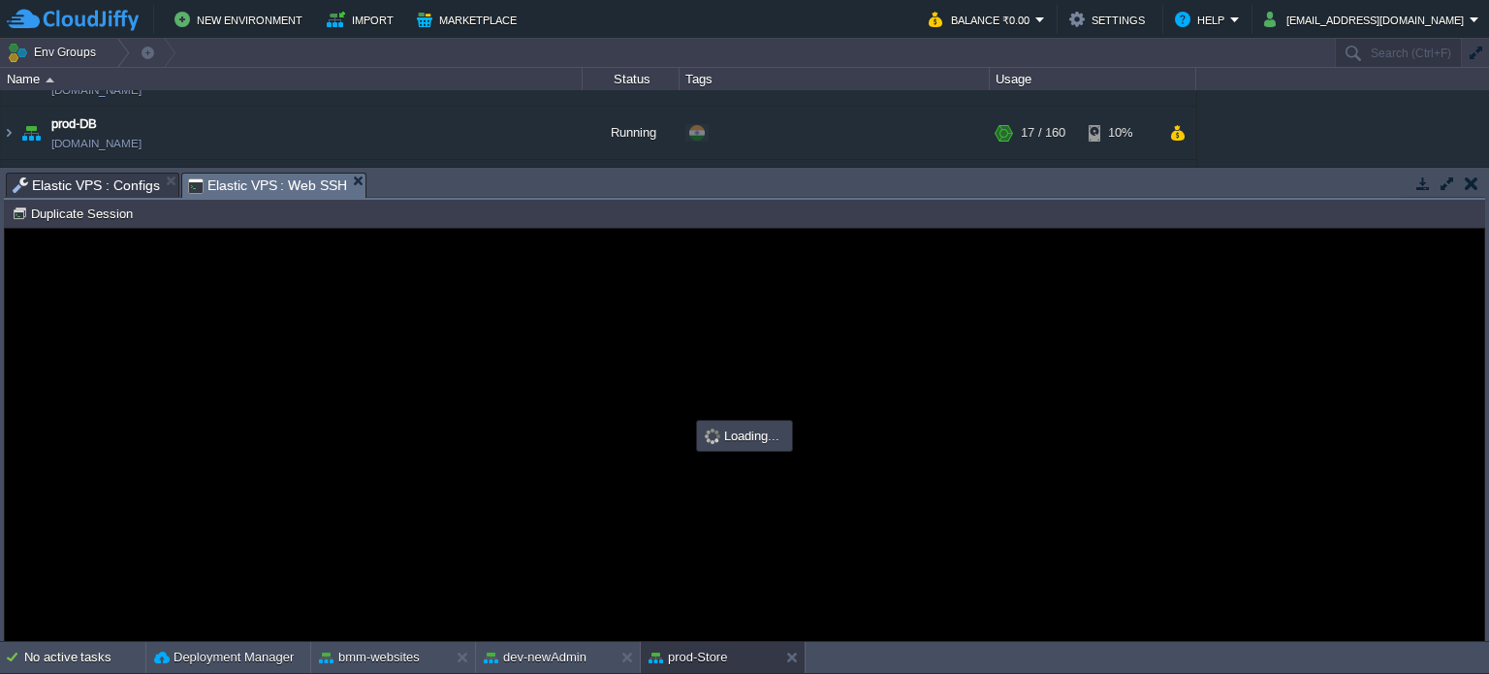
click at [86, 177] on span "Elastic VPS : Configs" at bounding box center [86, 185] width 147 height 23
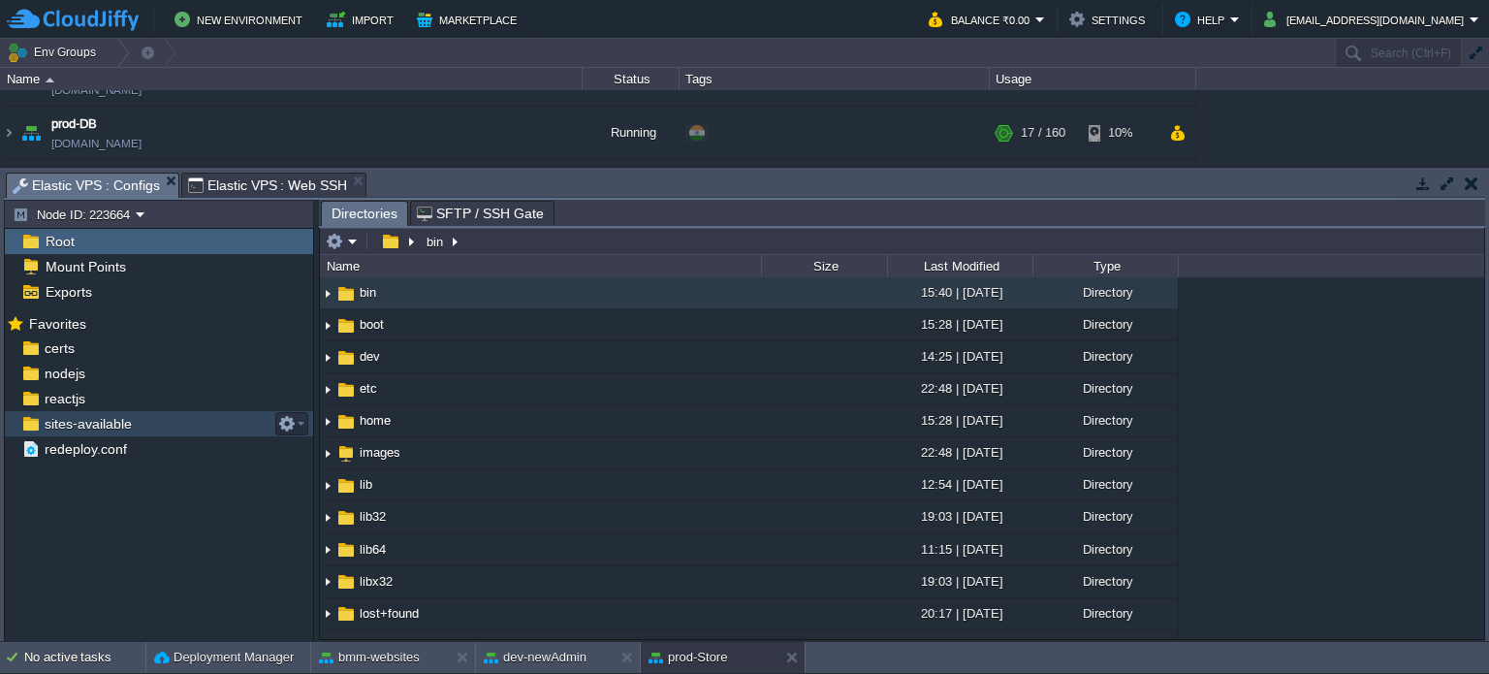
scroll to position [0, 0]
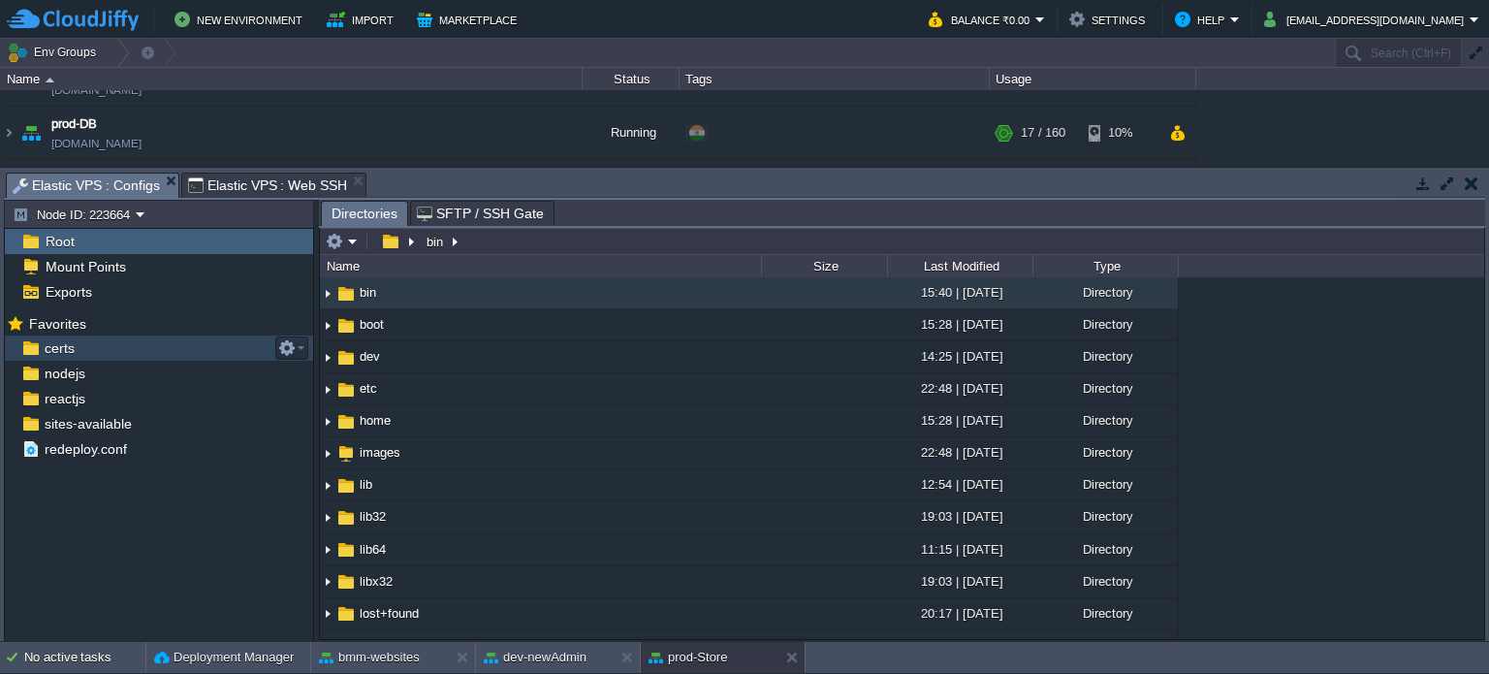
click at [83, 349] on div "certs" at bounding box center [159, 347] width 308 height 25
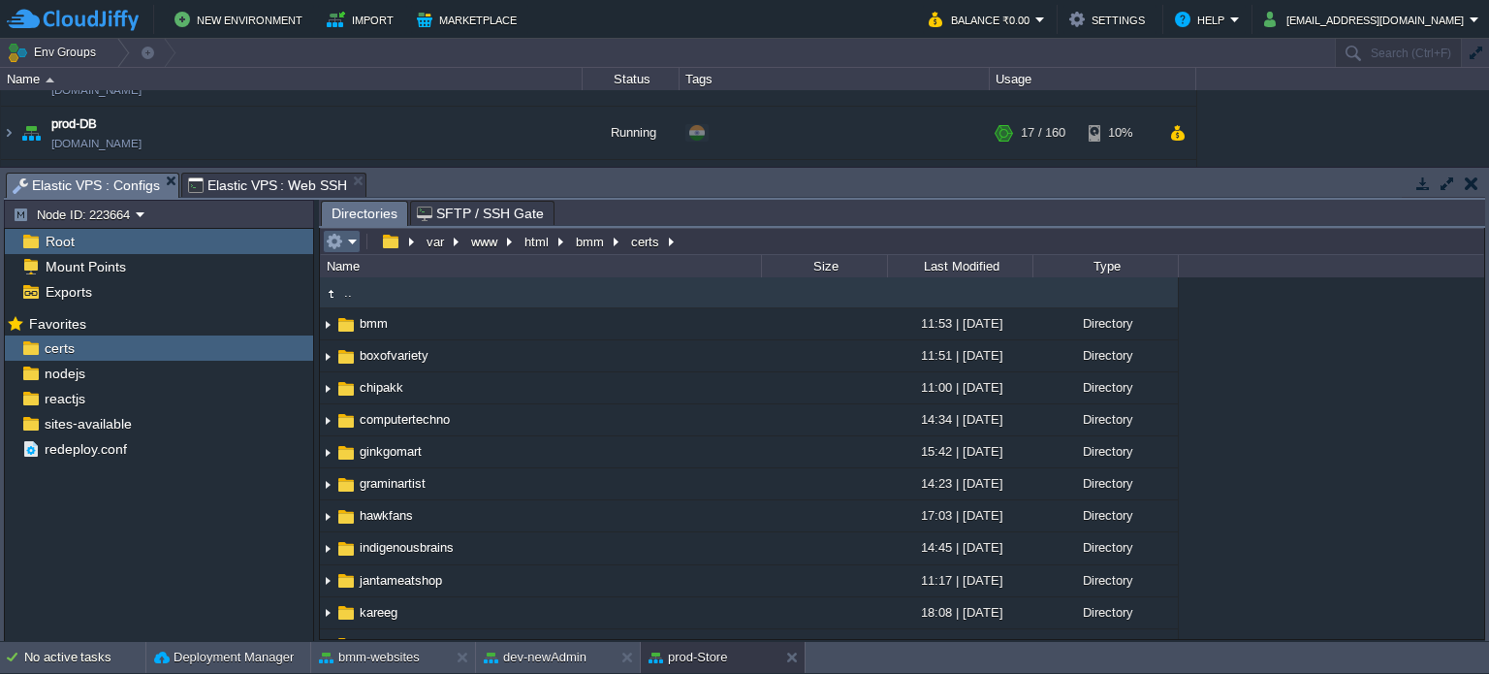
click at [348, 241] on em at bounding box center [342, 241] width 32 height 17
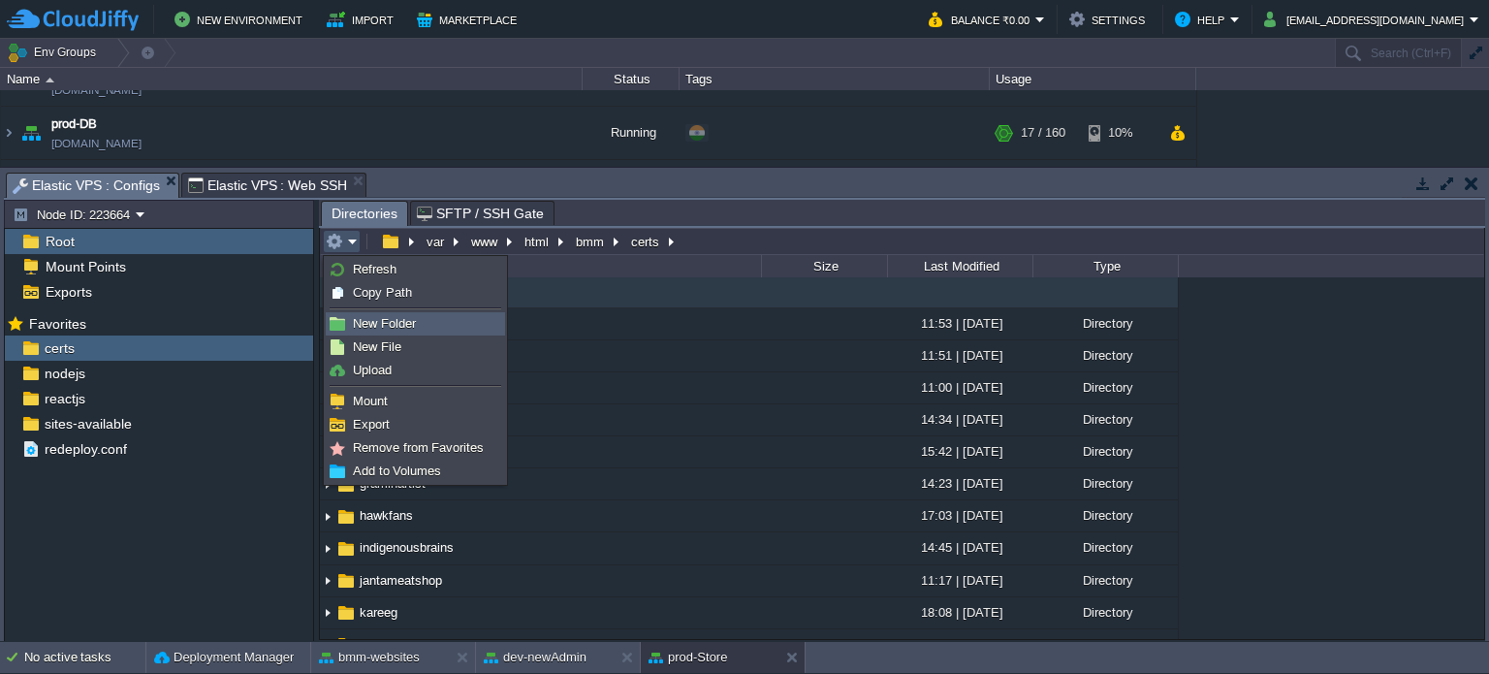
click at [376, 321] on span "New Folder" at bounding box center [384, 323] width 63 height 15
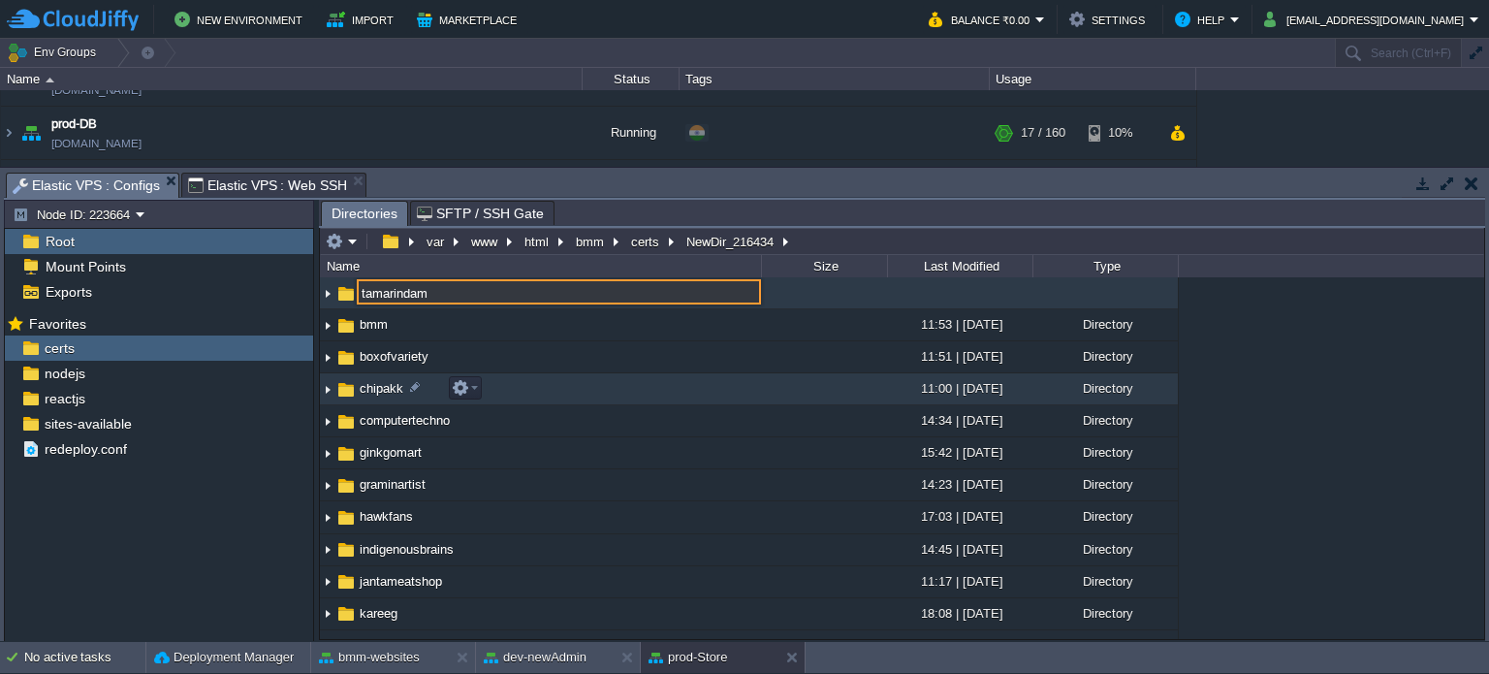
type input "tamarindam"
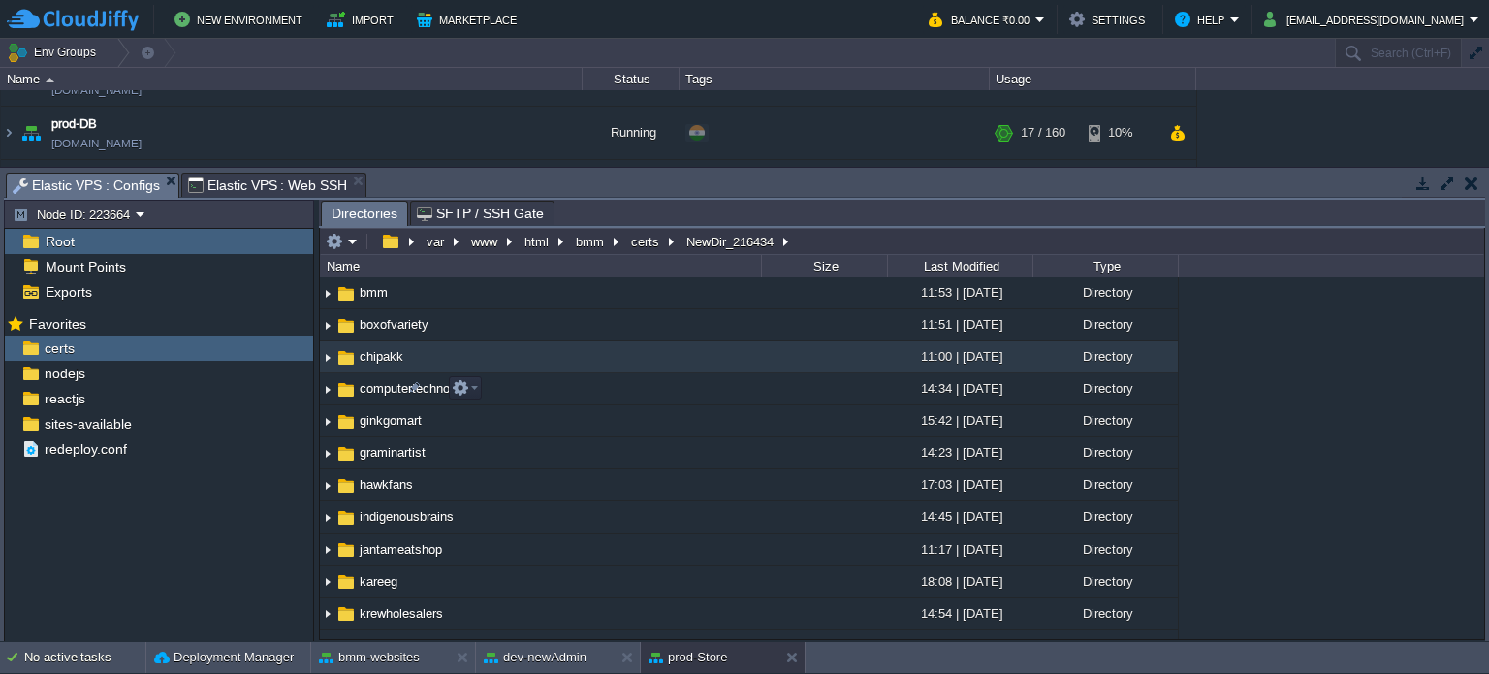
scroll to position [531, 0]
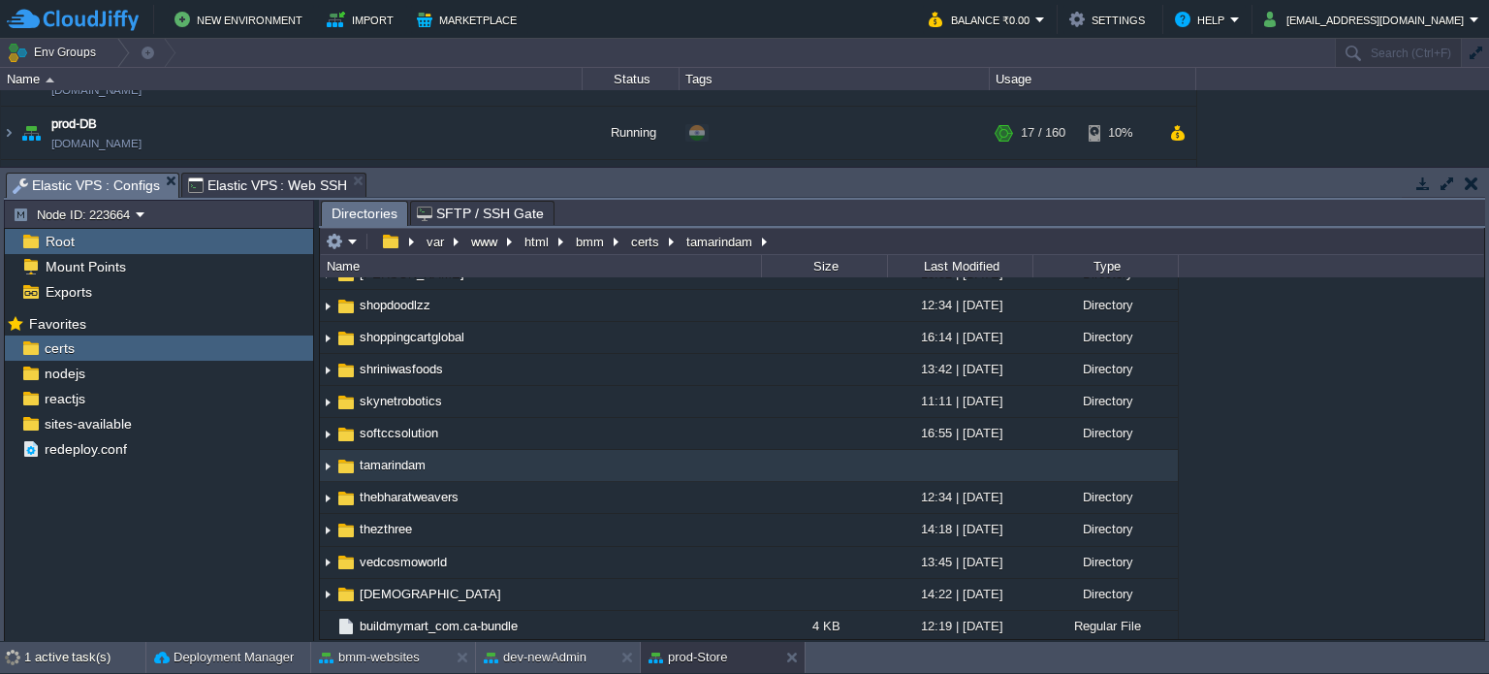
click at [415, 457] on span "tamarindam" at bounding box center [393, 465] width 72 height 16
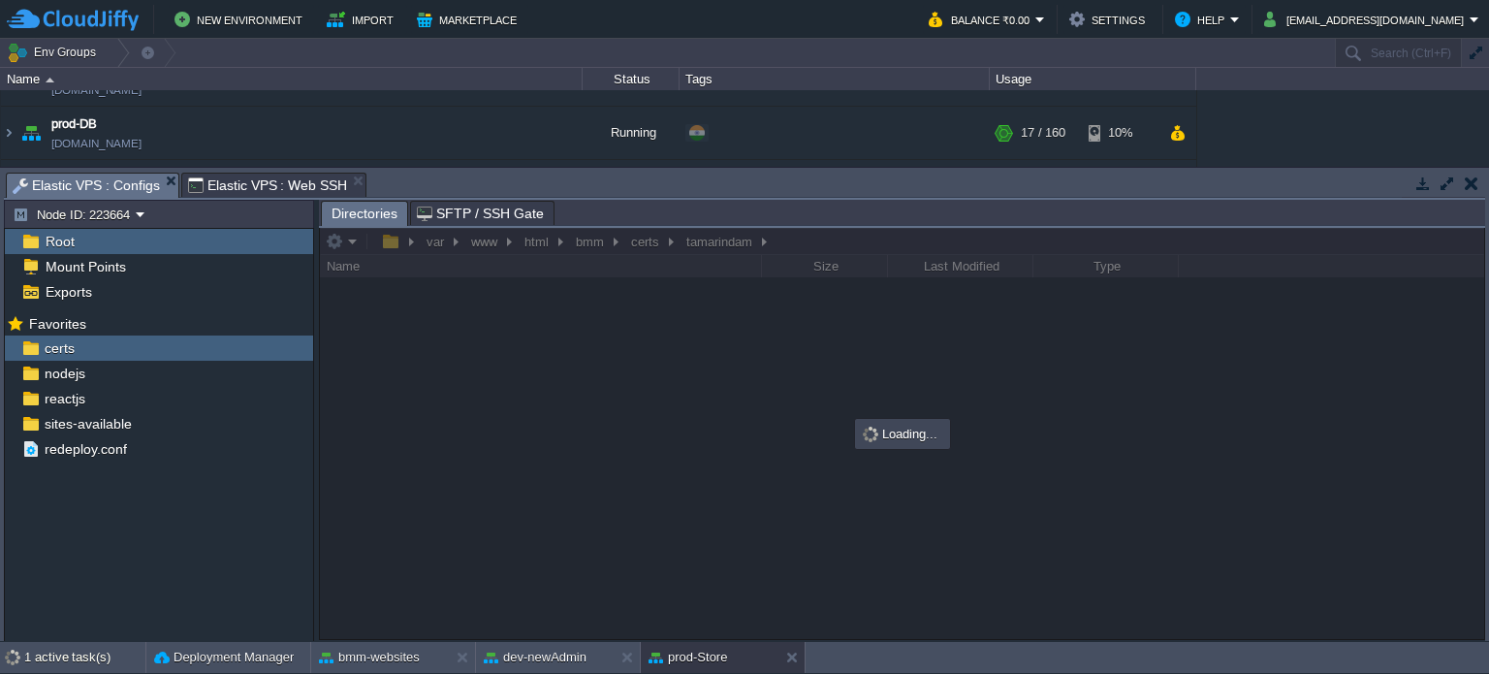
scroll to position [0, 0]
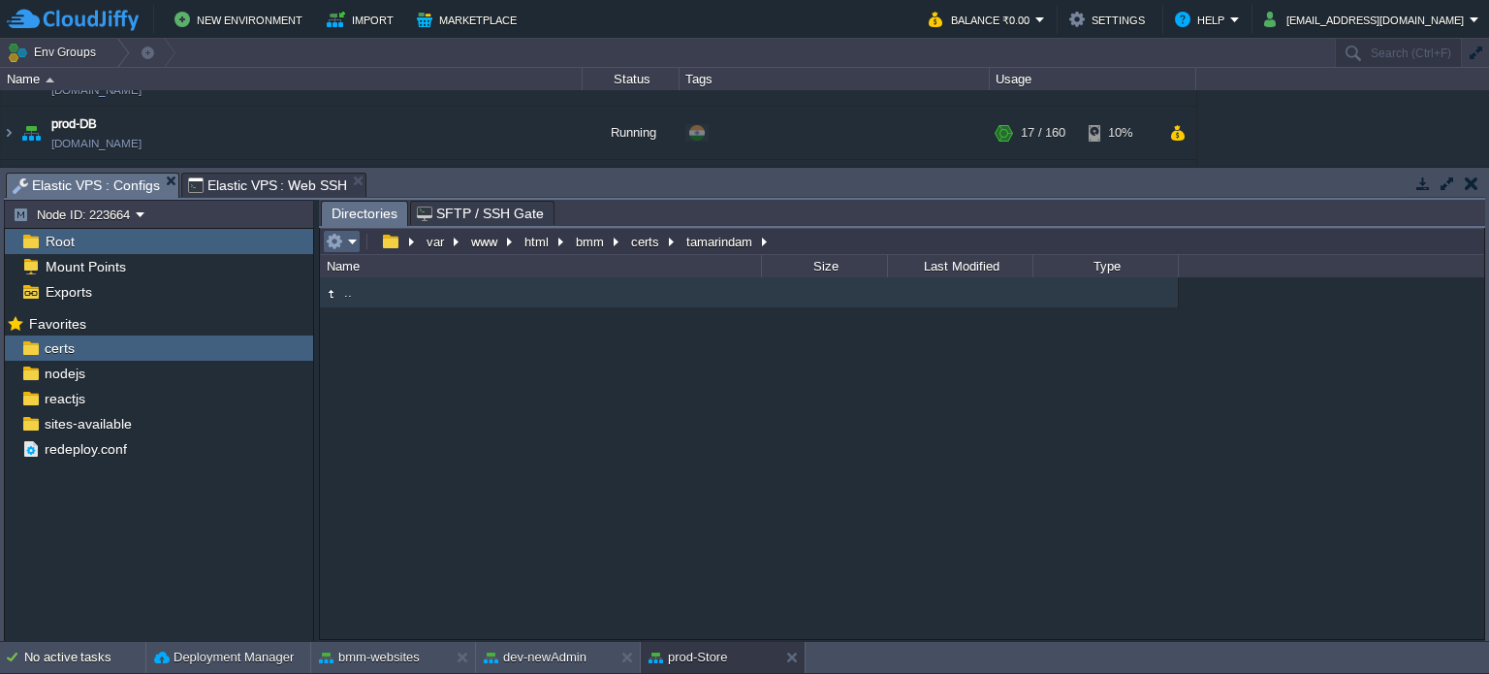
click at [345, 238] on em at bounding box center [342, 241] width 32 height 17
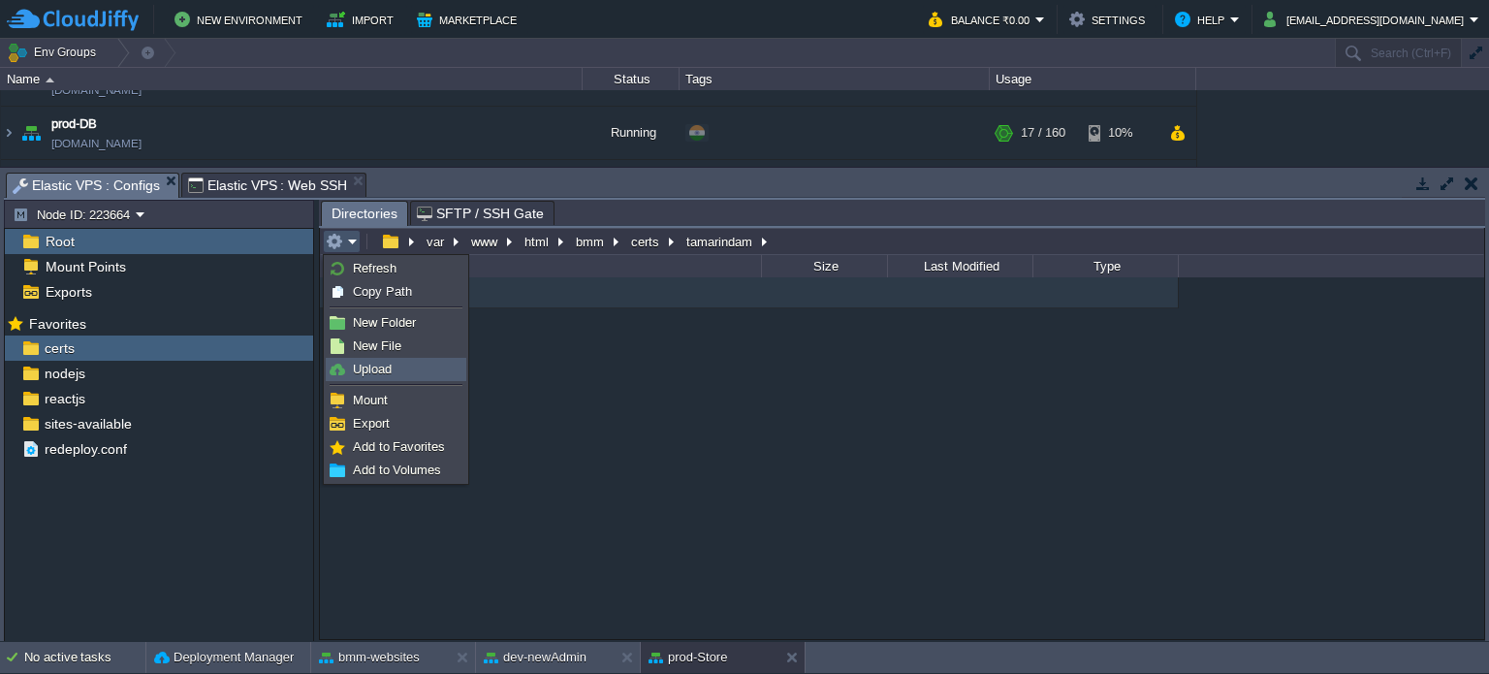
click at [385, 369] on span "Upload" at bounding box center [372, 369] width 39 height 15
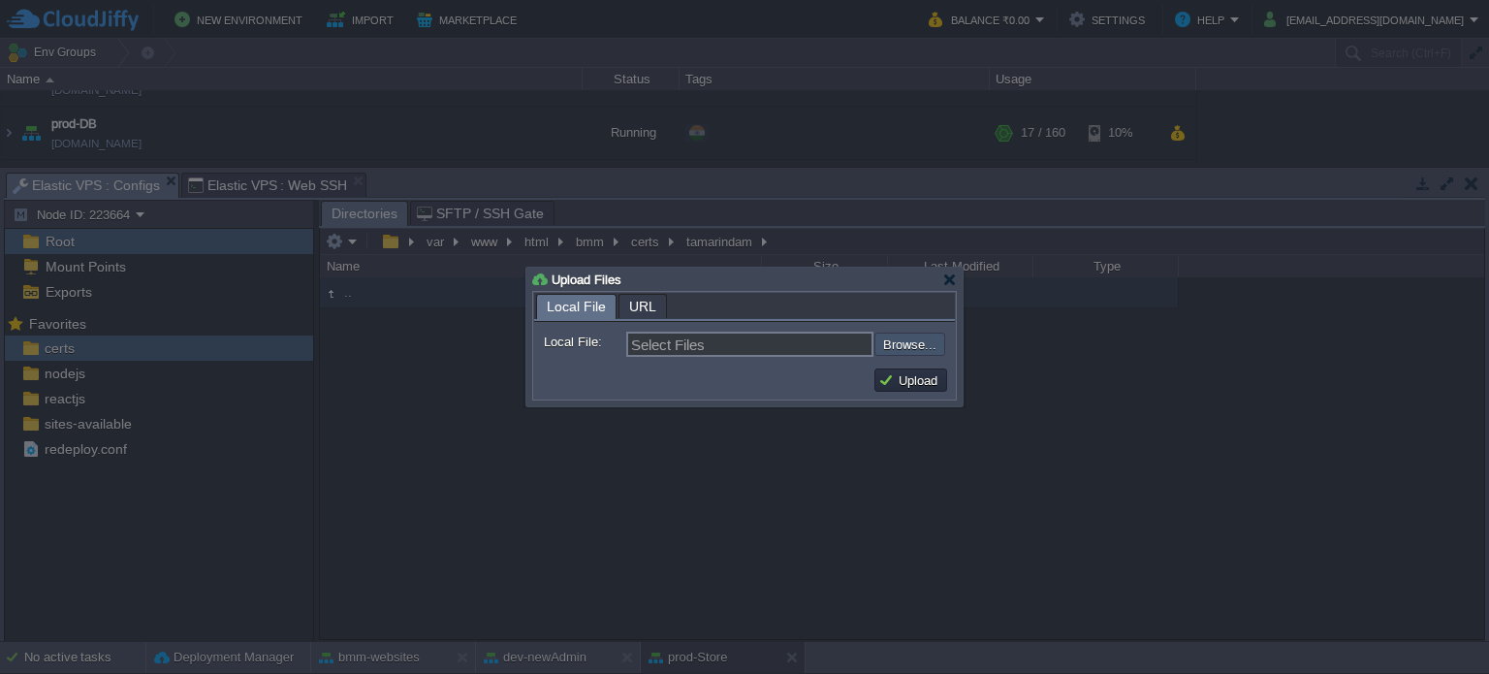
click at [900, 339] on input "file" at bounding box center [822, 344] width 245 height 23
type input "C:\fakepath\ca_bundle.crt"
type input "ca_bundle.crt, certificate.crt, private.key"
click at [935, 389] on button "Upload" at bounding box center [910, 379] width 65 height 17
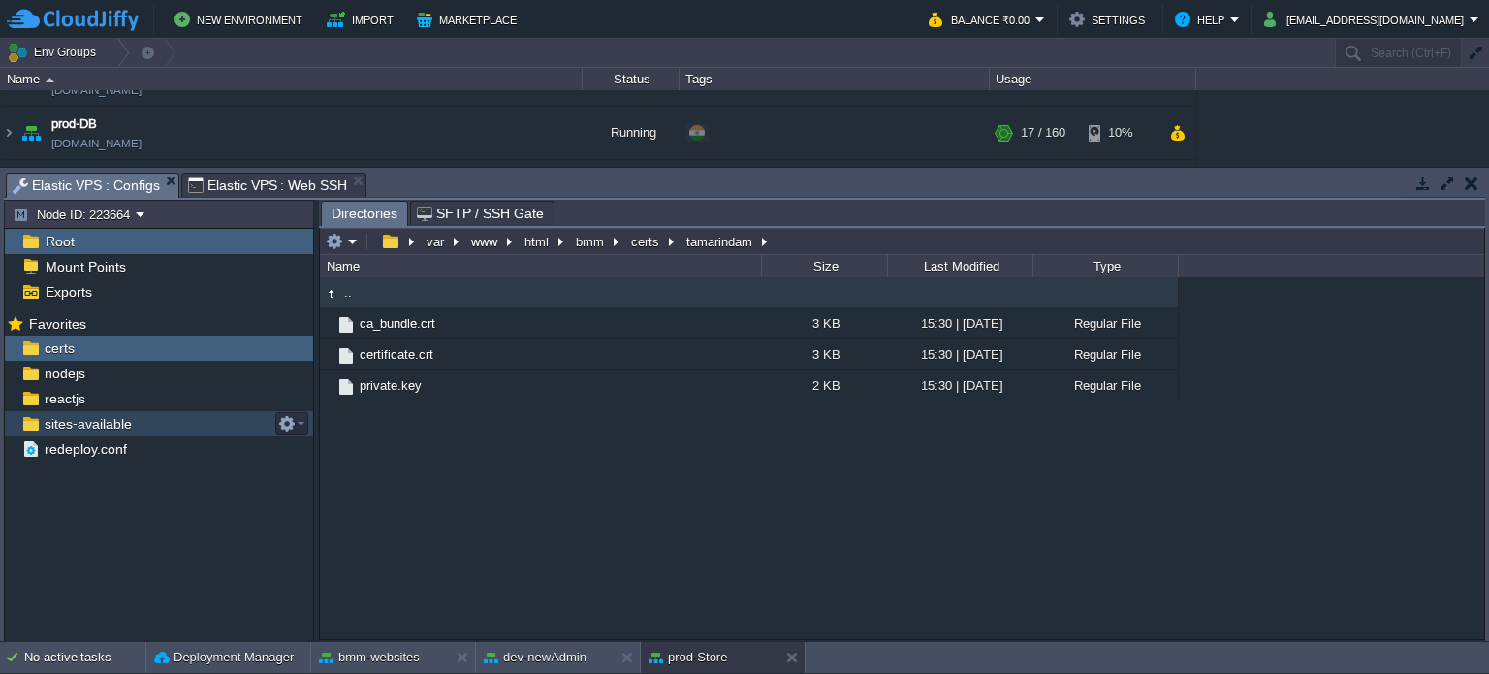
click at [109, 411] on div "sites-available" at bounding box center [159, 423] width 308 height 25
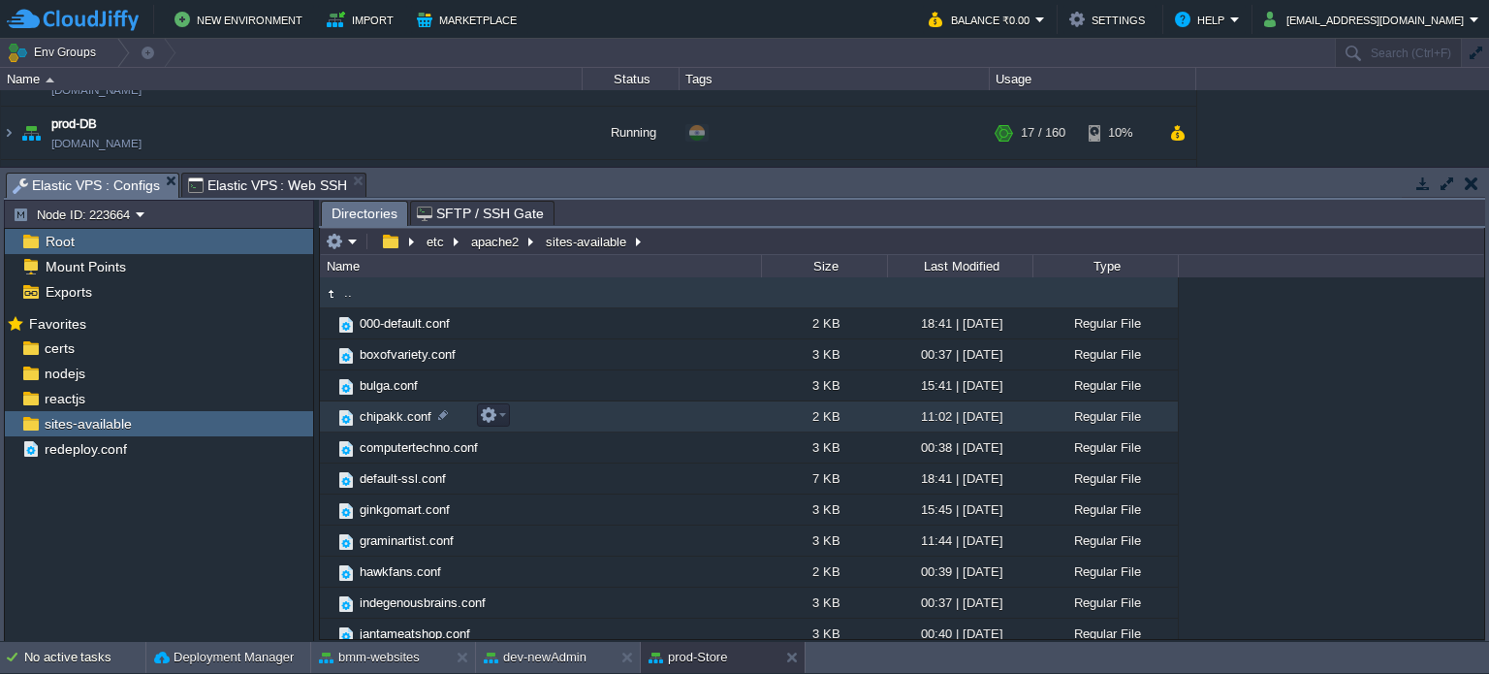
click at [404, 416] on span "chipakk.conf" at bounding box center [396, 416] width 78 height 16
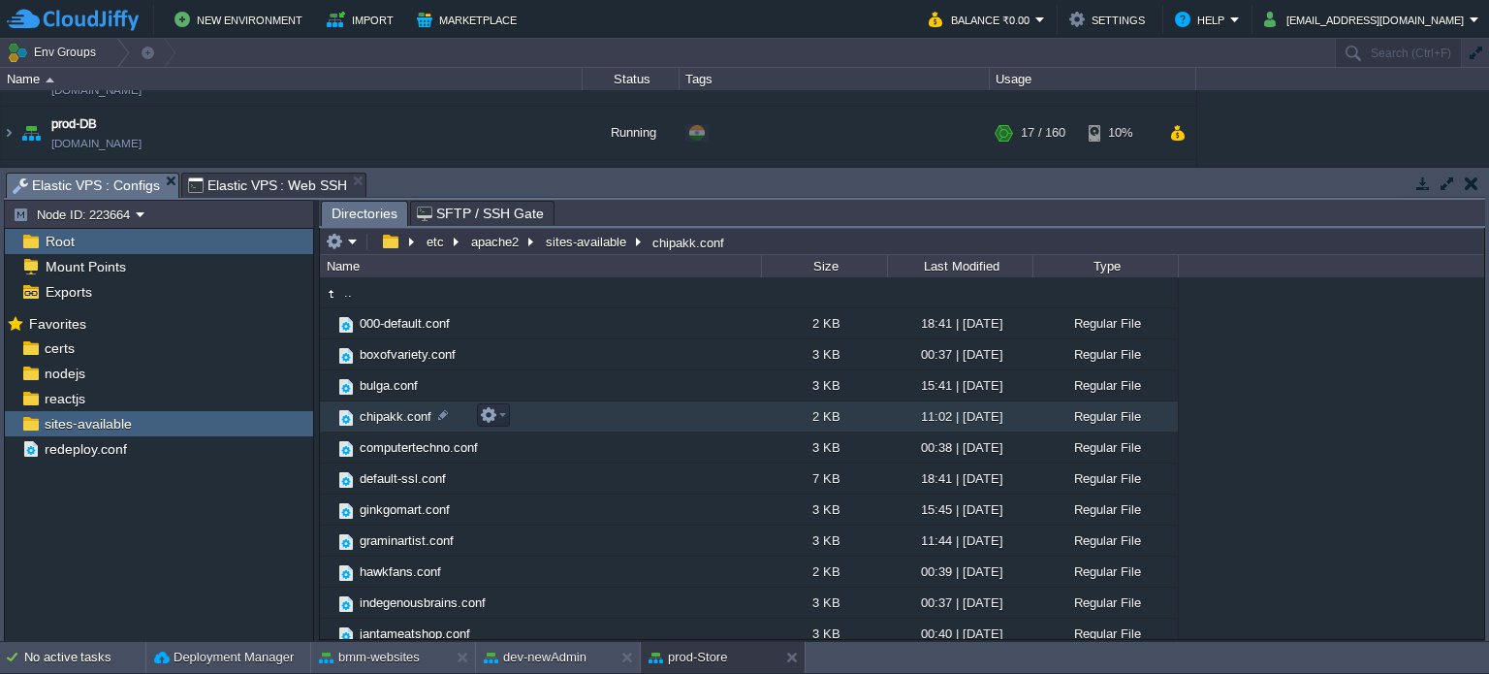
click at [404, 416] on span "chipakk.conf" at bounding box center [396, 416] width 78 height 16
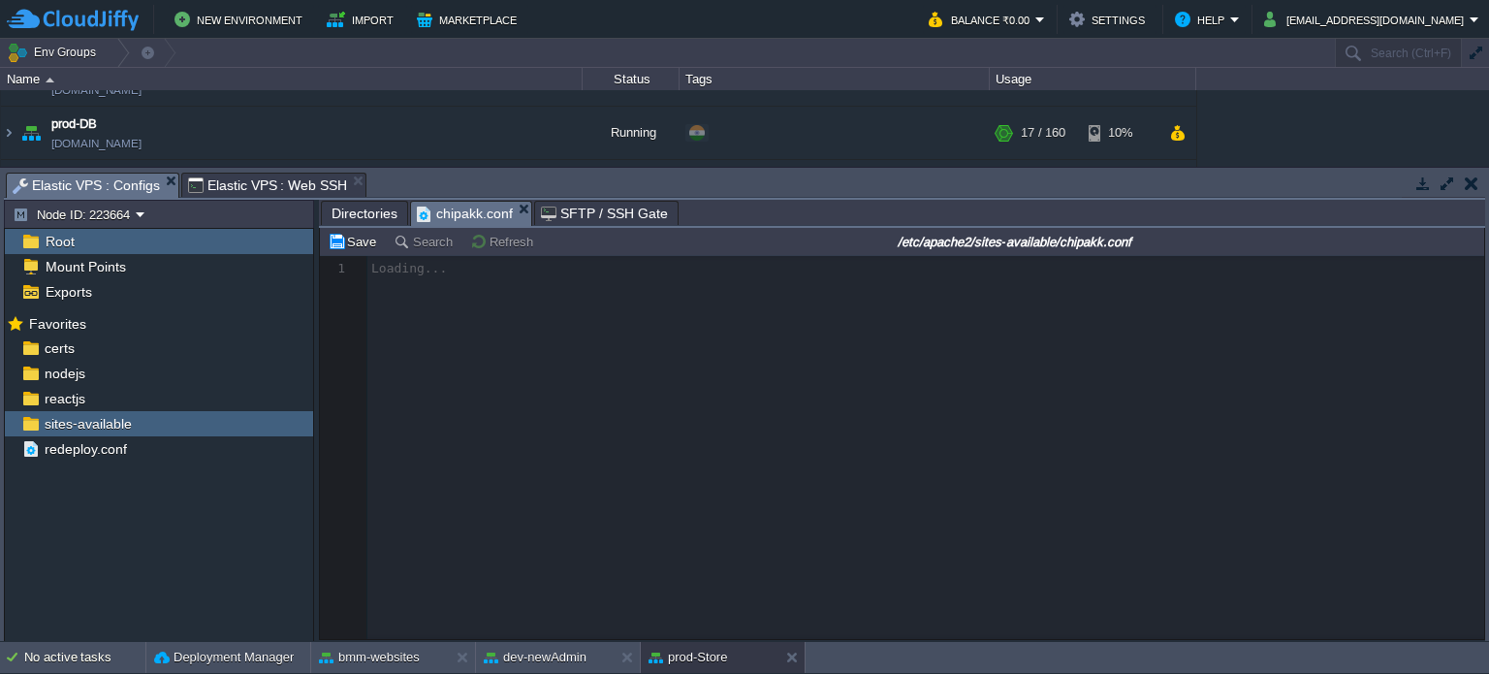
click at [351, 212] on span "Directories" at bounding box center [365, 213] width 66 height 23
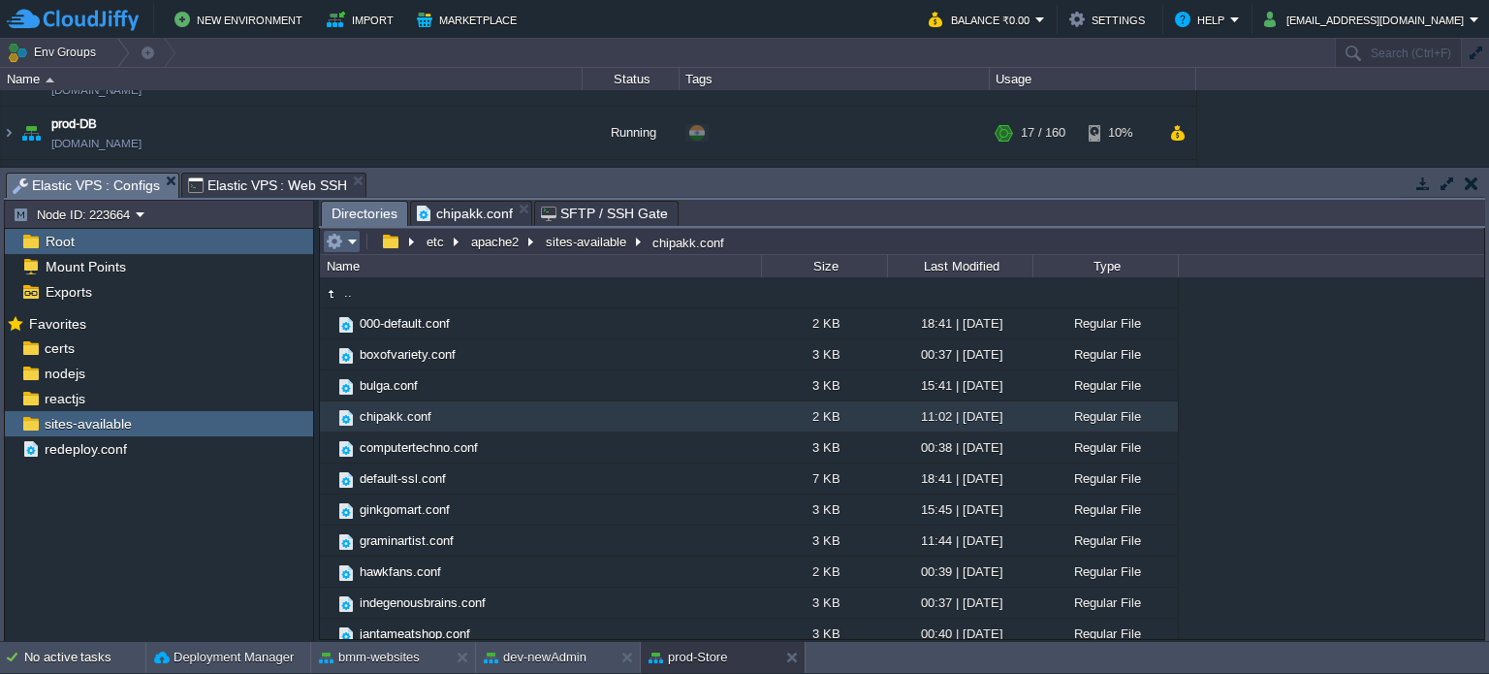
click at [349, 239] on em at bounding box center [342, 241] width 32 height 17
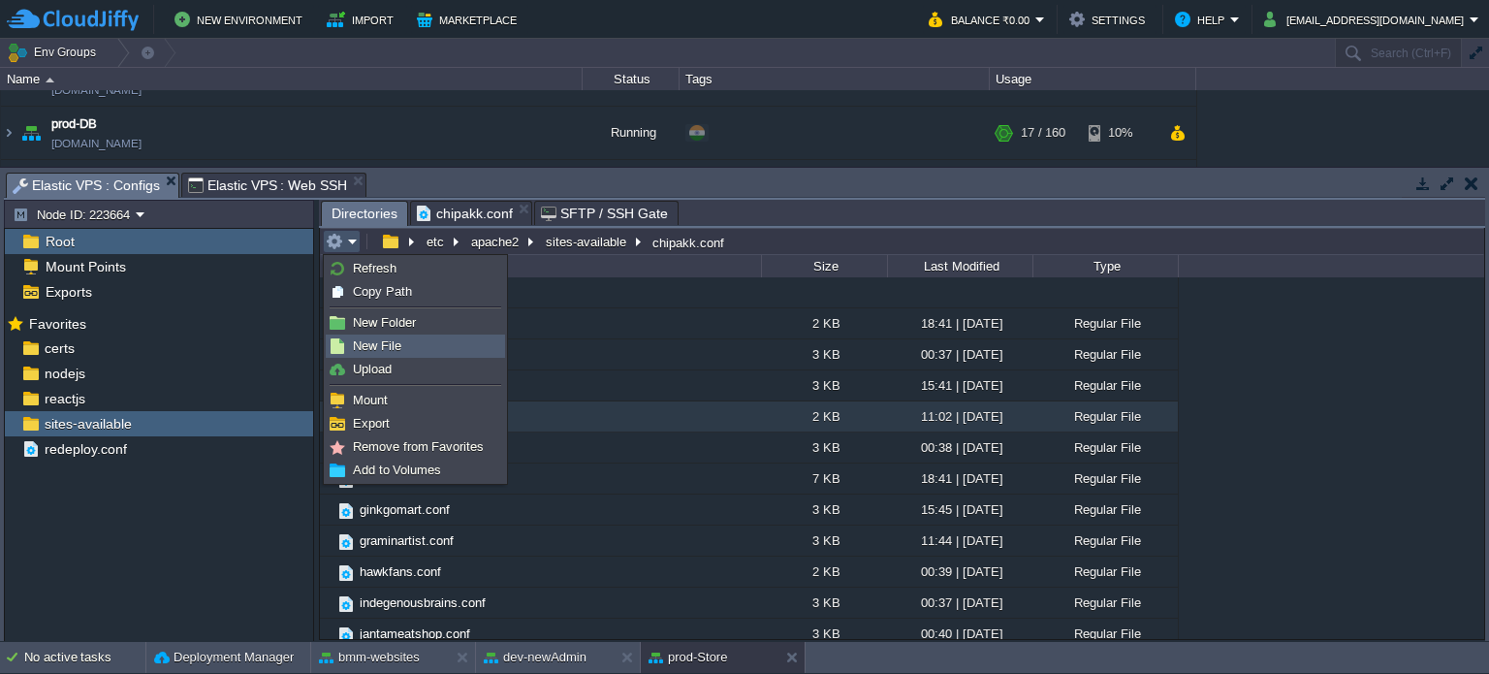
click at [374, 345] on span "New File" at bounding box center [377, 345] width 48 height 15
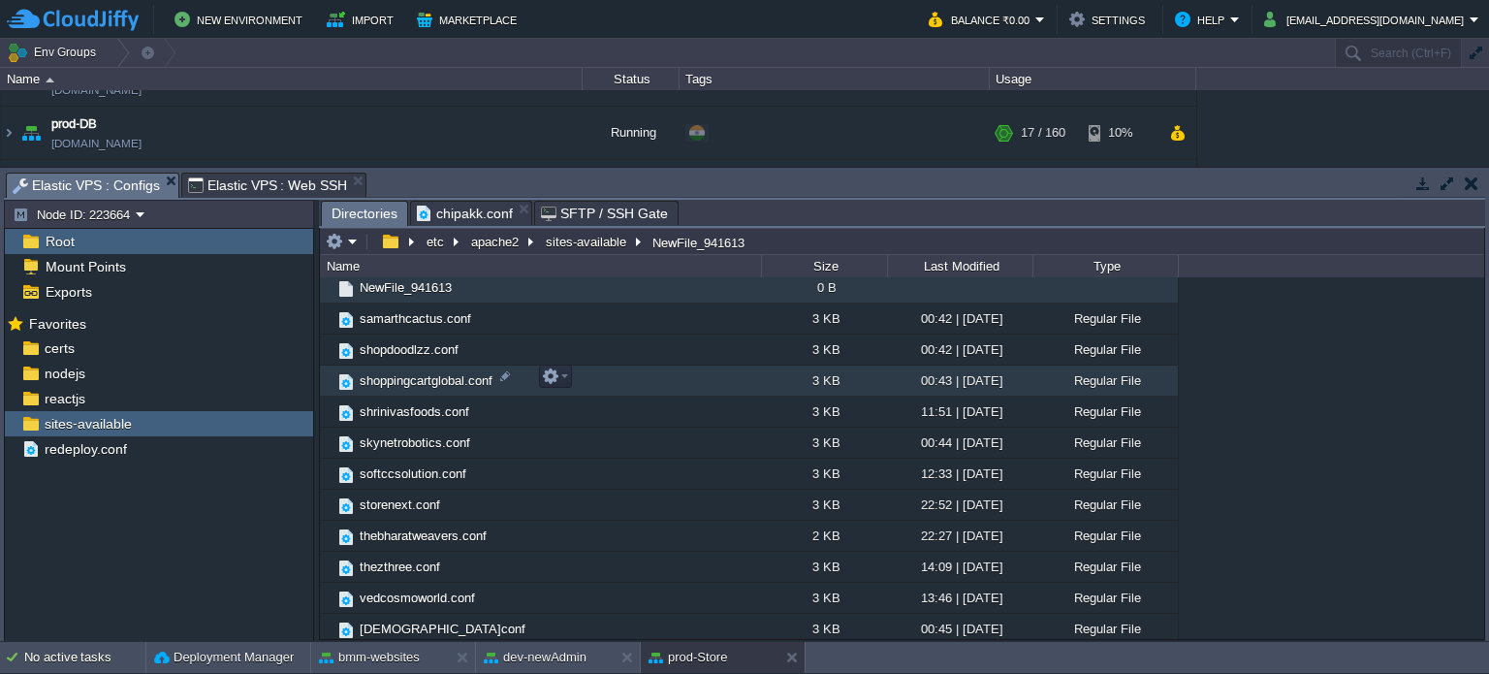
scroll to position [523, 0]
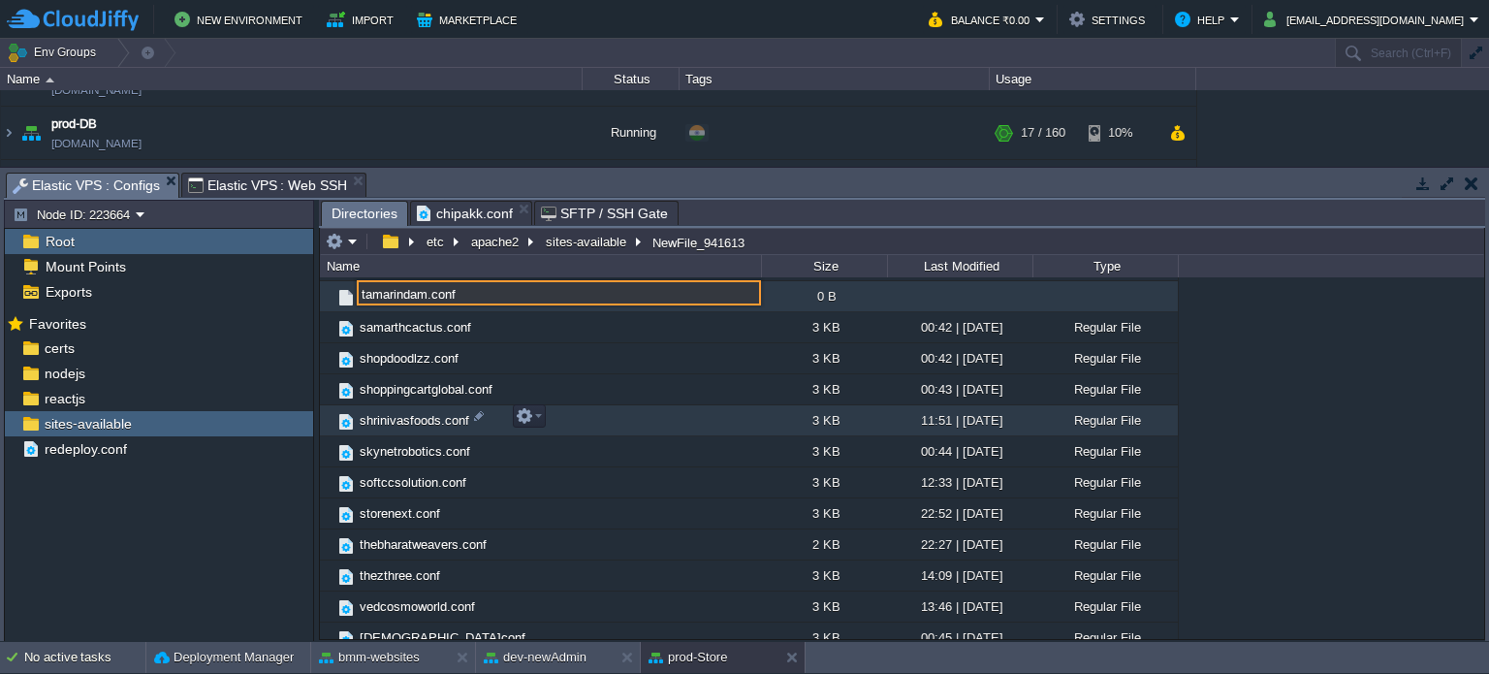
type input "tamarindam.conf"
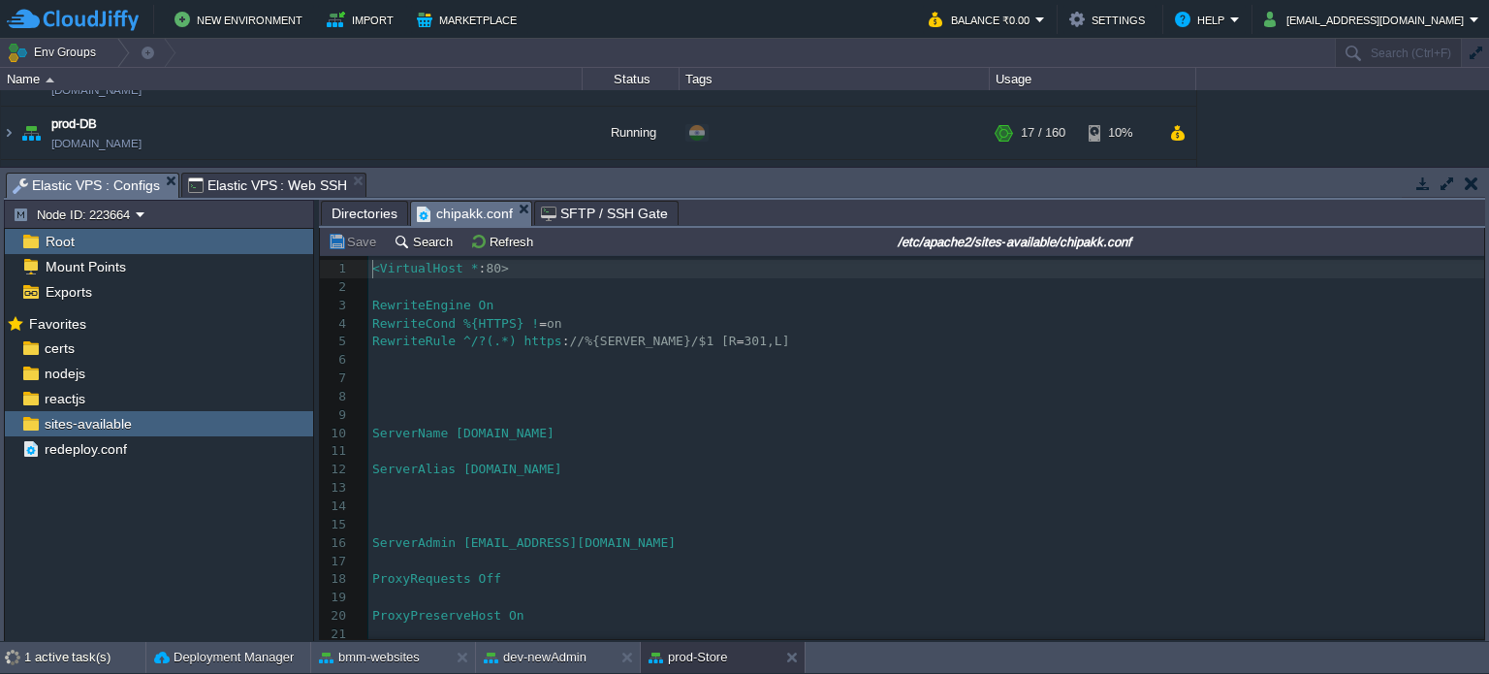
scroll to position [6, 0]
click at [468, 206] on span "chipakk.conf" at bounding box center [465, 214] width 96 height 24
click at [360, 207] on span "Directories" at bounding box center [365, 213] width 66 height 23
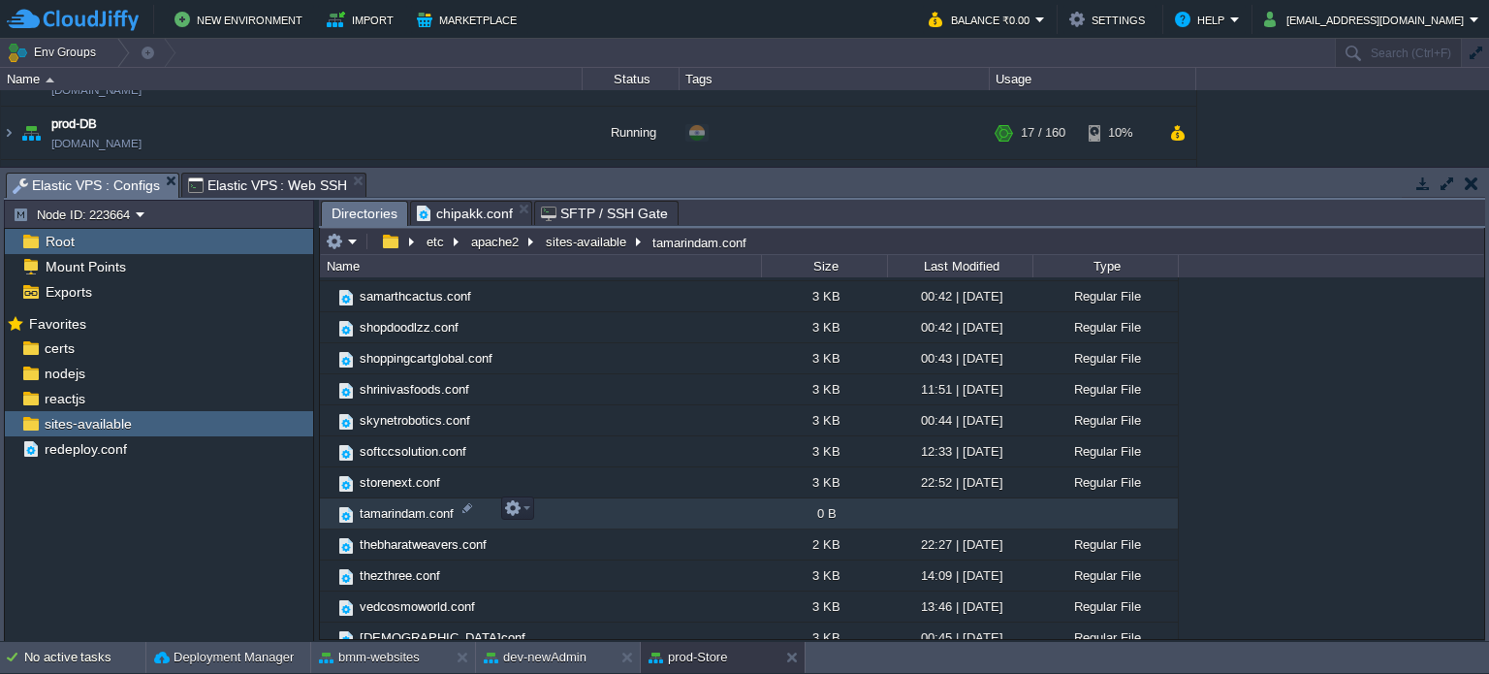
click at [404, 514] on span "tamarindam.conf" at bounding box center [407, 513] width 100 height 16
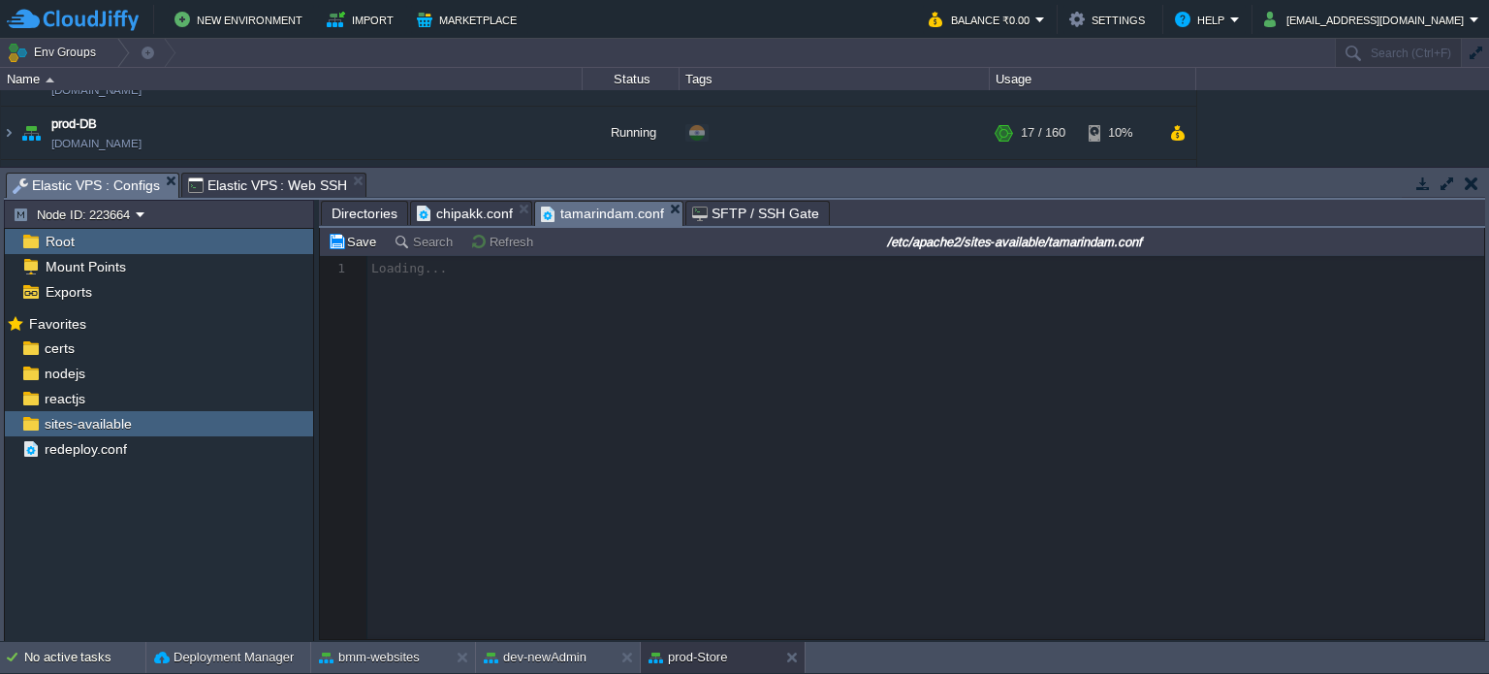
click at [463, 208] on span "chipakk.conf" at bounding box center [465, 213] width 96 height 23
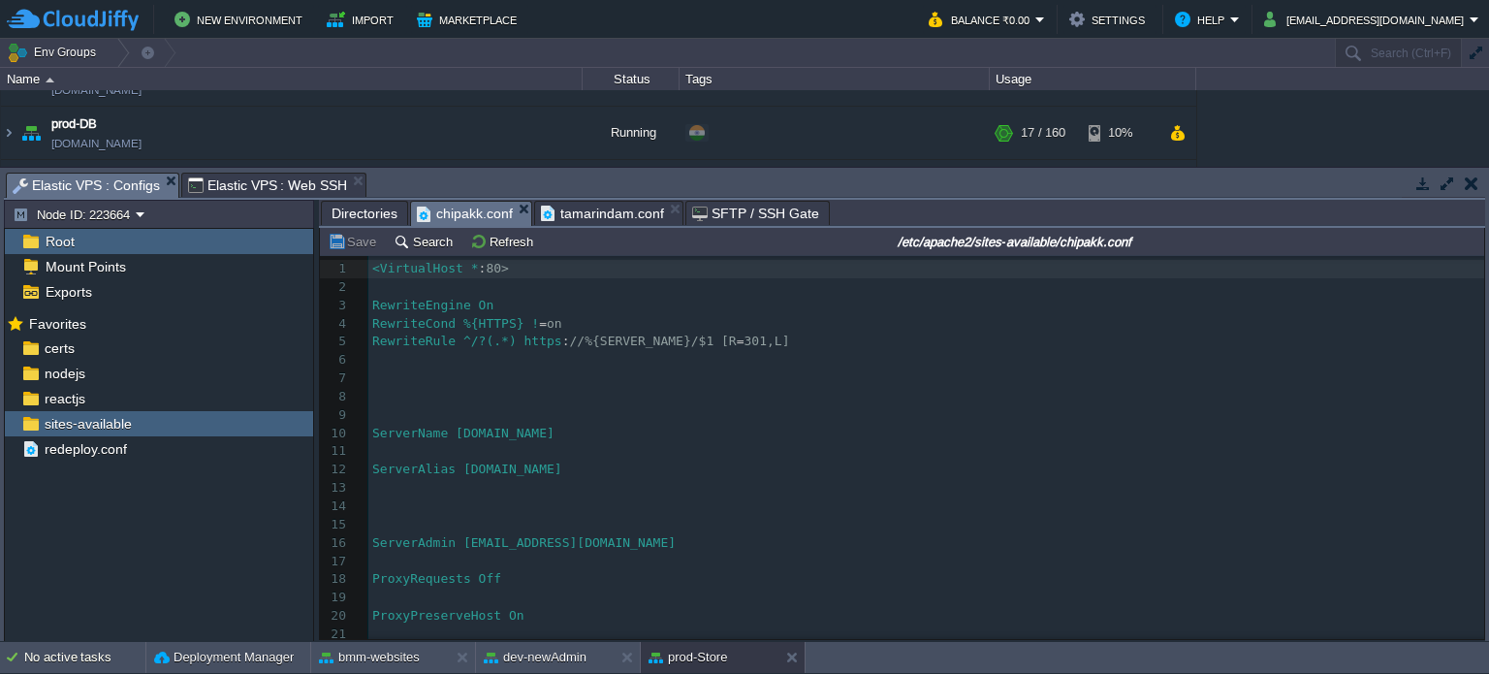
click at [473, 359] on pre at bounding box center [926, 360] width 1116 height 18
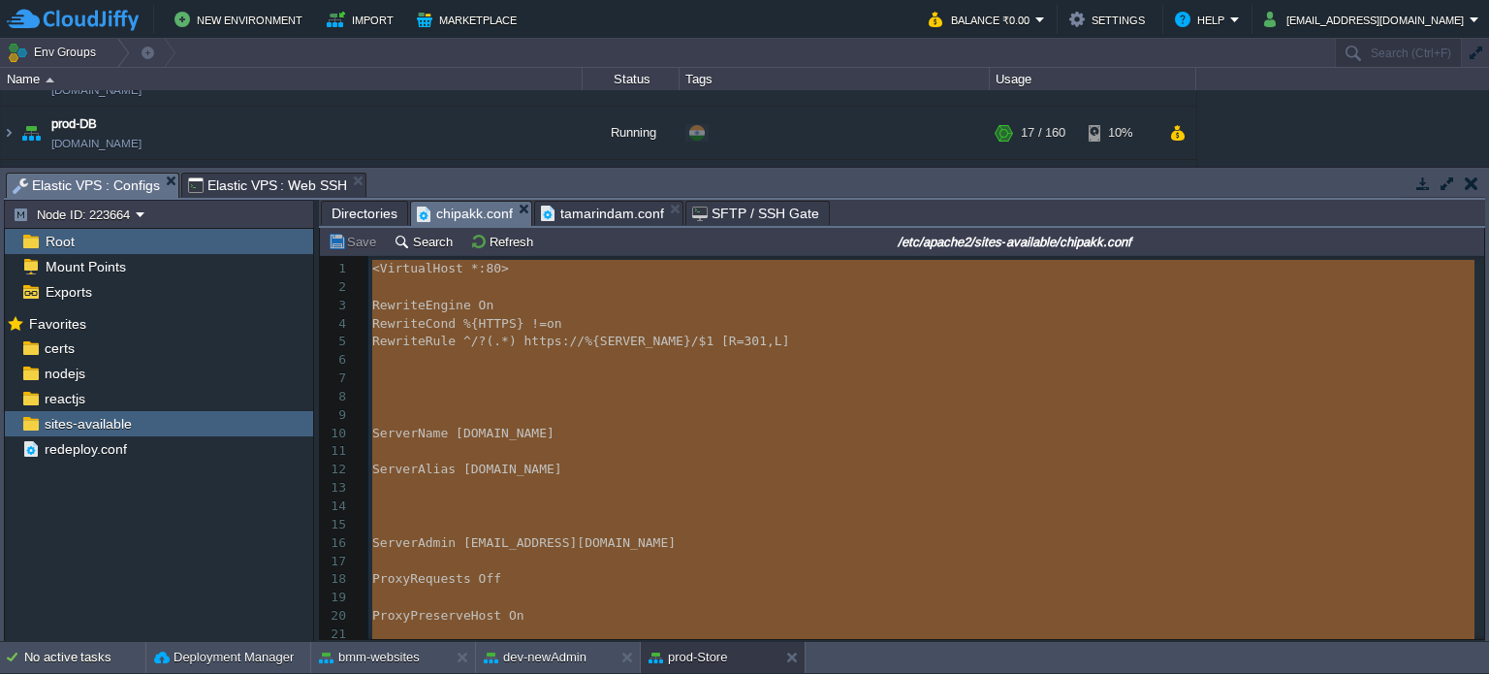
type textarea "<VirtualHost *:80> RewriteEngine On RewriteCond %{HTTPS} !=on RewriteRule ^/?(.…"
click at [569, 205] on span "tamarindam.conf" at bounding box center [602, 213] width 123 height 23
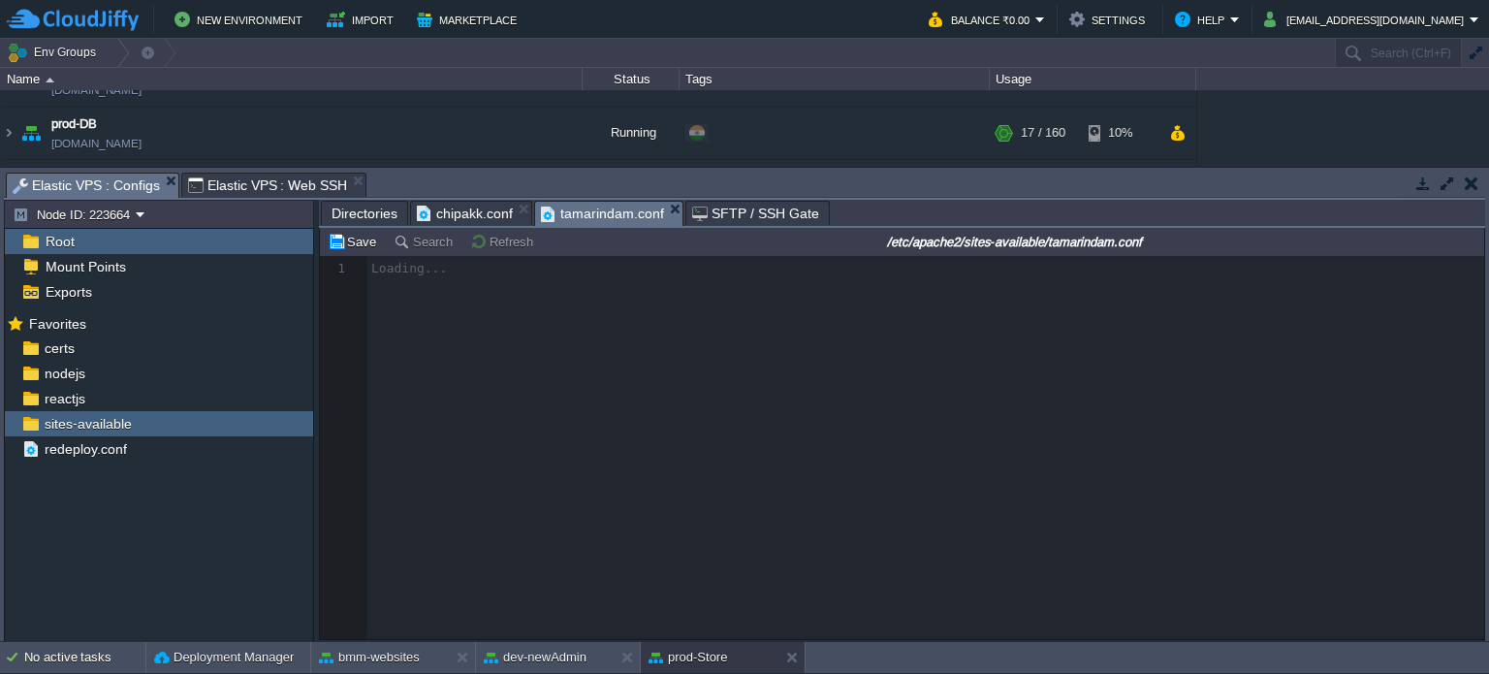
click at [479, 332] on div at bounding box center [902, 447] width 1164 height 383
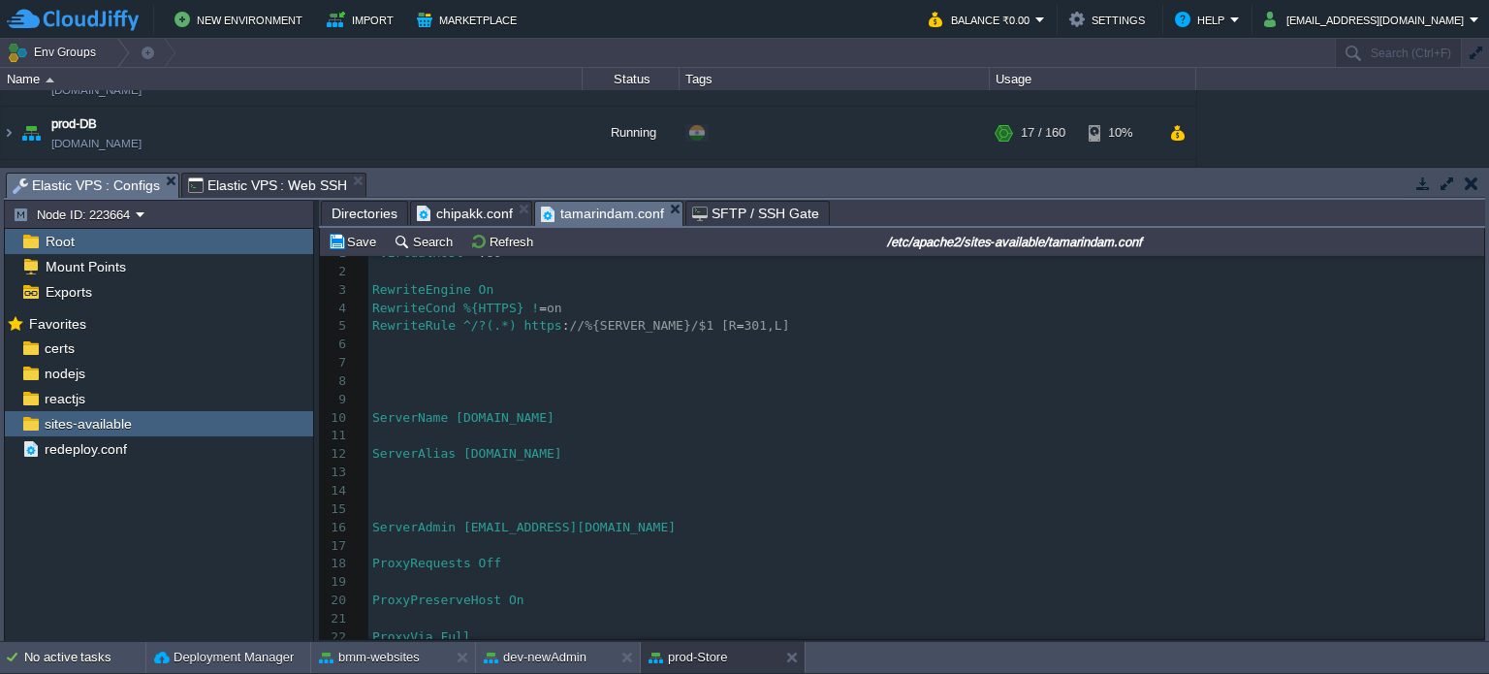
scroll to position [1, 0]
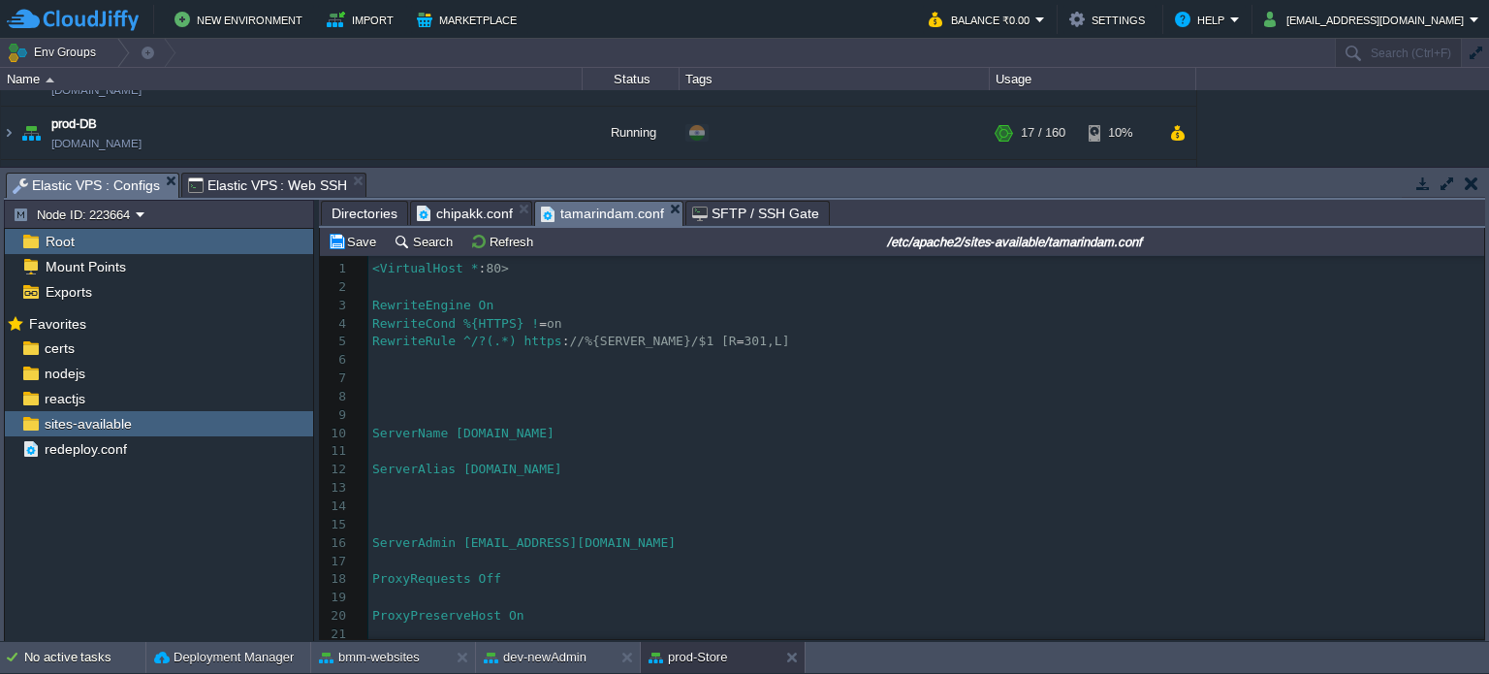
click at [523, 472] on span "ServerAlias [DOMAIN_NAME]" at bounding box center [467, 468] width 190 height 15
type textarea "chipakk"
paste textarea
click at [489, 437] on span "ServerName [DOMAIN_NAME]" at bounding box center [463, 433] width 182 height 15
type textarea "chipakk"
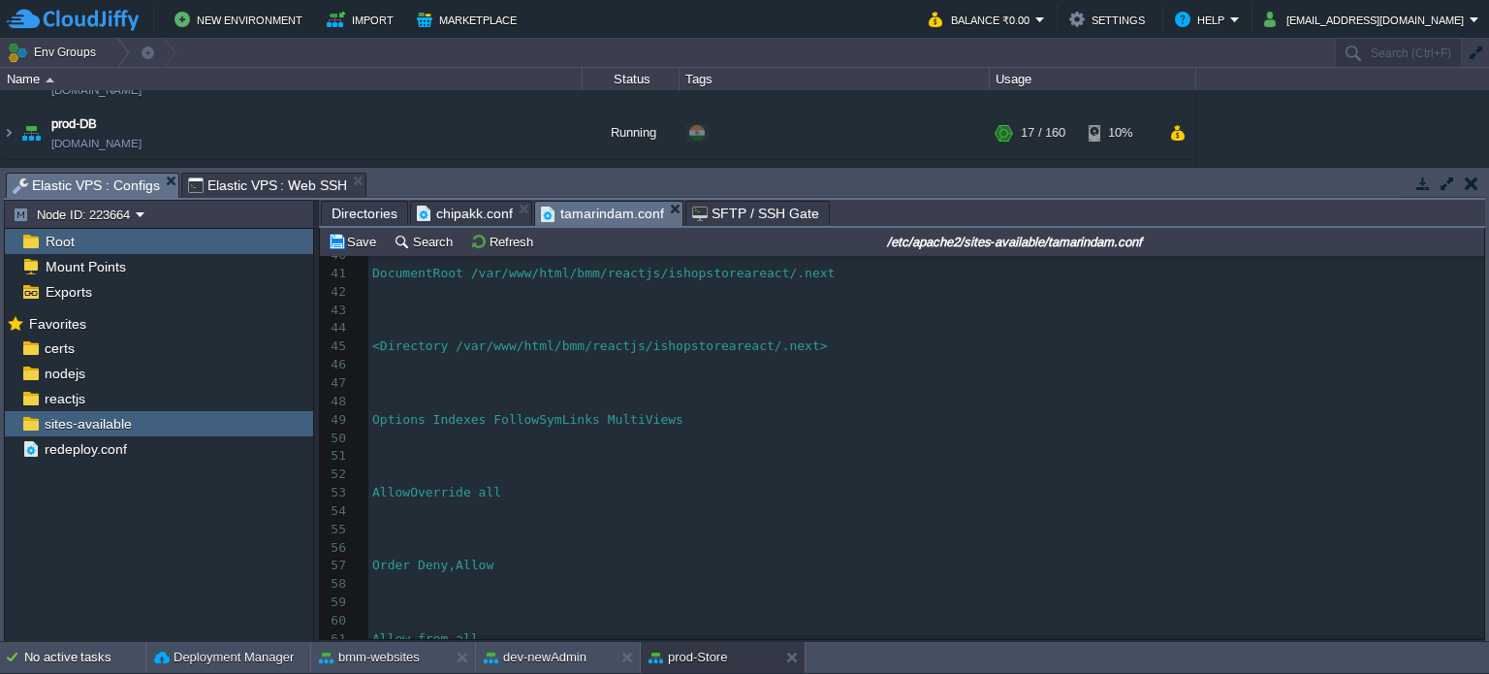
scroll to position [0, 0]
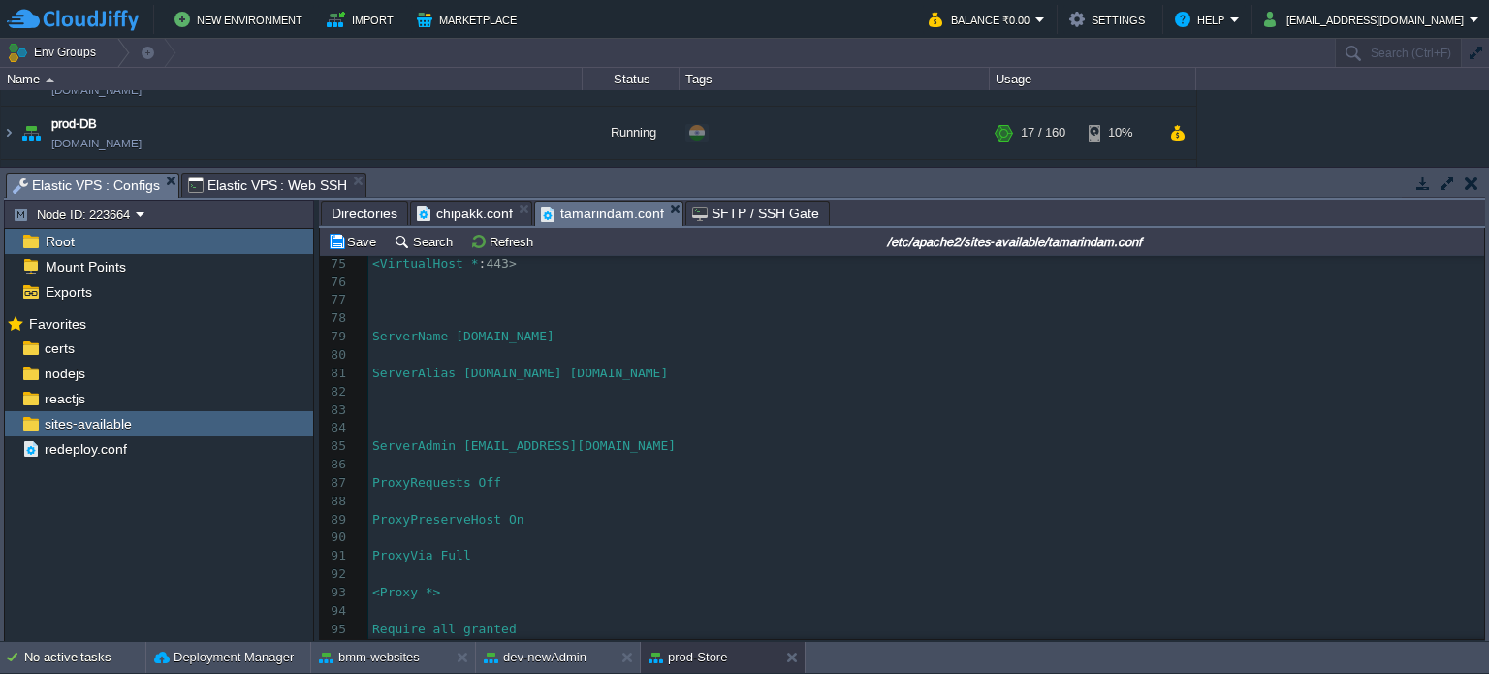
click at [516, 373] on span "ServerAlias [DOMAIN_NAME] [DOMAIN_NAME]" at bounding box center [520, 372] width 296 height 15
type textarea "chipakk"
paste textarea
click at [500, 337] on div "x ServerName [DOMAIN_NAME] 54 ​ 55 56 ​ 57 Order Deny,Allow 58 ​ 59 60 ​ 61 All…" at bounding box center [926, 355] width 1116 height 968
type textarea "chipakk"
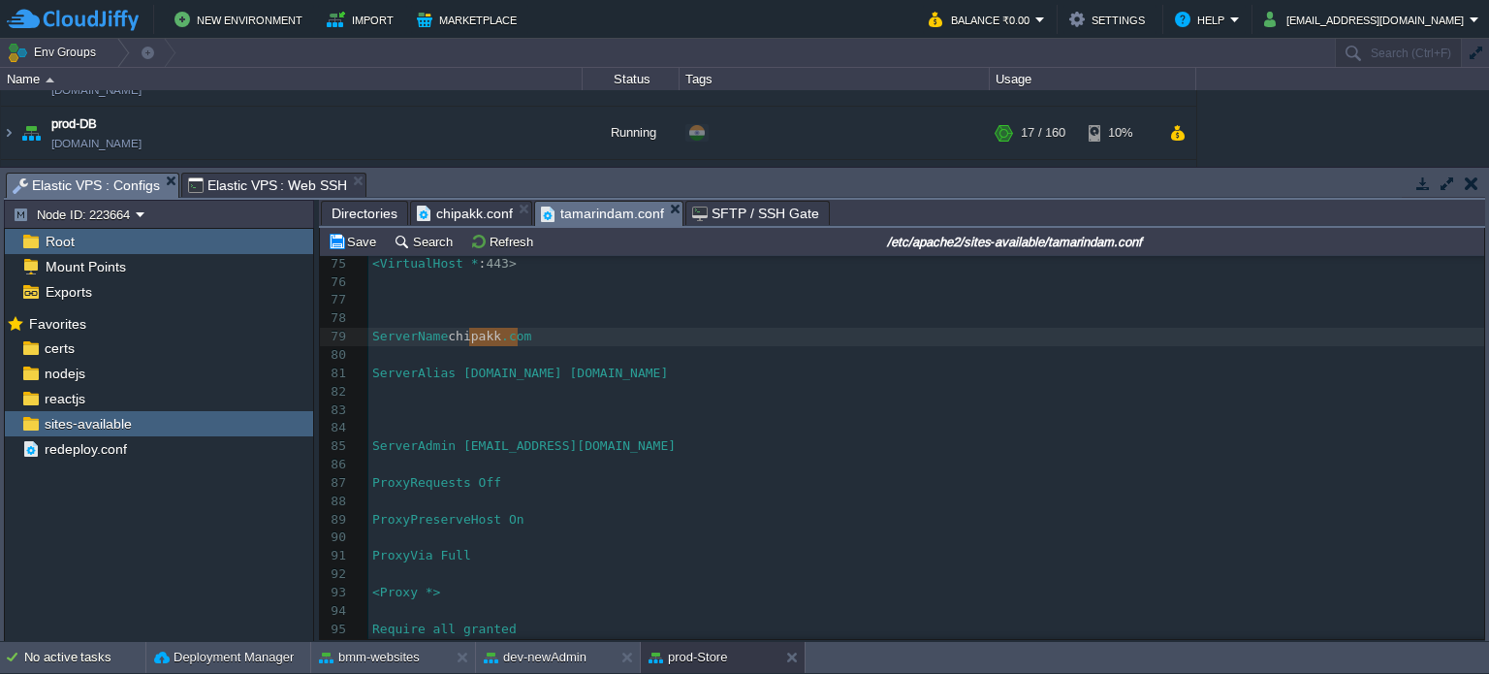
paste textarea
click at [635, 378] on div "x ServerName [DOMAIN_NAME] 54 ​ 55 56 ​ 57 Order Deny,Allow 58 ​ 59 60 ​ 61 All…" at bounding box center [926, 355] width 1116 height 968
type textarea "chipakk"
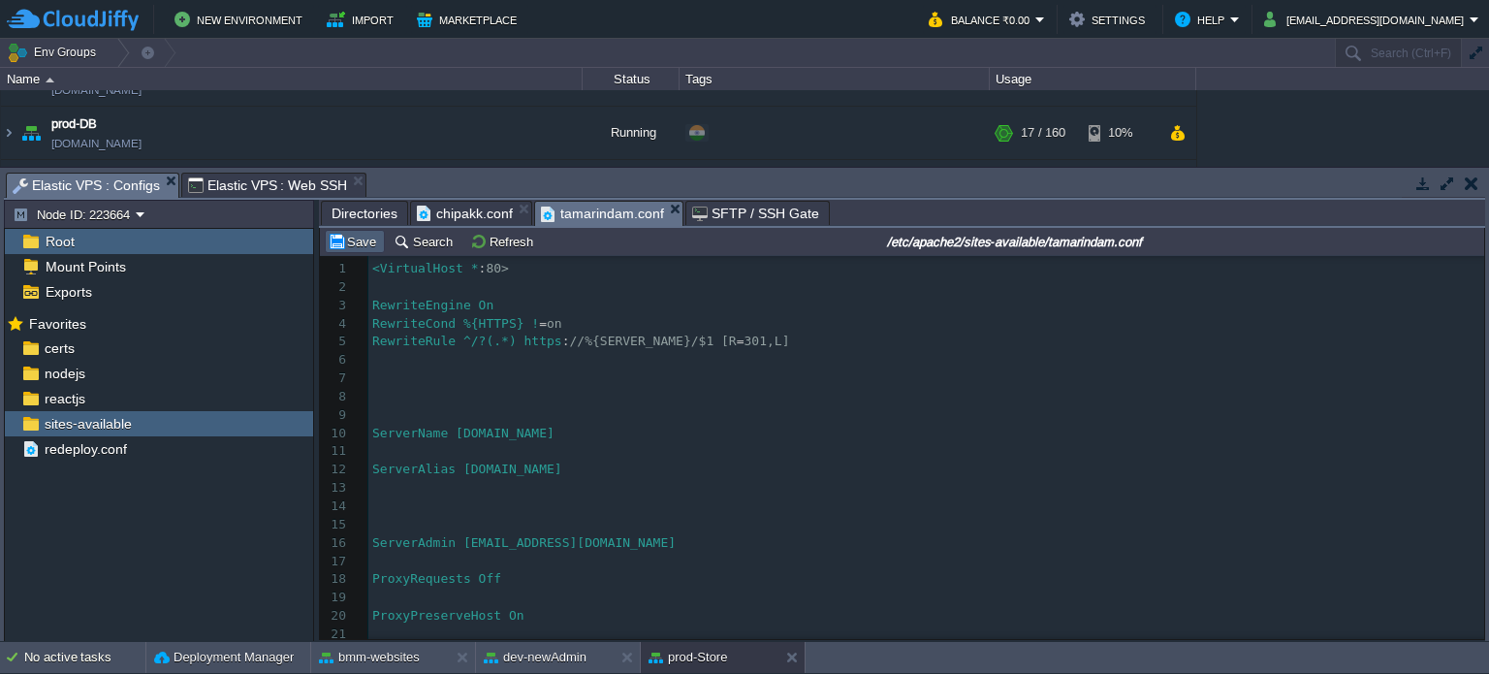
click at [360, 239] on button "Save" at bounding box center [355, 241] width 54 height 17
type input "#000000"
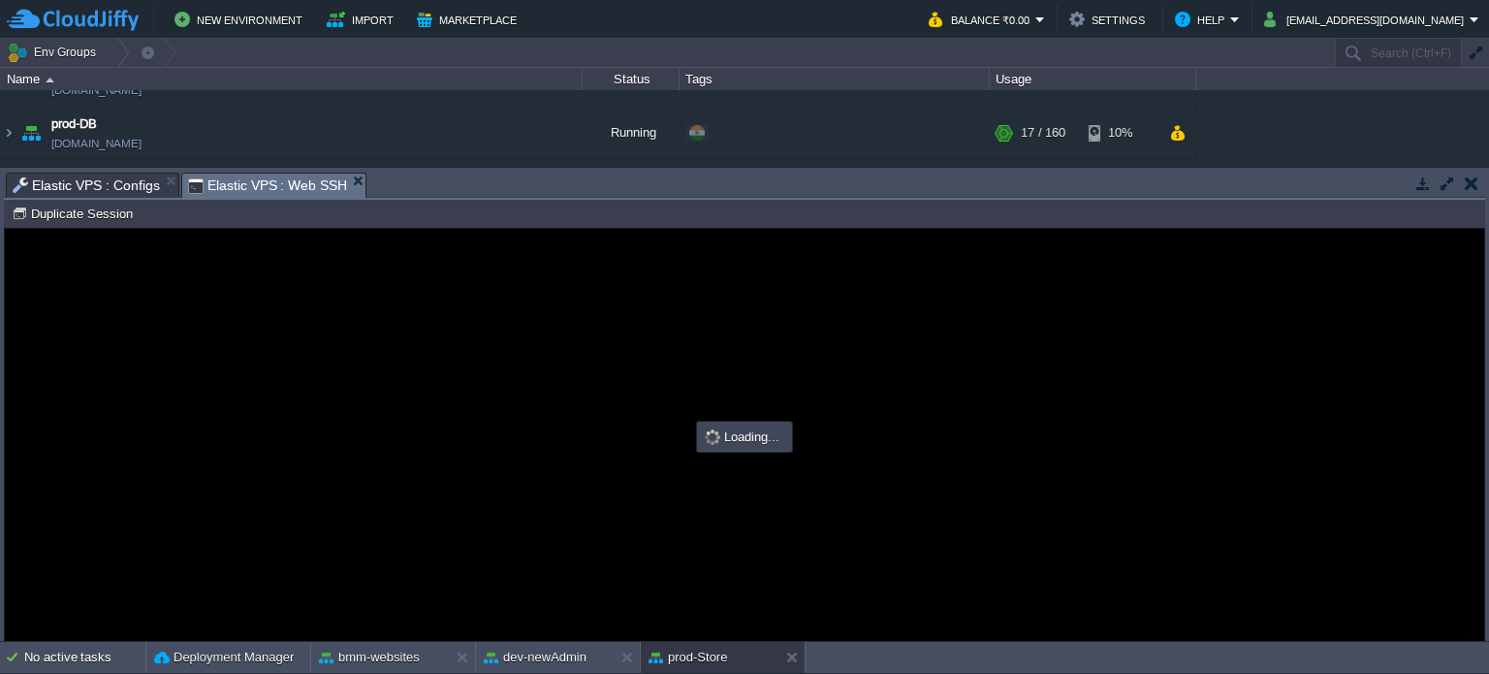
click at [243, 186] on span "Elastic VPS : Web SSH" at bounding box center [268, 186] width 160 height 24
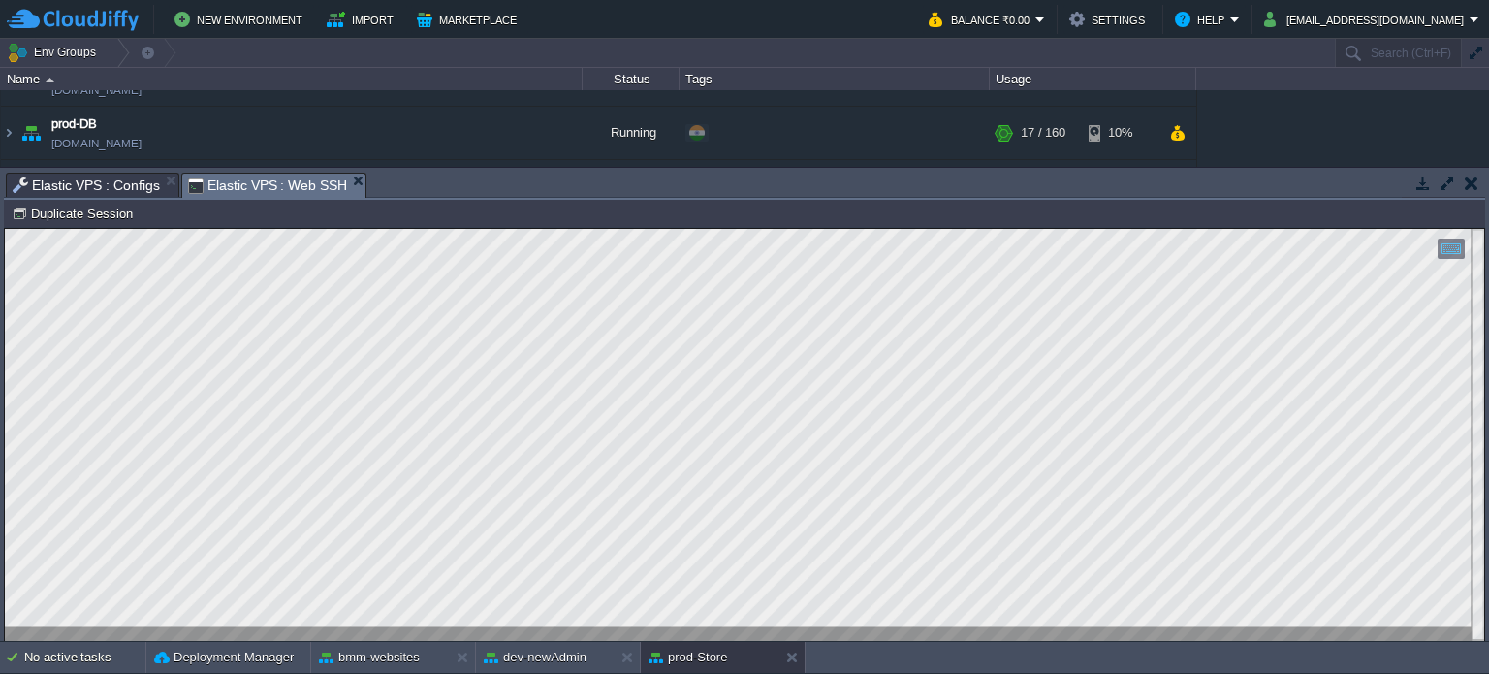
click at [70, 177] on span "Elastic VPS : Configs" at bounding box center [86, 185] width 147 height 23
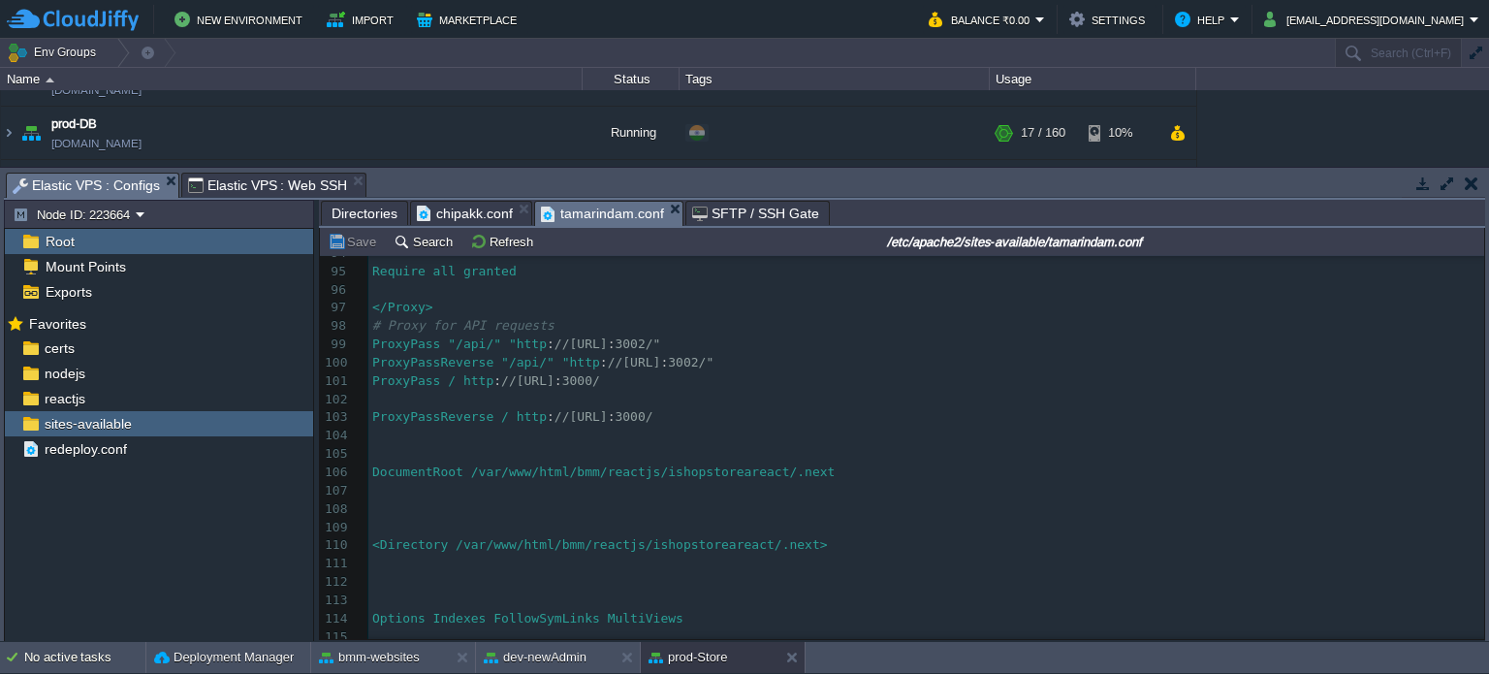
scroll to position [1823, 0]
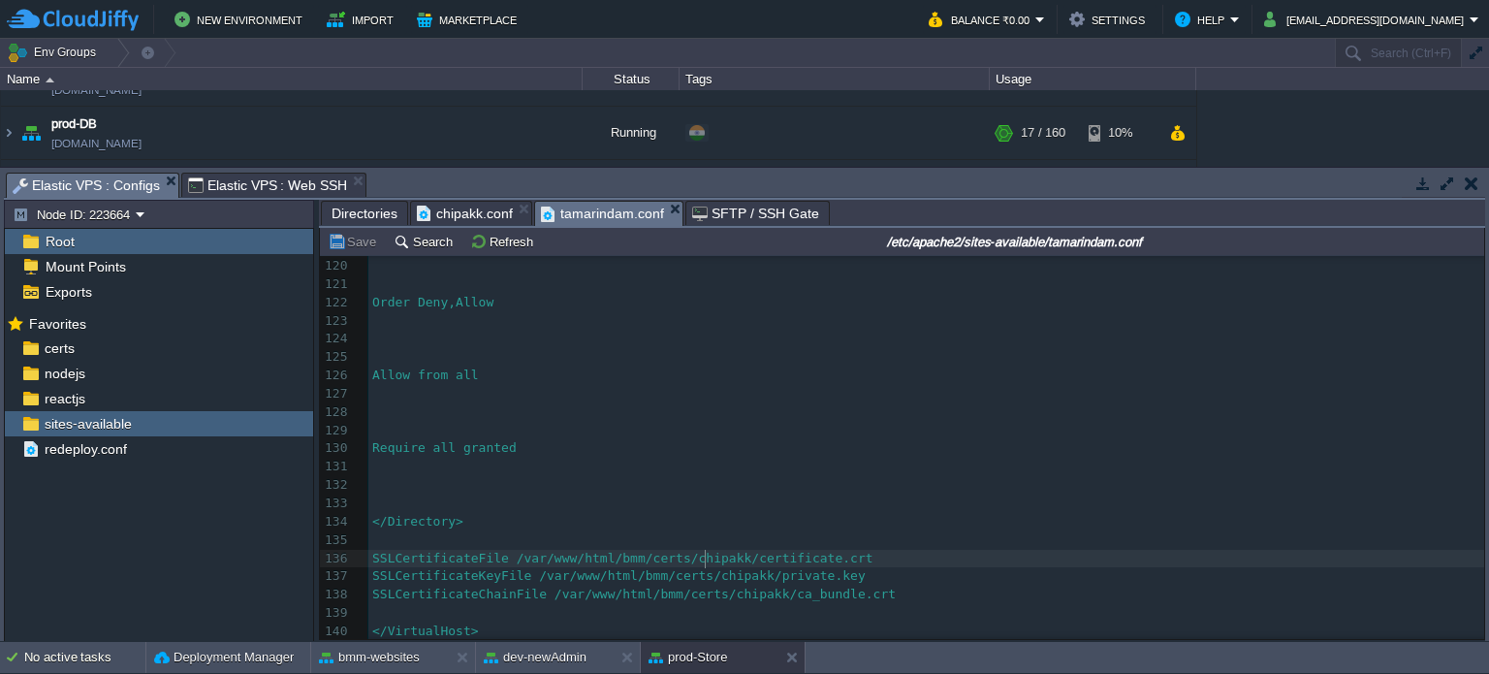
click at [705, 556] on div "x ServerAlias [DOMAIN_NAME] [DOMAIN_NAME] 96 ​ 97 </Proxy> 98 # Proxy for API r…" at bounding box center [926, 230] width 1116 height 822
type textarea "chipakk"
paste textarea
click at [718, 576] on div "x ServerAlias [DOMAIN_NAME] [DOMAIN_NAME] 96 ​ 97 </Proxy> 98 # Proxy for API r…" at bounding box center [926, 230] width 1116 height 822
type textarea "chipakk"
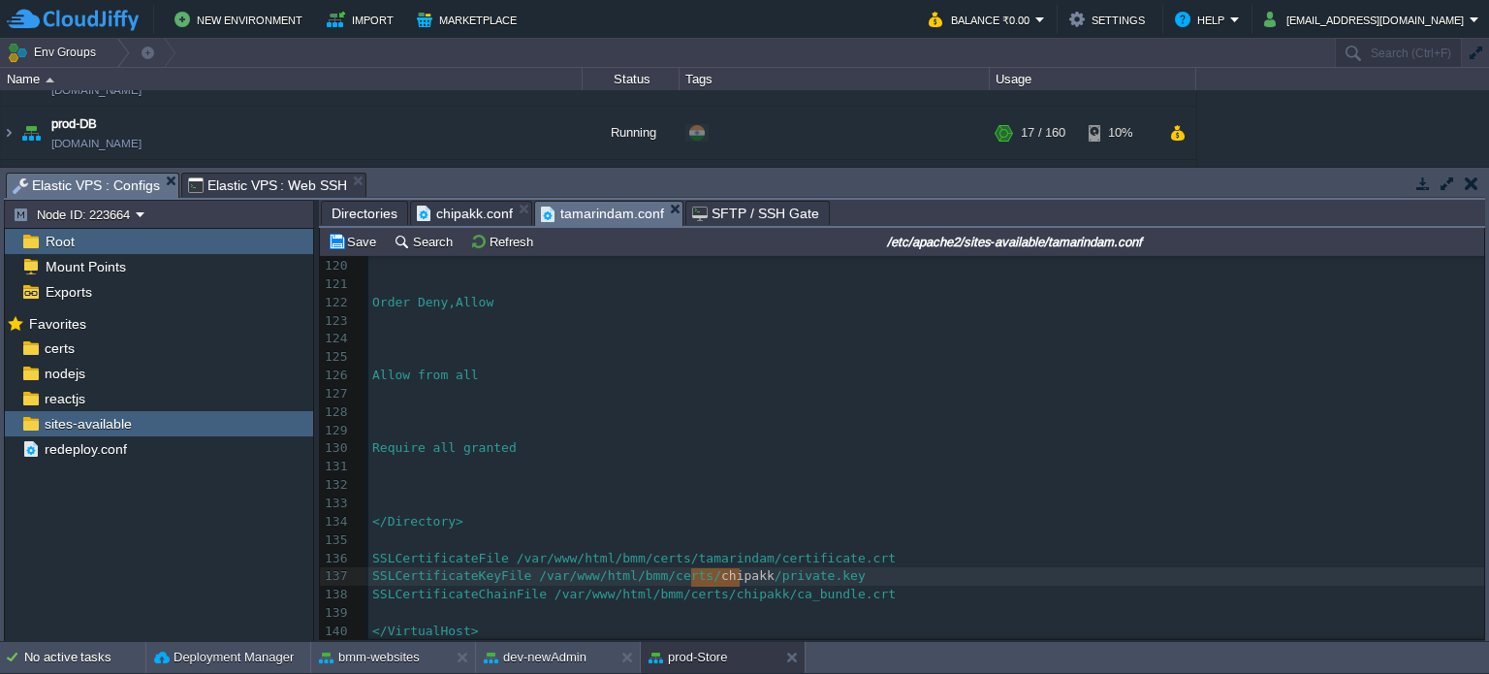
paste textarea
click at [723, 593] on span "SSLCertificateChainFile /var/www/html/bmm/certs/chipakk/ca_bundle.crt" at bounding box center [633, 594] width 523 height 15
type textarea "chipakk"
click at [358, 247] on button "Save" at bounding box center [355, 241] width 54 height 17
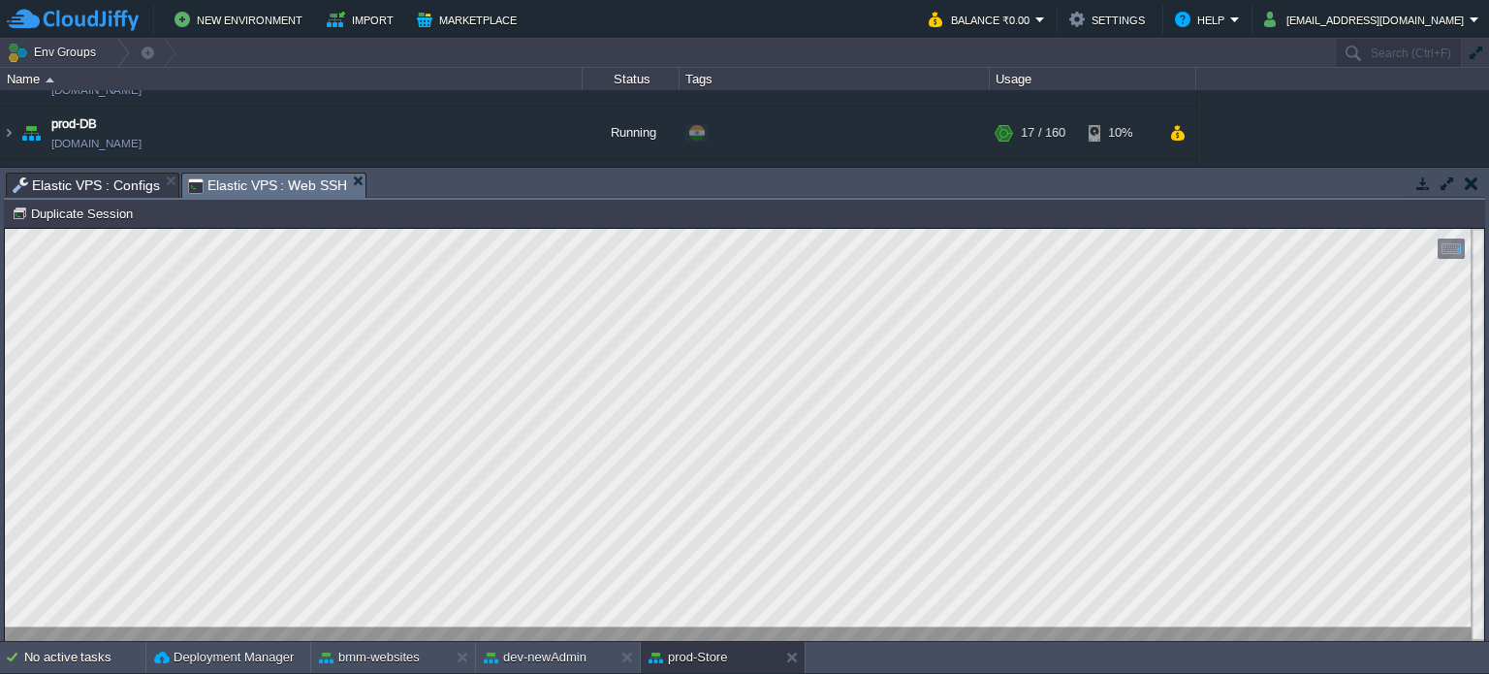
click at [264, 184] on span "Elastic VPS : Web SSH" at bounding box center [268, 186] width 160 height 24
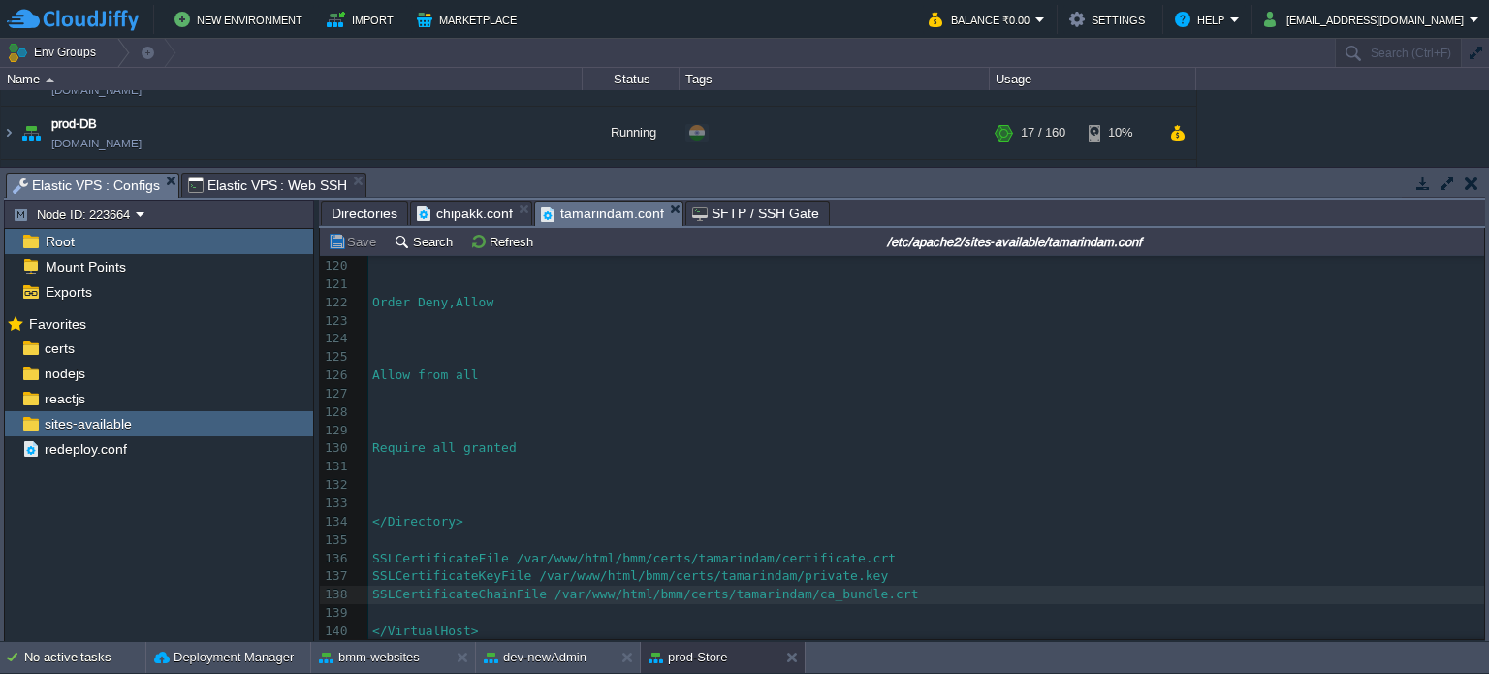
click at [109, 189] on span "Elastic VPS : Configs" at bounding box center [86, 186] width 147 height 24
click at [380, 214] on span "Directories" at bounding box center [365, 213] width 66 height 23
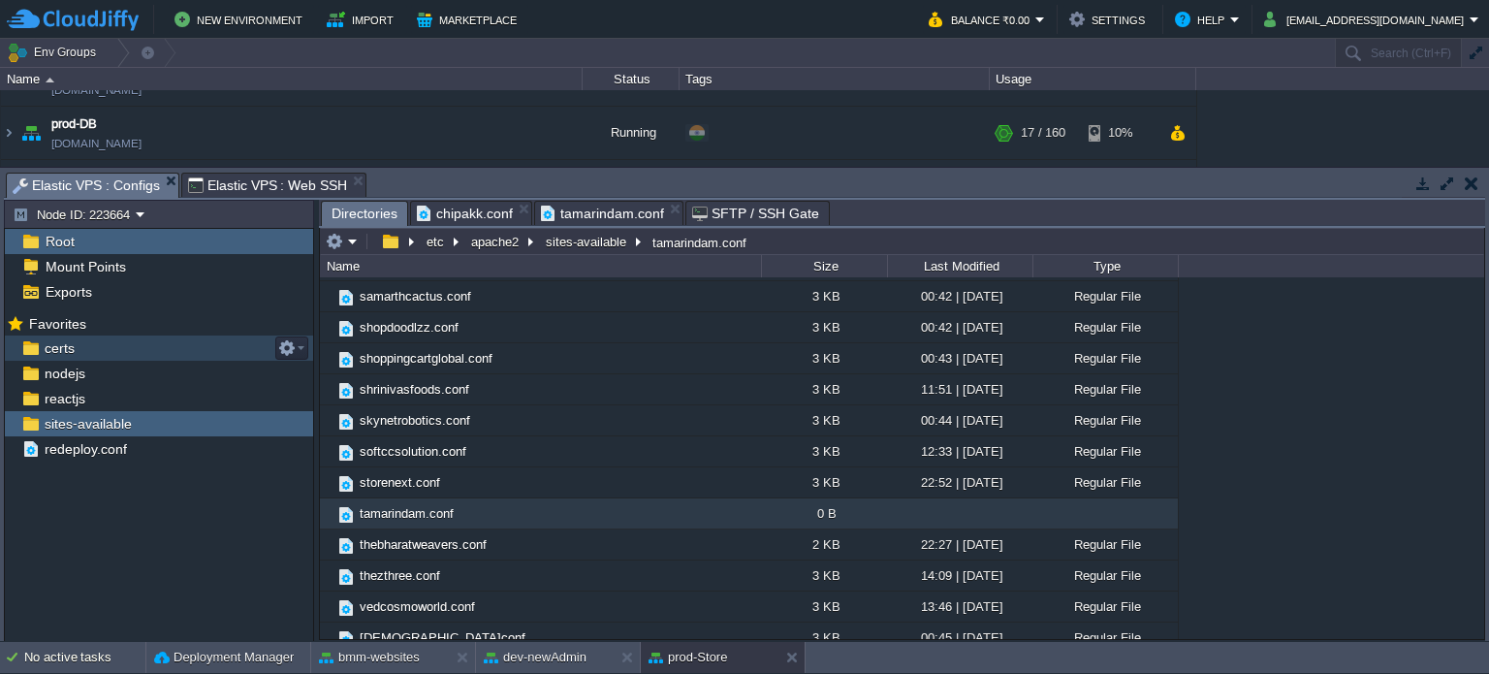
click at [68, 347] on span "certs" at bounding box center [59, 347] width 37 height 17
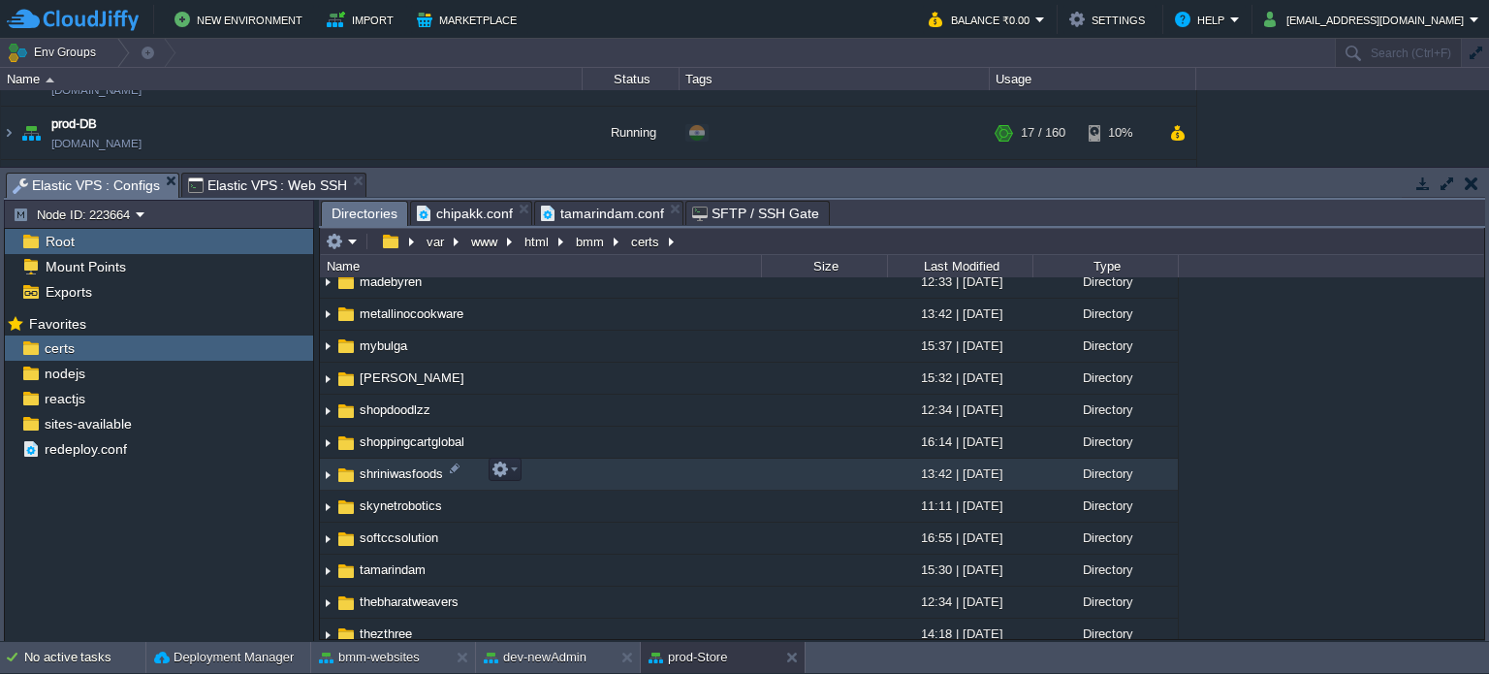
scroll to position [587, 0]
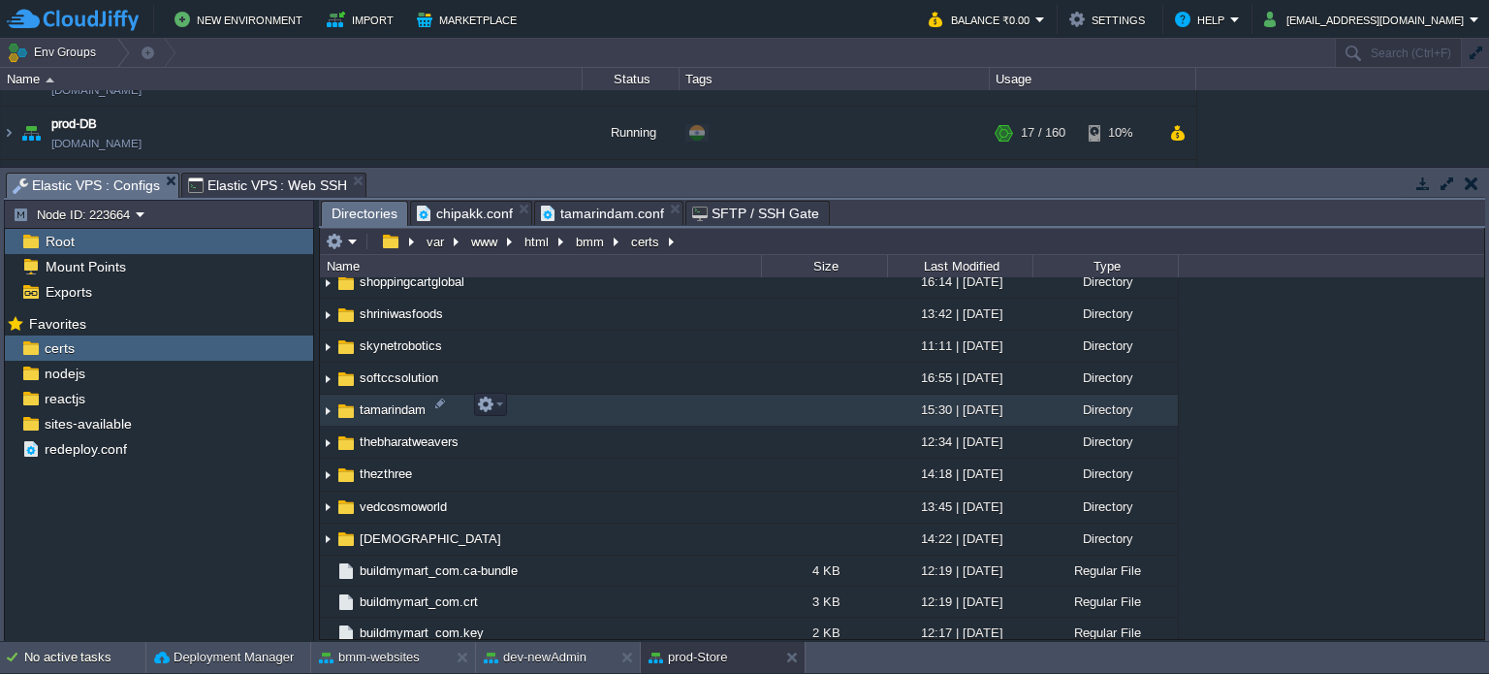
click at [391, 409] on span "tamarindam" at bounding box center [393, 409] width 72 height 16
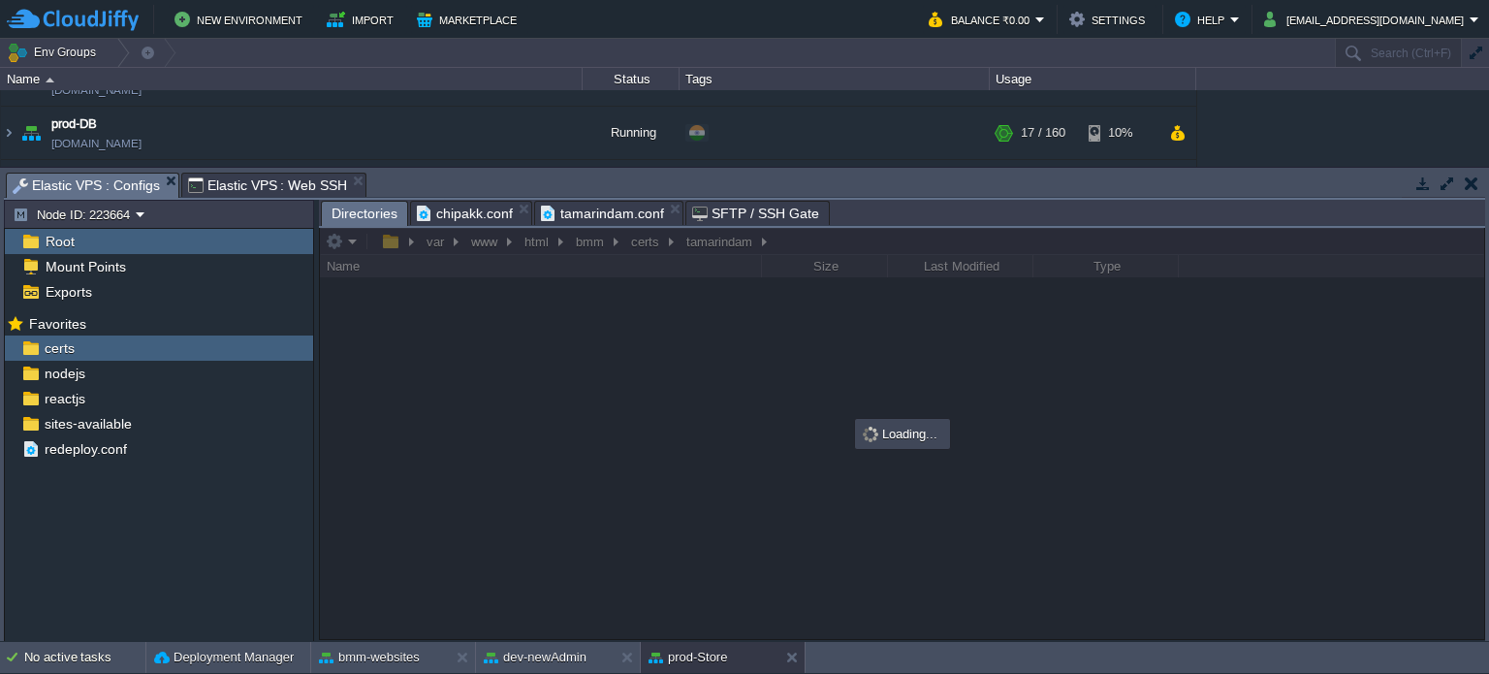
scroll to position [0, 0]
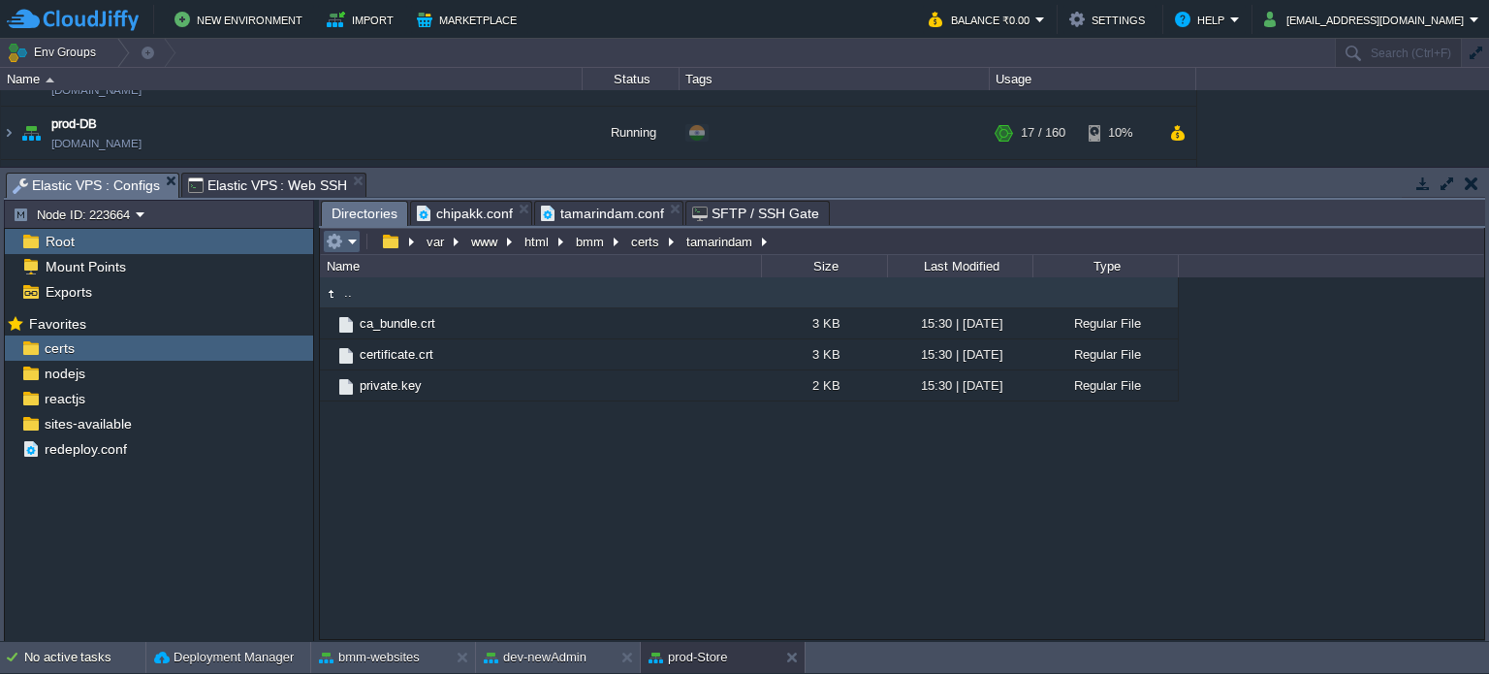
click at [351, 237] on em at bounding box center [342, 241] width 32 height 17
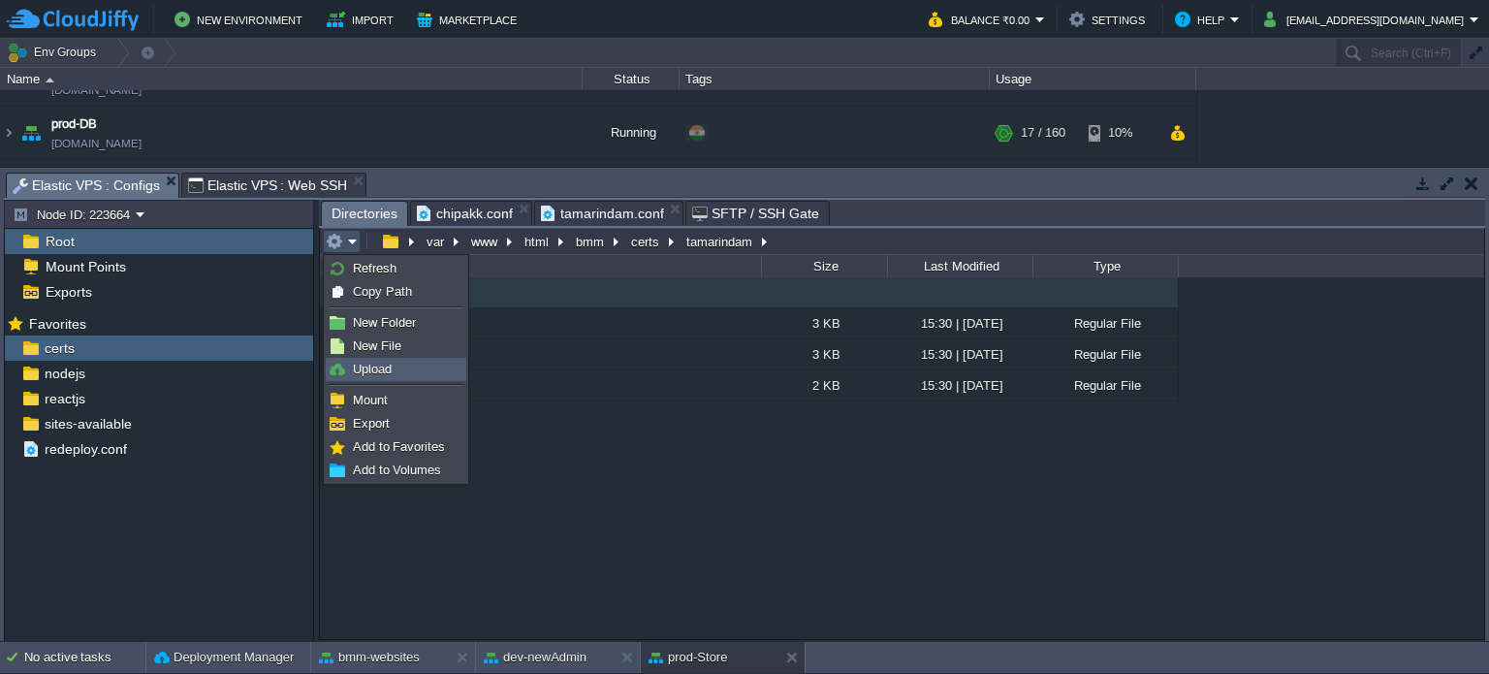
click at [388, 366] on span "Upload" at bounding box center [372, 369] width 39 height 15
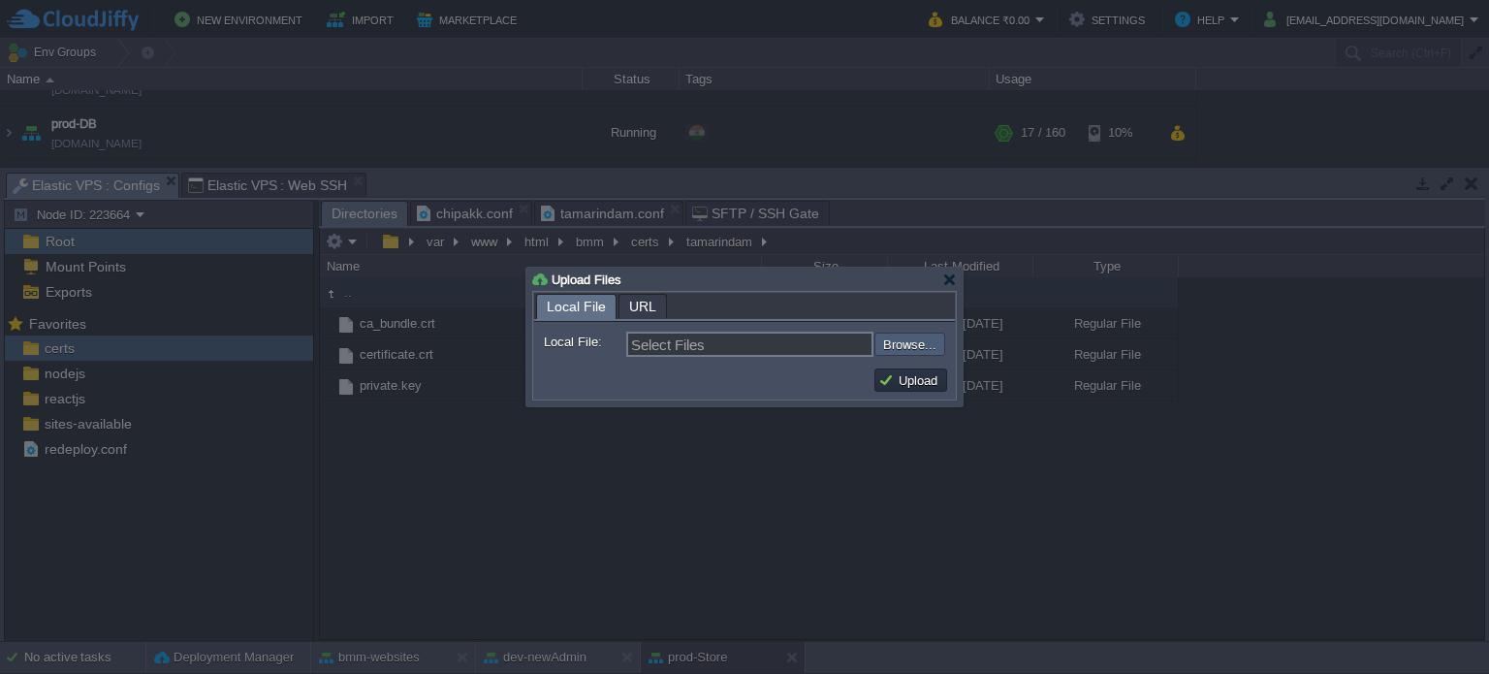
click at [892, 341] on input "file" at bounding box center [822, 344] width 245 height 23
type input "C:\fakepath\ca_bundle.crt"
type input "ca_bundle.crt, certificate.crt, private.key"
click at [911, 374] on button "Upload" at bounding box center [910, 379] width 65 height 17
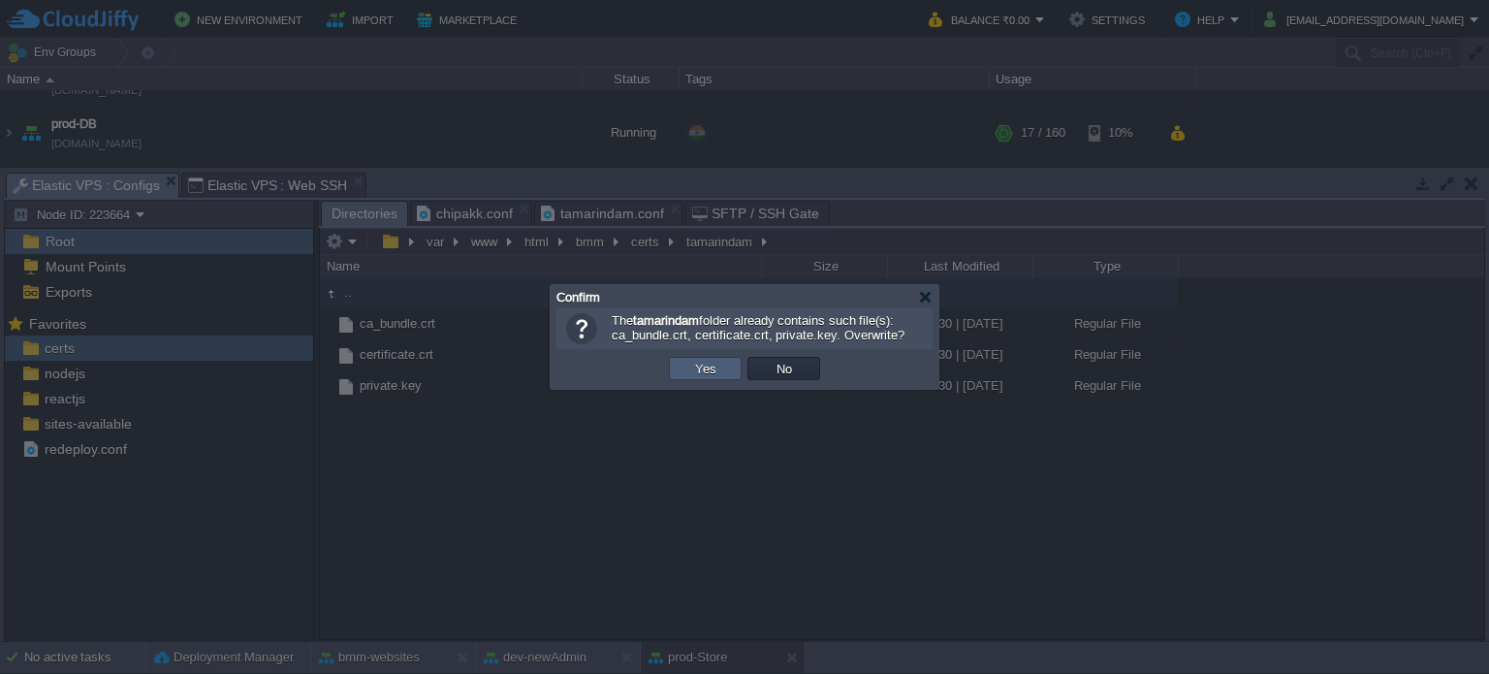
click at [706, 367] on button "Yes" at bounding box center [705, 368] width 33 height 17
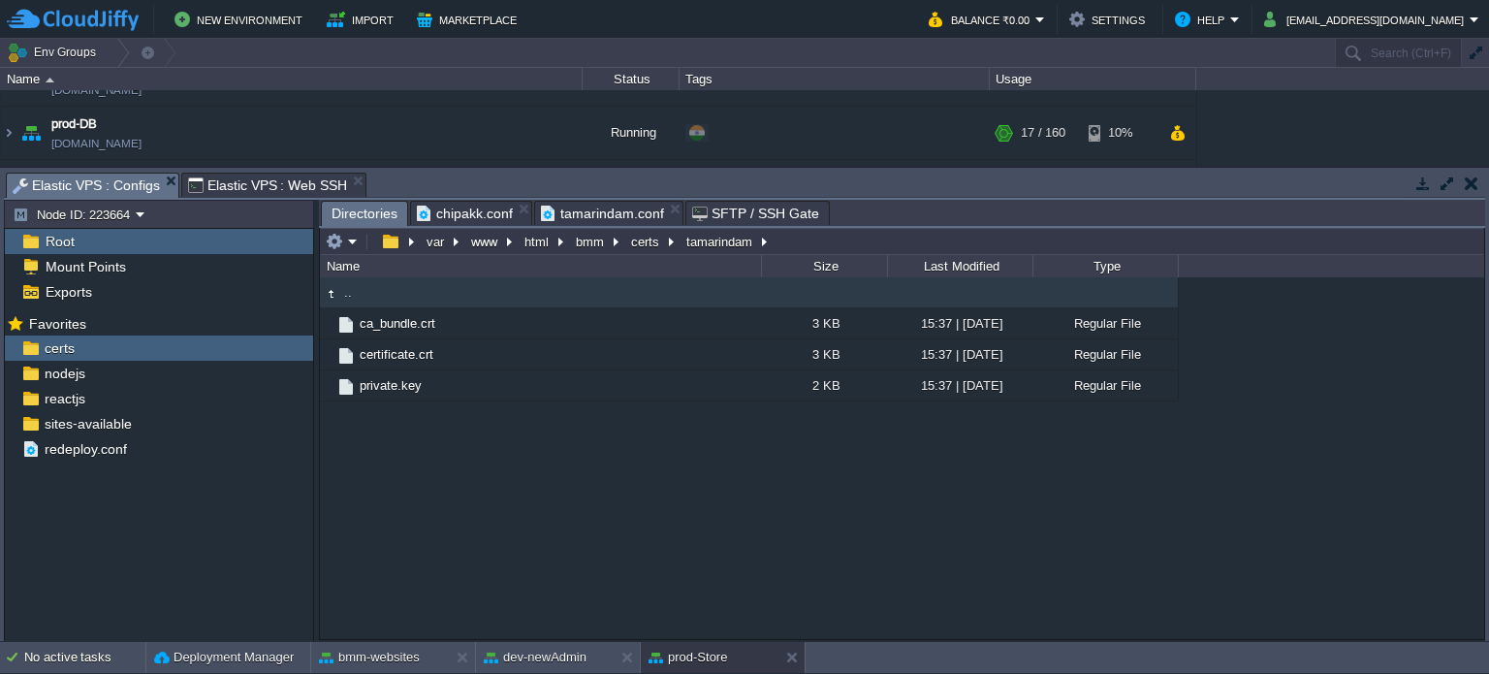
drag, startPoint x: 270, startPoint y: 185, endPoint x: 334, endPoint y: 226, distance: 75.8
click at [270, 185] on span "Elastic VPS : Web SSH" at bounding box center [268, 185] width 160 height 23
